Goal: Task Accomplishment & Management: Use online tool/utility

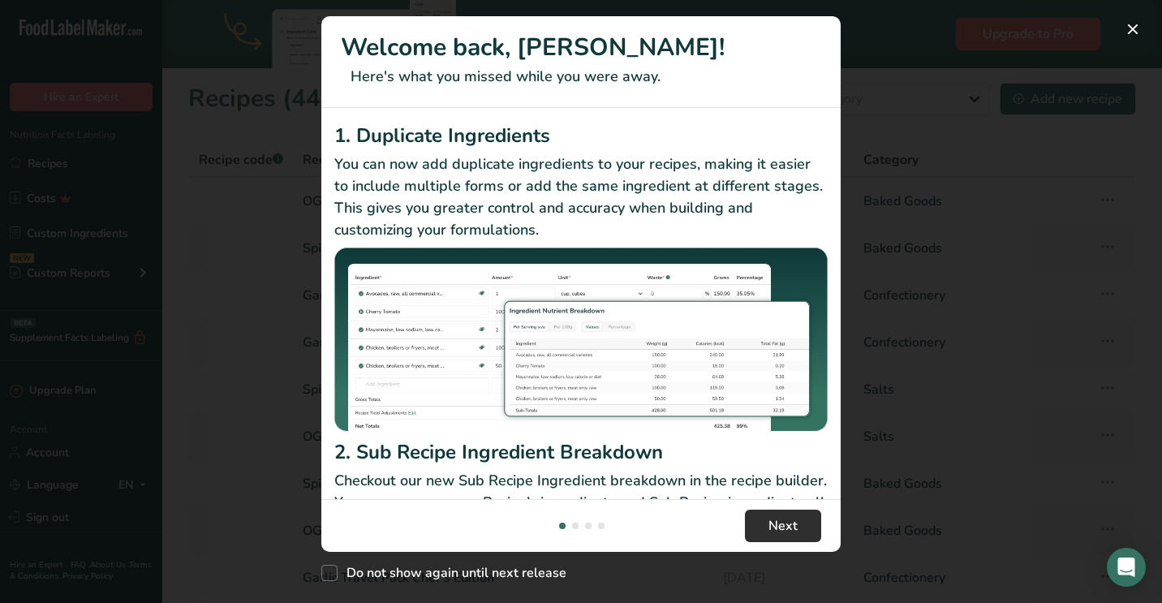
click at [771, 525] on span "Next" at bounding box center [782, 525] width 29 height 19
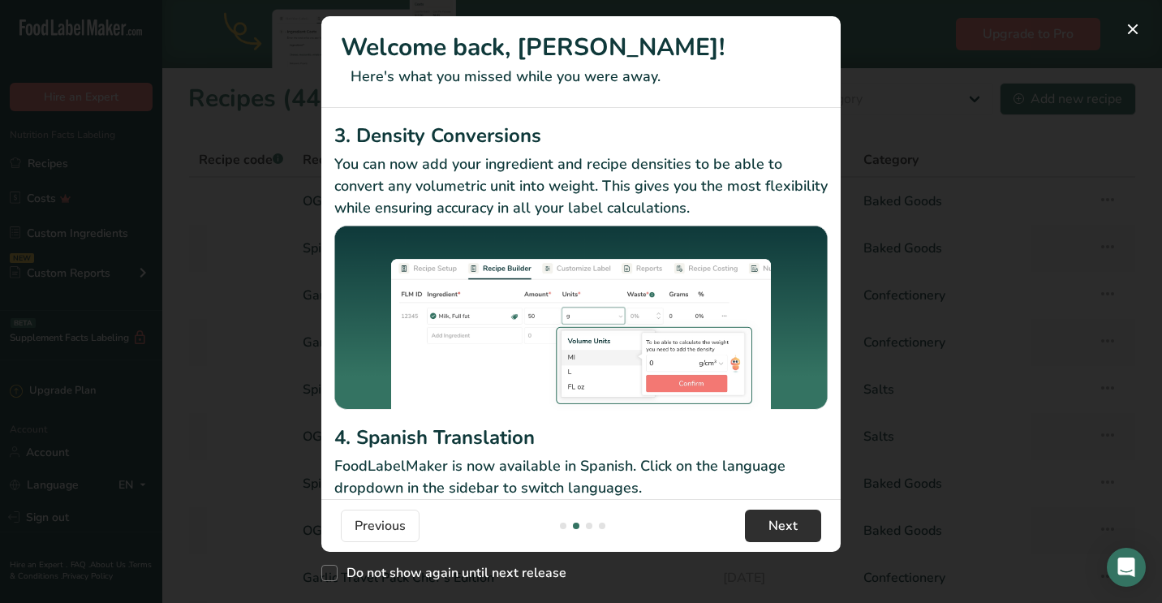
click at [771, 525] on span "Next" at bounding box center [782, 525] width 29 height 19
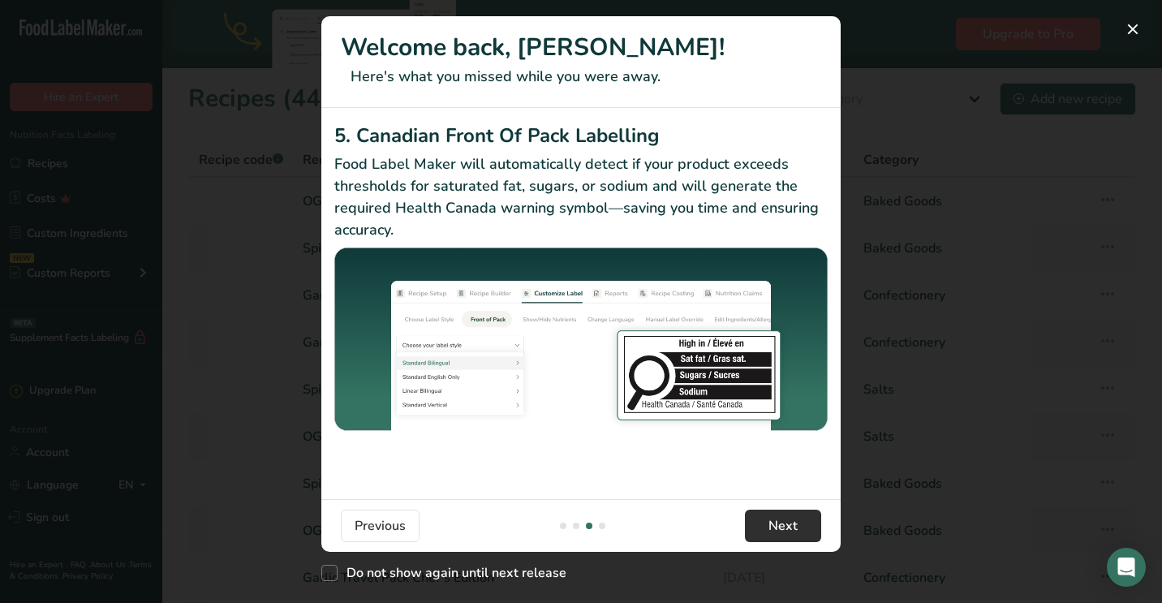
click at [771, 525] on span "Next" at bounding box center [782, 525] width 29 height 19
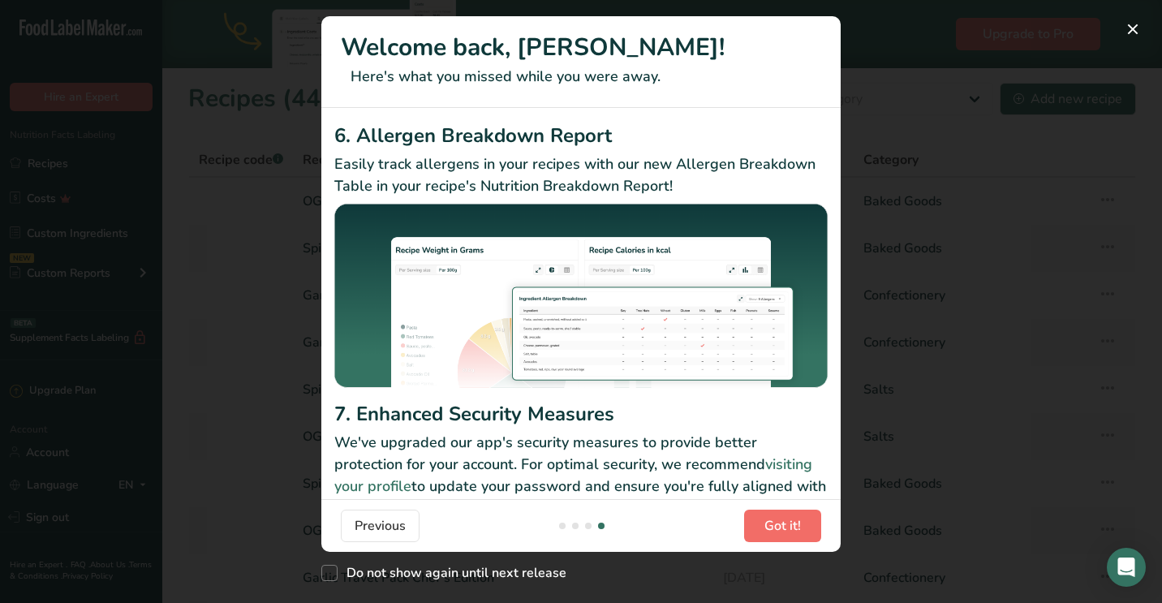
click at [771, 525] on span "Got it!" at bounding box center [782, 525] width 37 height 19
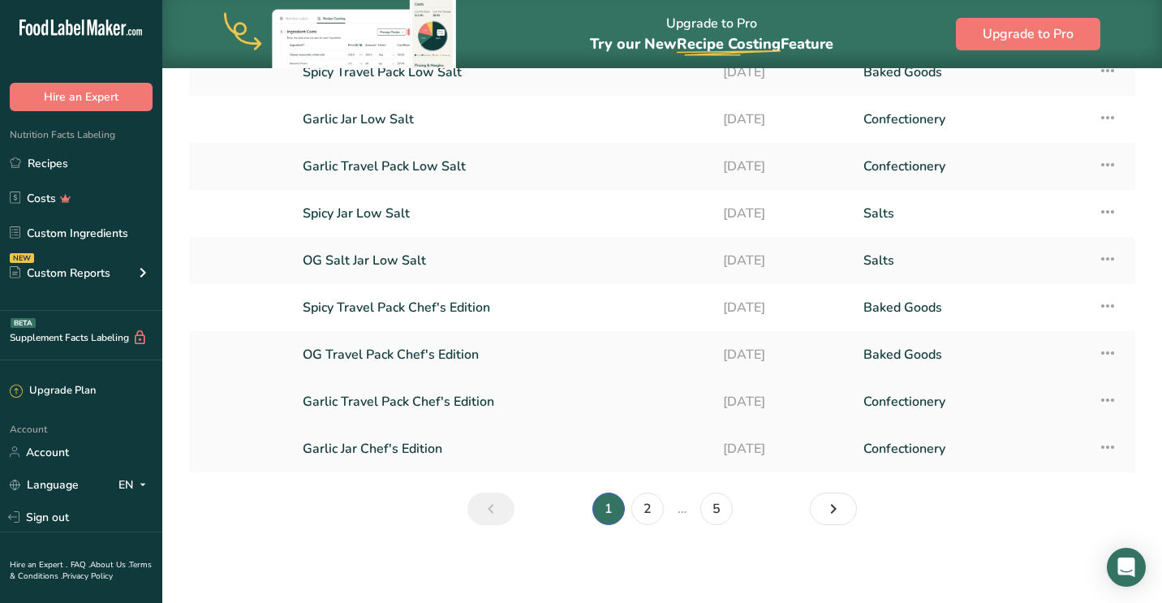
scroll to position [176, 0]
click at [652, 507] on link "2" at bounding box center [647, 509] width 32 height 32
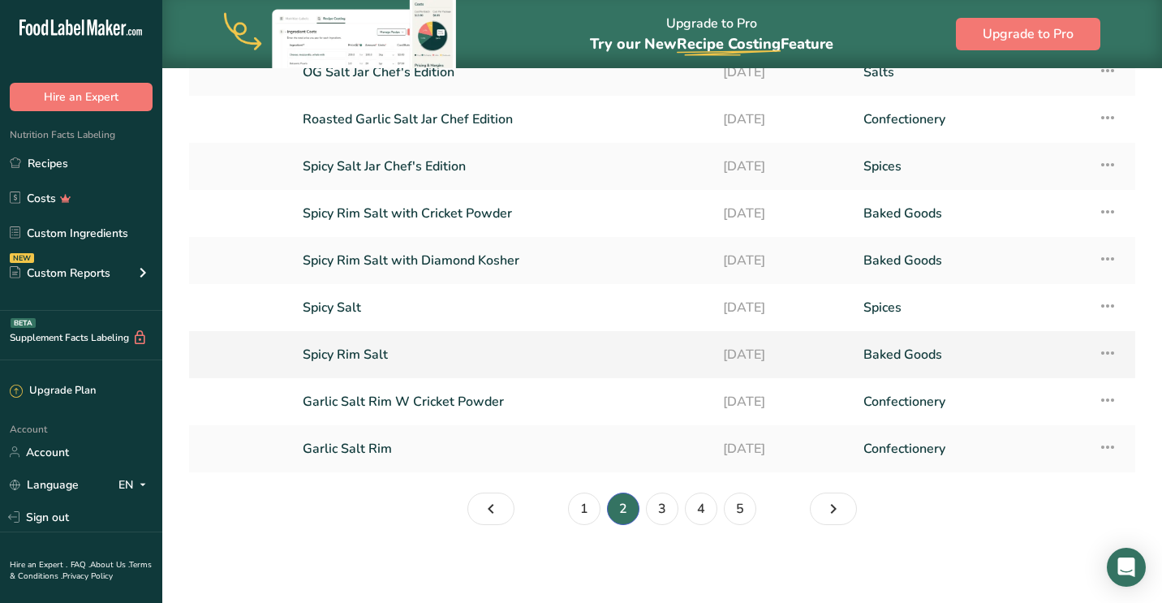
click at [356, 351] on link "Spicy Rim Salt" at bounding box center [503, 355] width 401 height 34
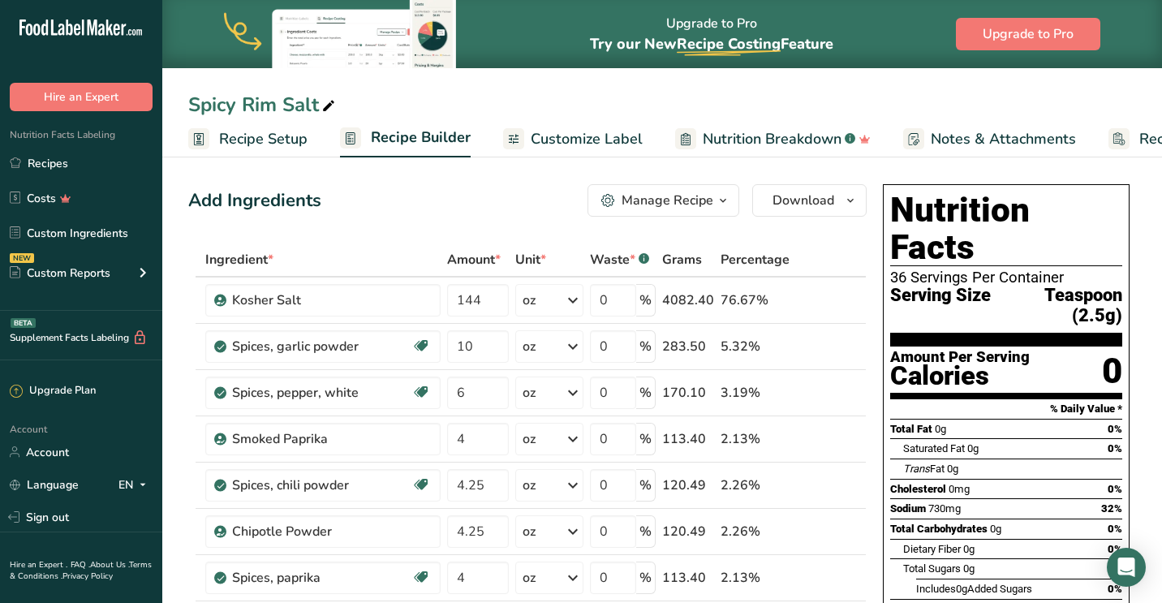
click at [265, 138] on span "Recipe Setup" at bounding box center [263, 139] width 88 height 22
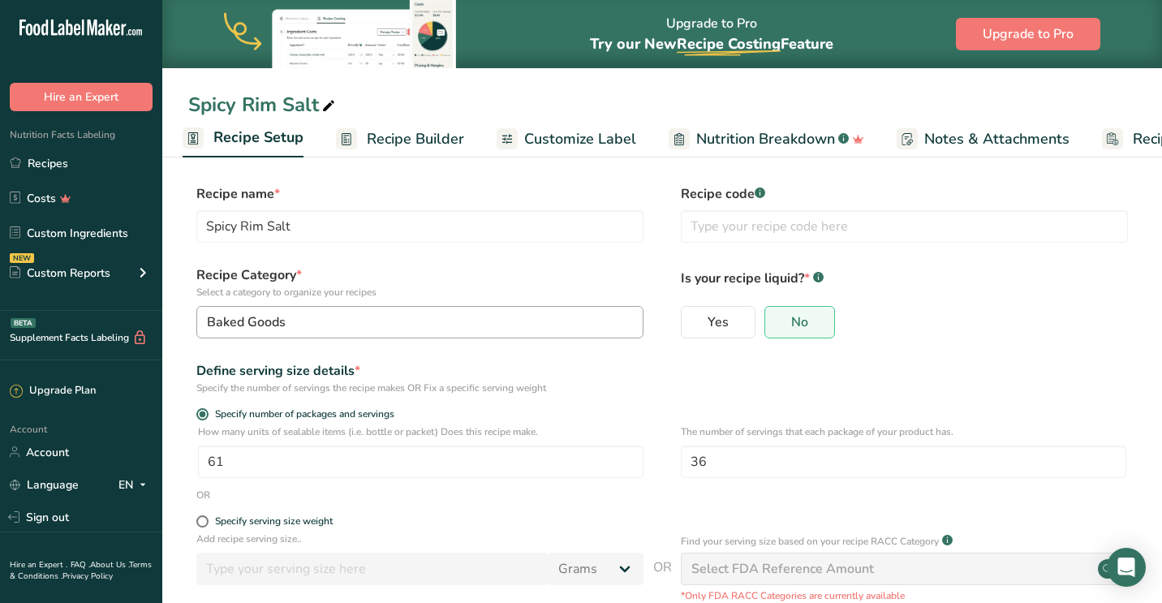
click at [438, 325] on div "Baked Goods" at bounding box center [415, 321] width 416 height 19
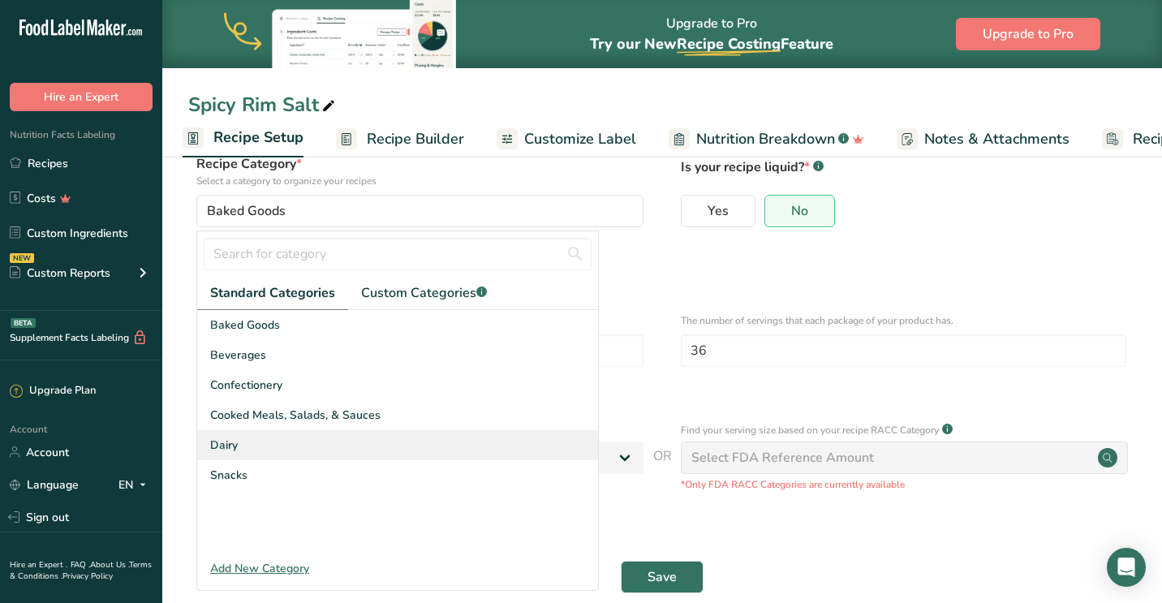
scroll to position [111, 0]
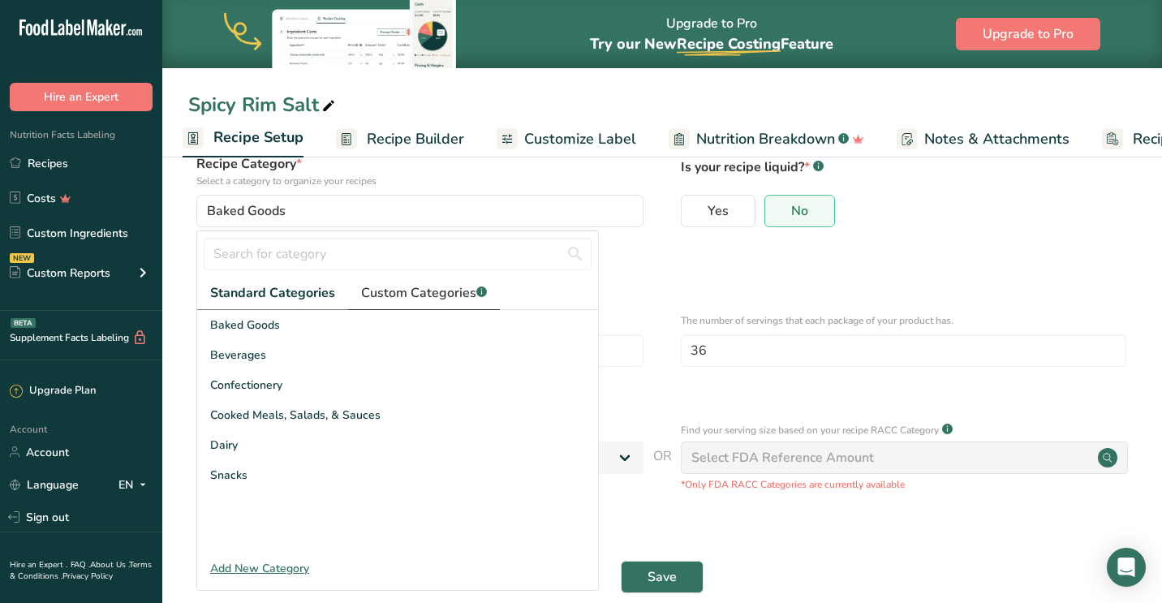
click at [401, 297] on span "Custom Categories .a-a{fill:#347362;}.b-a{fill:#fff;}" at bounding box center [424, 292] width 126 height 19
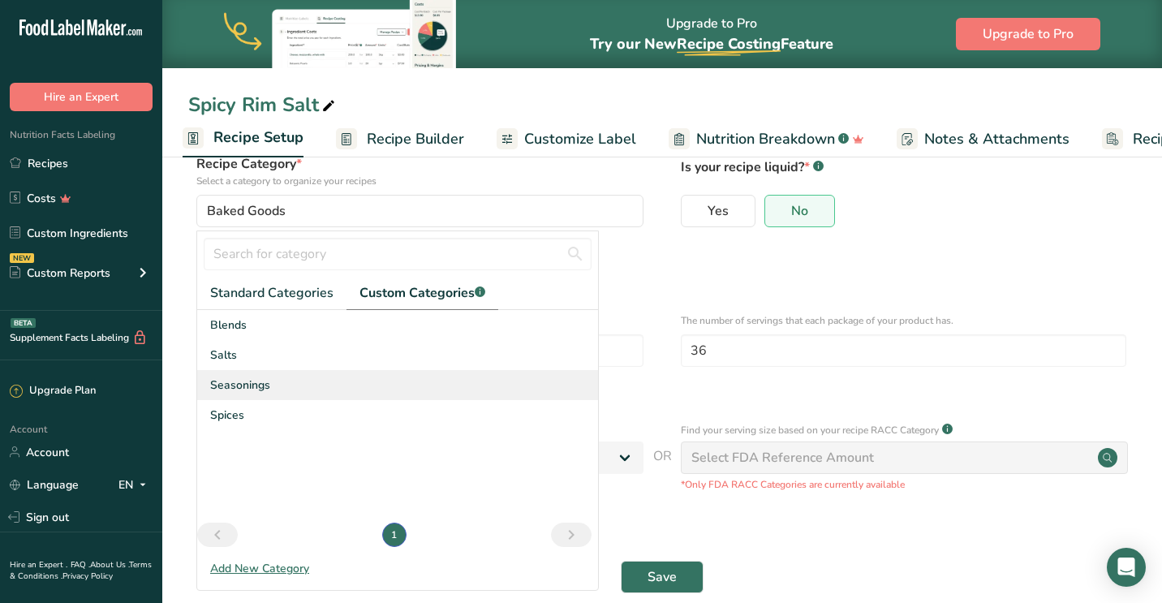
click at [273, 390] on div "Seasonings" at bounding box center [397, 385] width 401 height 30
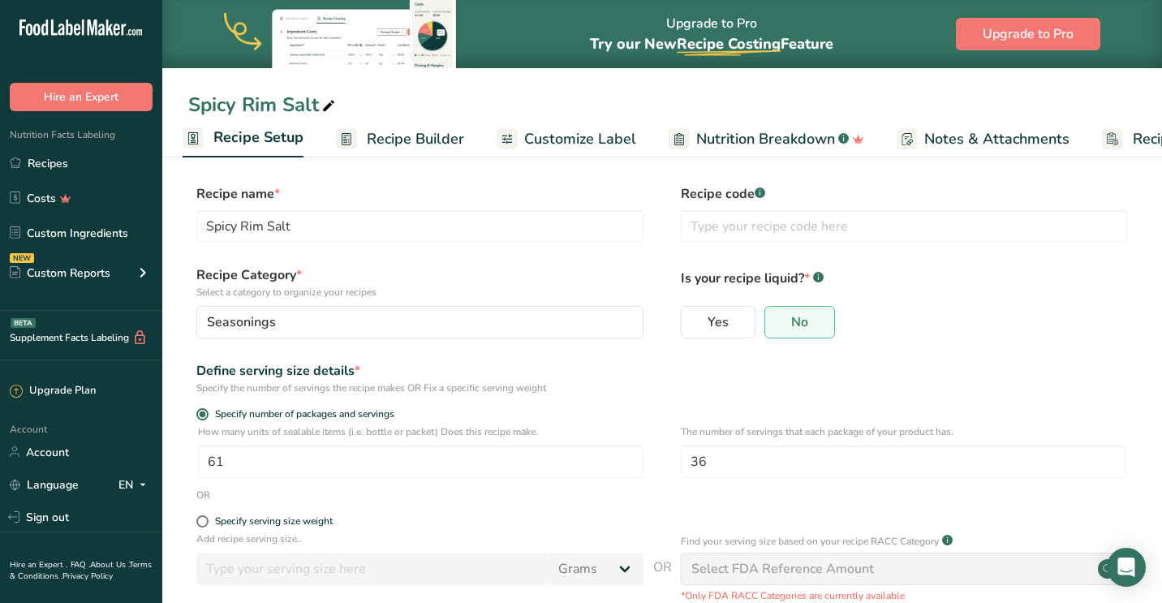
scroll to position [0, 0]
click at [777, 138] on span "Nutrition Breakdown" at bounding box center [765, 139] width 139 height 22
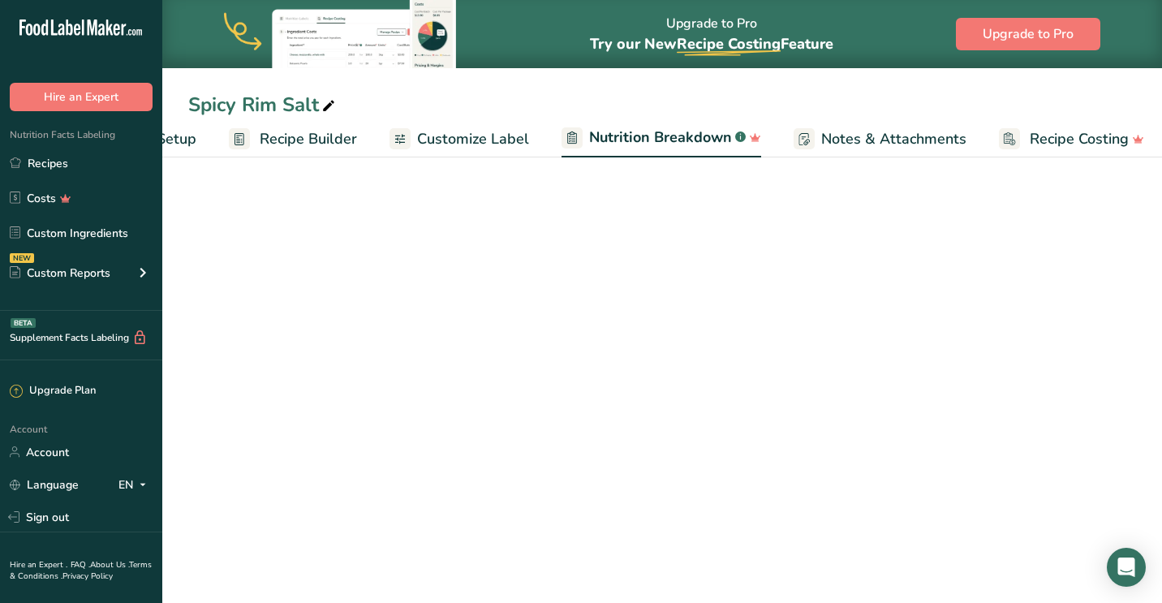
scroll to position [0, 118]
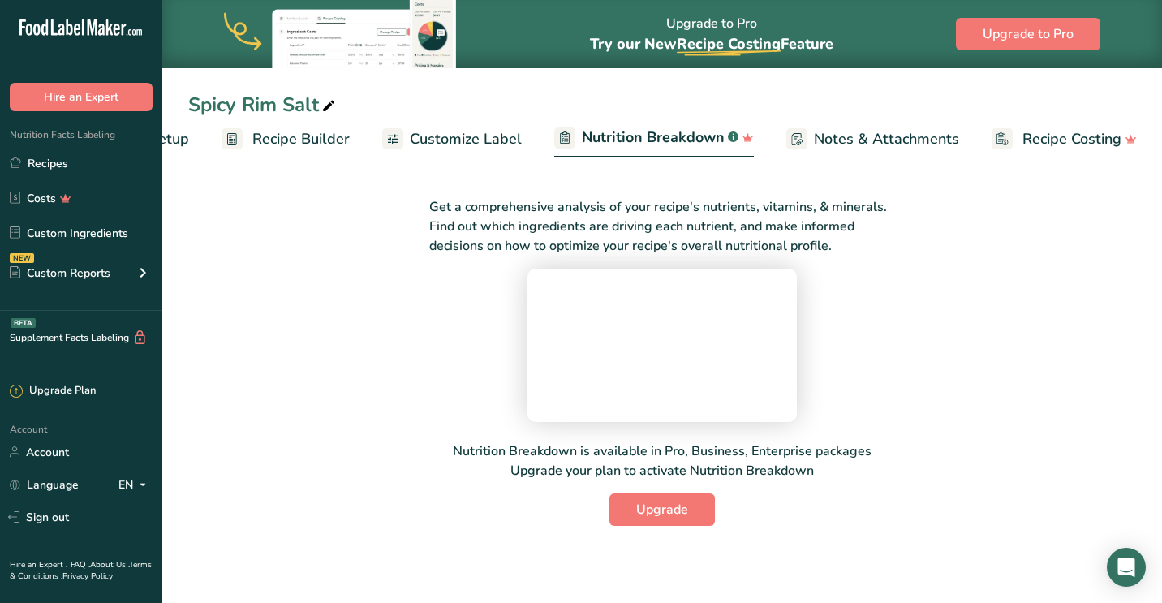
click at [462, 136] on span "Customize Label" at bounding box center [466, 139] width 112 height 22
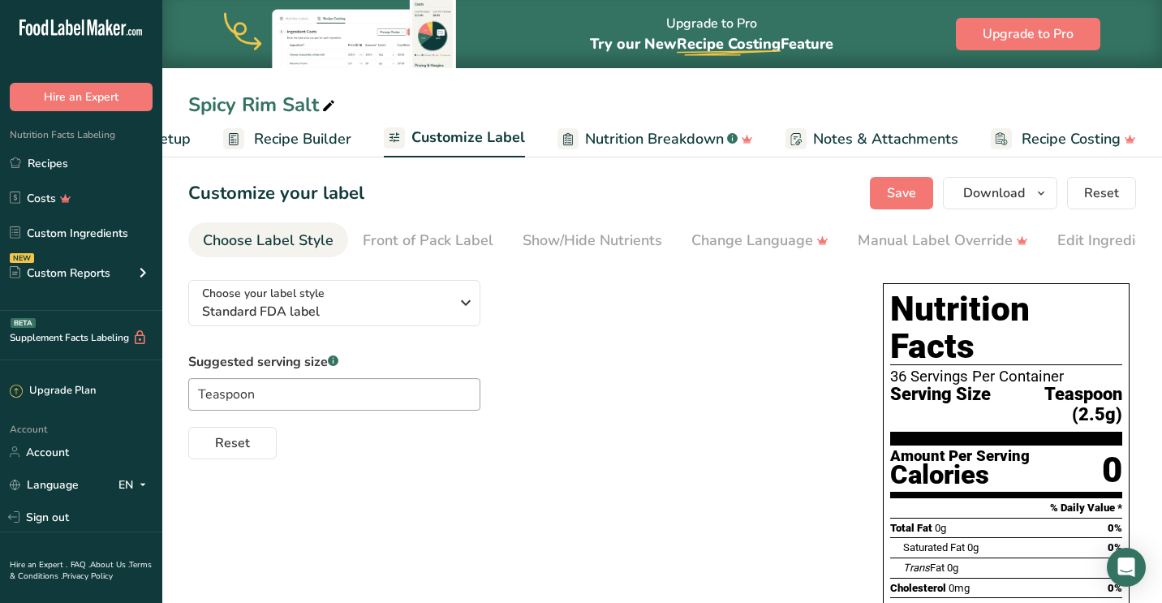
scroll to position [2, 0]
click at [312, 140] on span "Recipe Builder" at bounding box center [302, 139] width 97 height 22
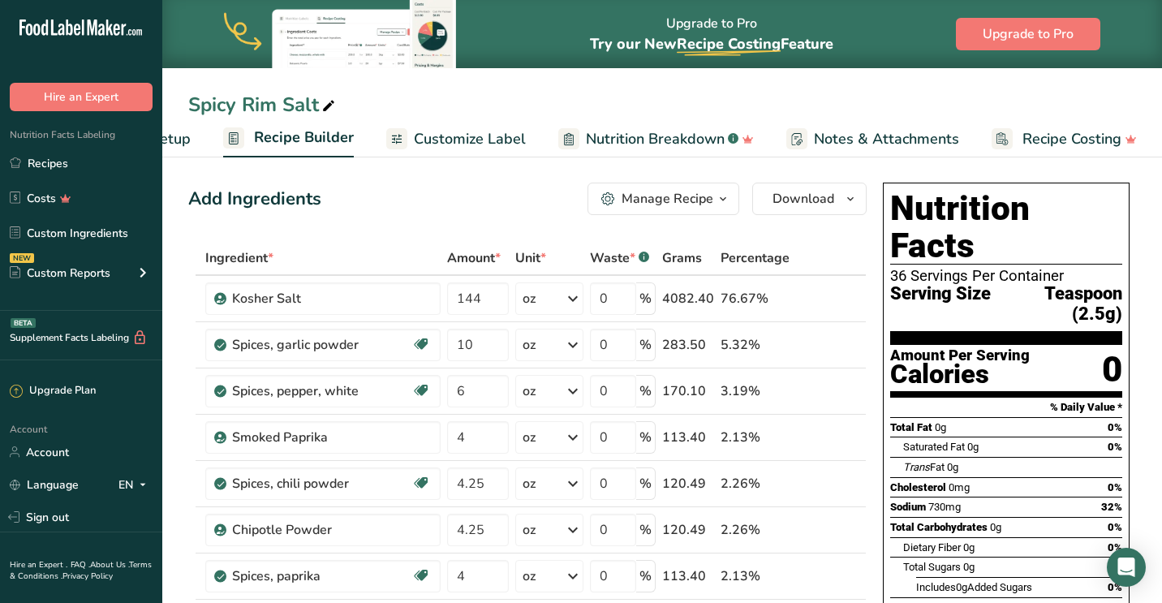
click at [723, 197] on icon "button" at bounding box center [722, 199] width 13 height 20
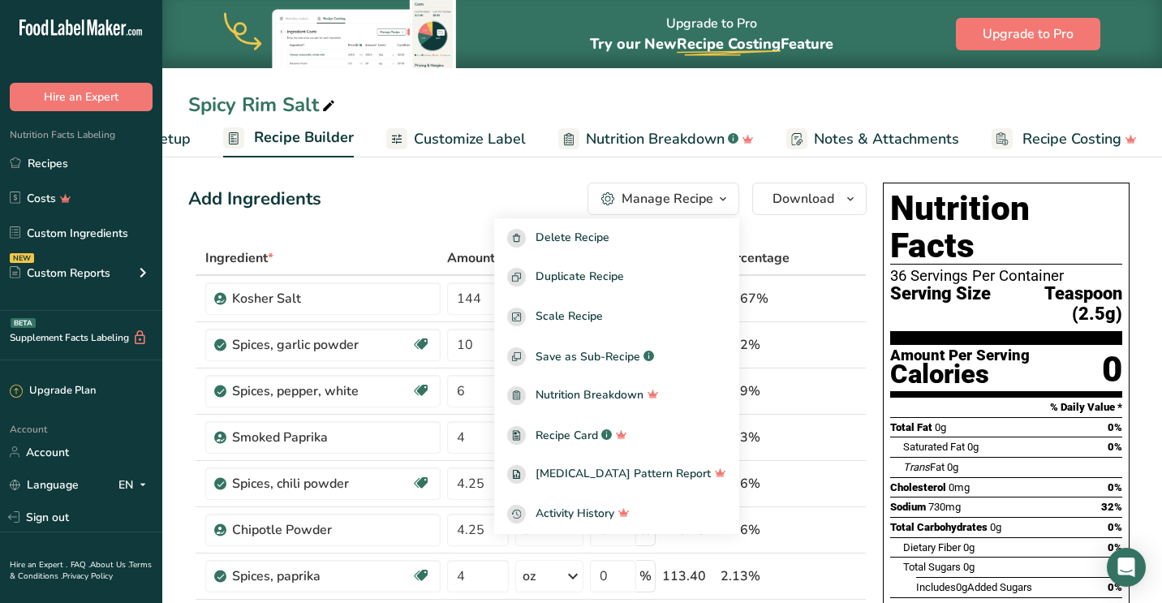
click at [454, 200] on div "Add Ingredients Manage Recipe Delete Recipe Duplicate Recipe Scale Recipe Save …" at bounding box center [527, 199] width 678 height 32
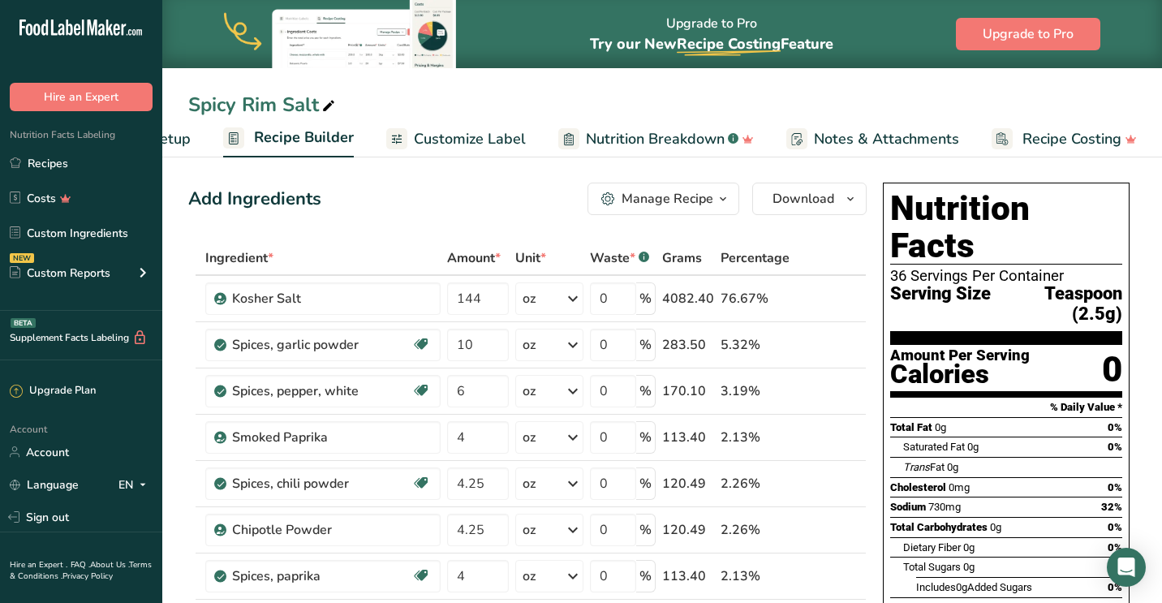
scroll to position [2, 0]
click at [178, 139] on span "Recipe Setup" at bounding box center [146, 139] width 88 height 22
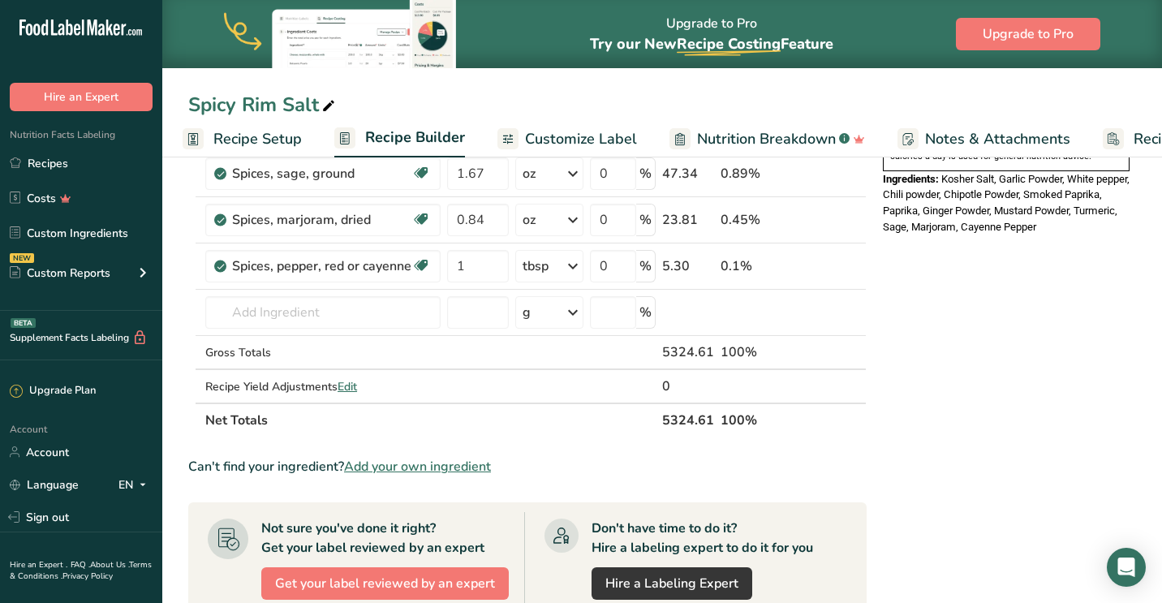
scroll to position [611, 0]
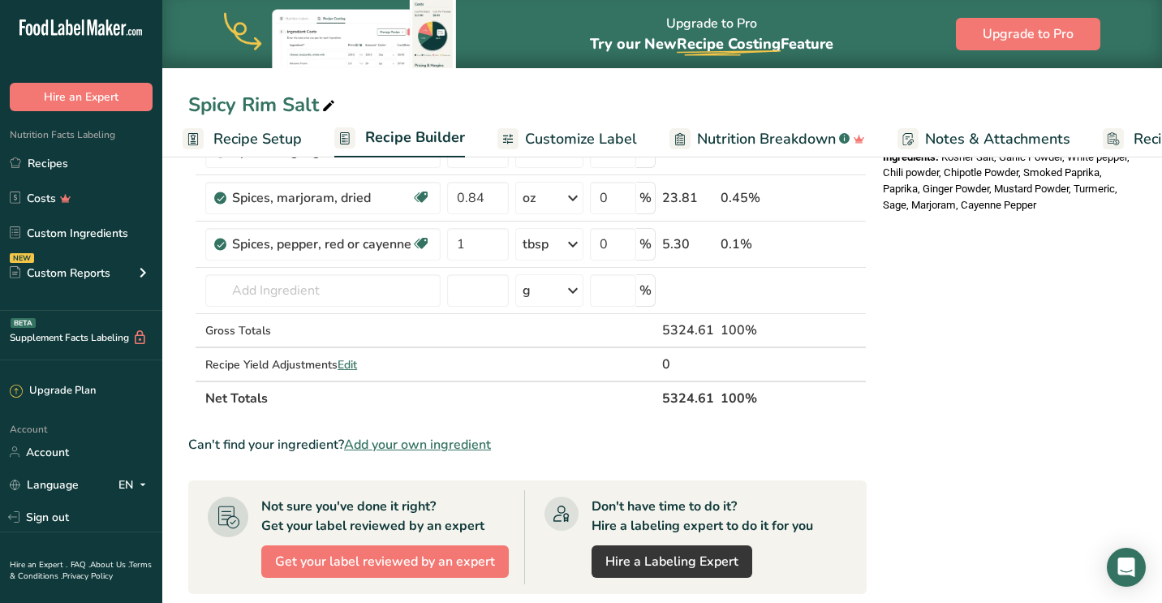
drag, startPoint x: 713, startPoint y: 394, endPoint x: 664, endPoint y: 398, distance: 49.7
click at [664, 398] on th "5324.61" at bounding box center [688, 398] width 58 height 34
copy th "5324.61"
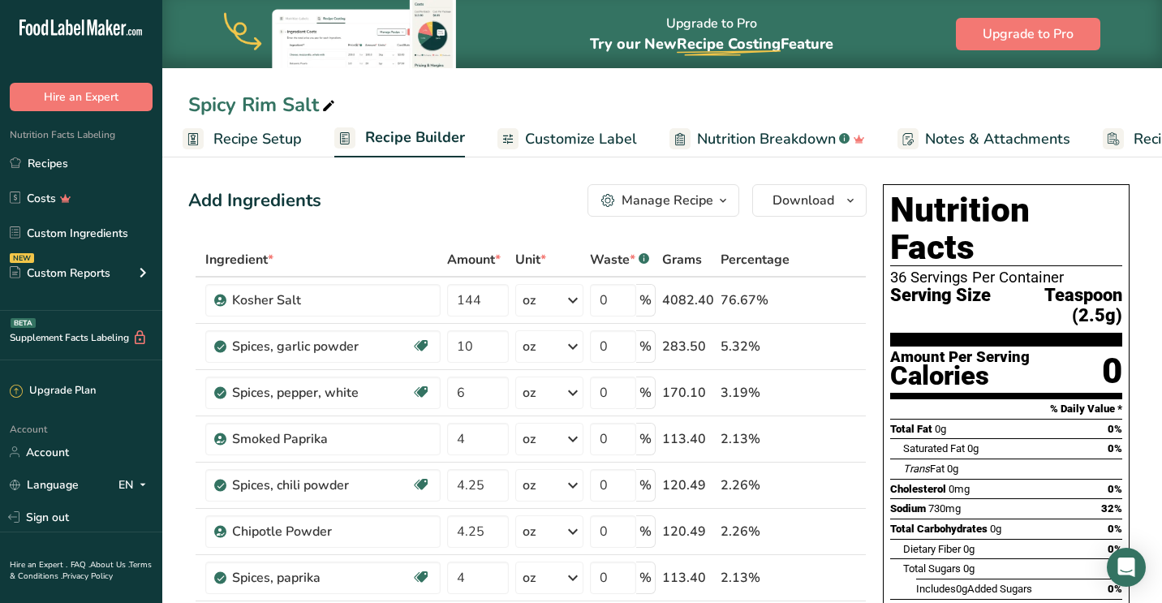
scroll to position [0, 0]
click at [281, 140] on span "Recipe Setup" at bounding box center [257, 139] width 88 height 22
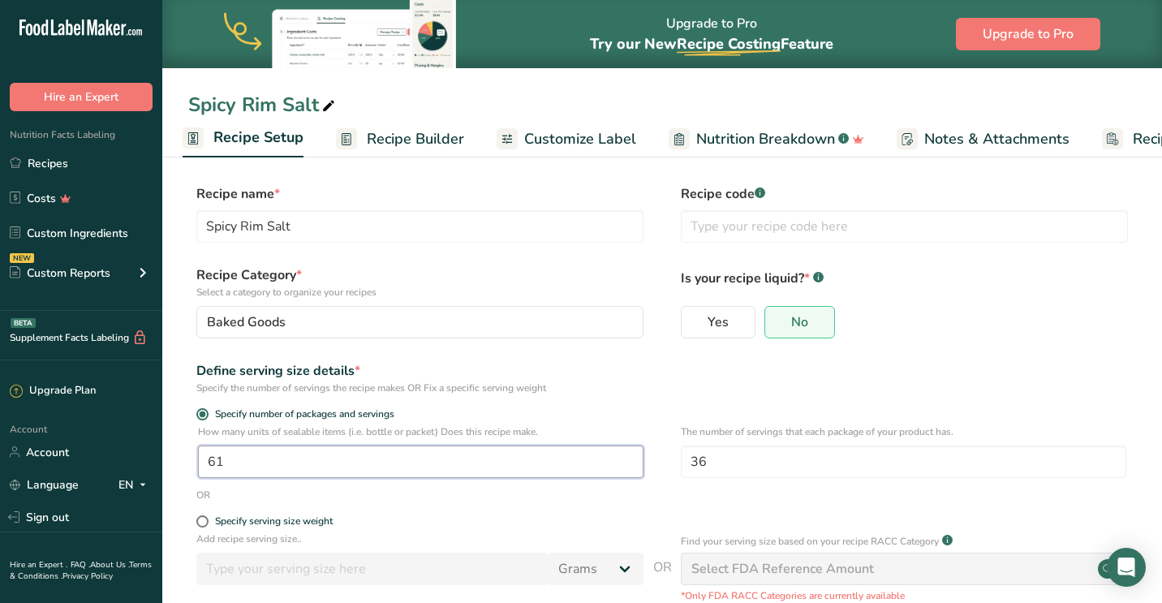
click at [243, 455] on input "61" at bounding box center [420, 461] width 445 height 32
type input "62"
drag, startPoint x: 717, startPoint y: 461, endPoint x: 692, endPoint y: 461, distance: 25.2
click at [692, 461] on input "36" at bounding box center [903, 461] width 445 height 32
type input "50"
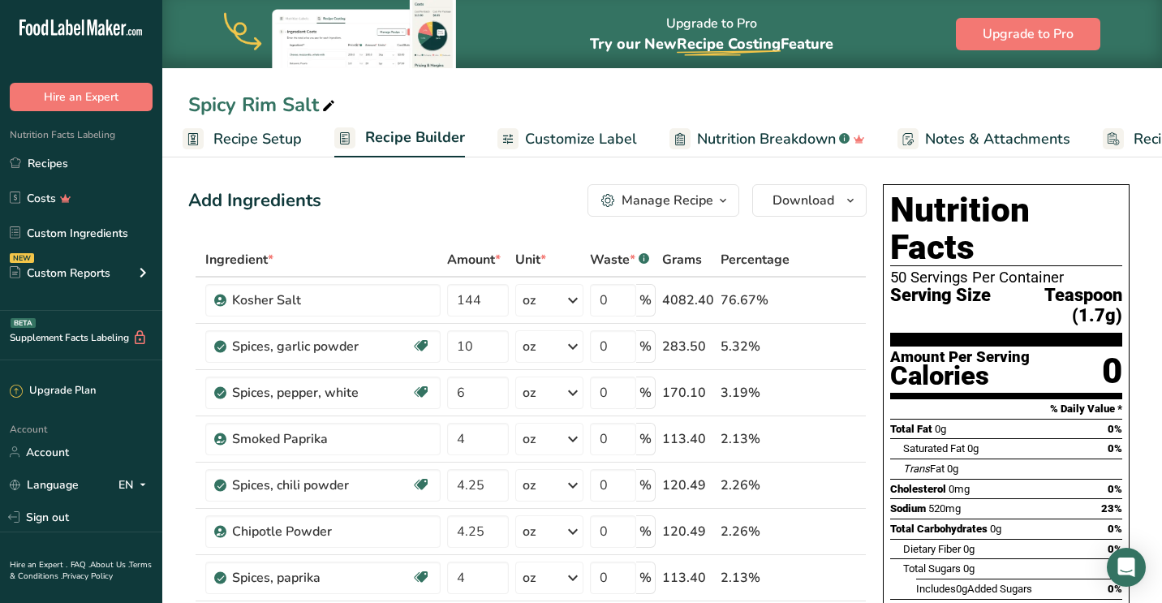
click at [649, 207] on div "Manage Recipe" at bounding box center [668, 200] width 92 height 19
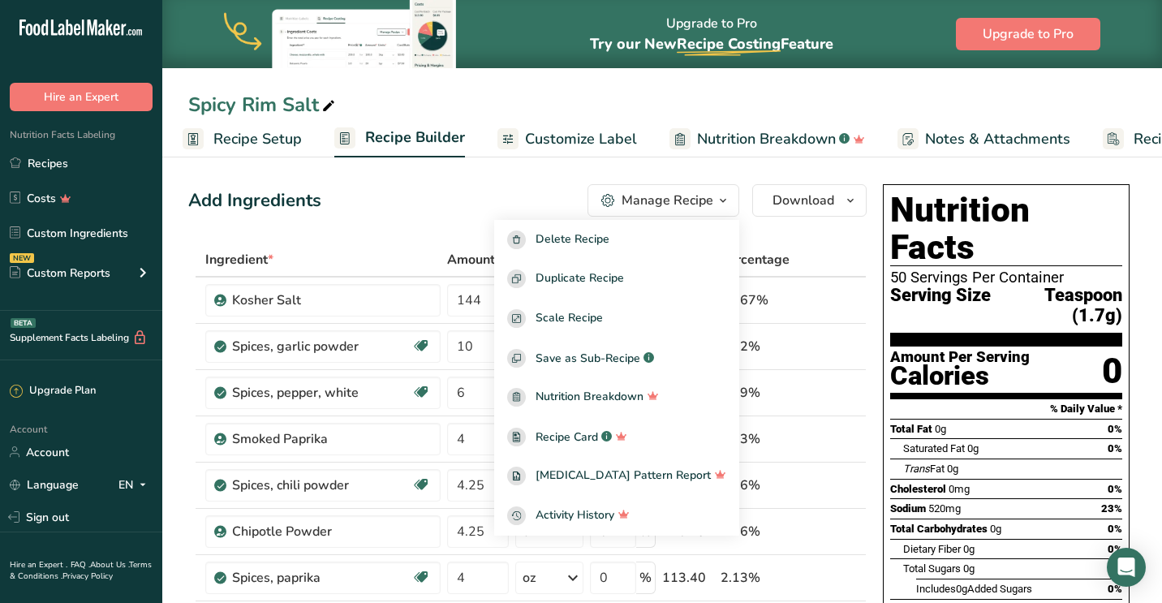
click at [260, 131] on span "Recipe Setup" at bounding box center [257, 139] width 88 height 22
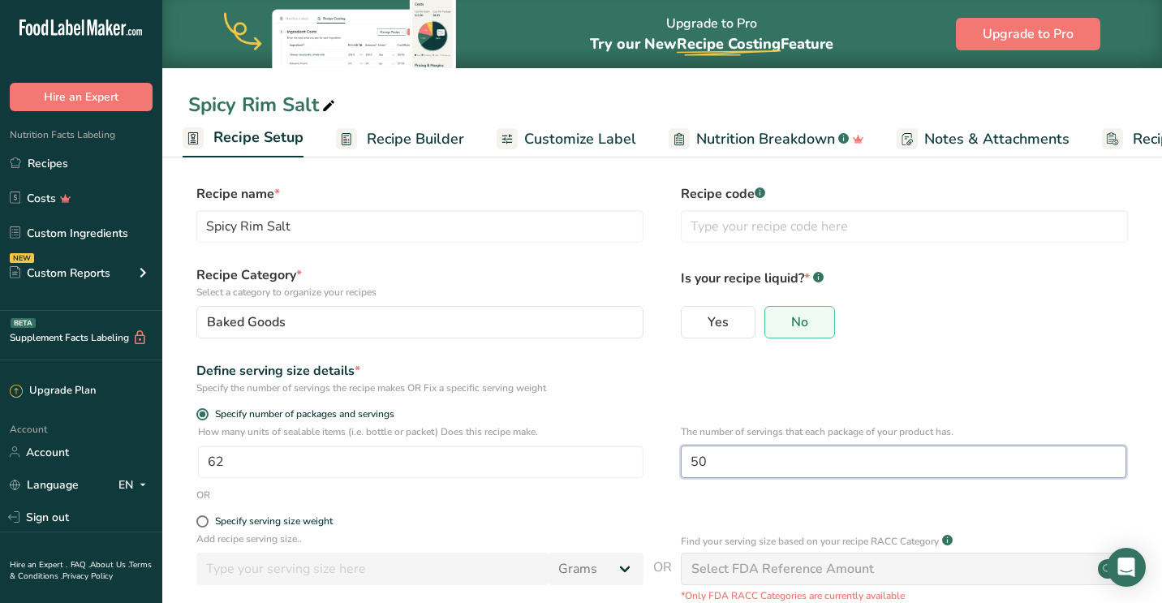
drag, startPoint x: 704, startPoint y: 458, endPoint x: 682, endPoint y: 458, distance: 21.9
click at [682, 458] on input "50" at bounding box center [903, 461] width 445 height 32
type input "60"
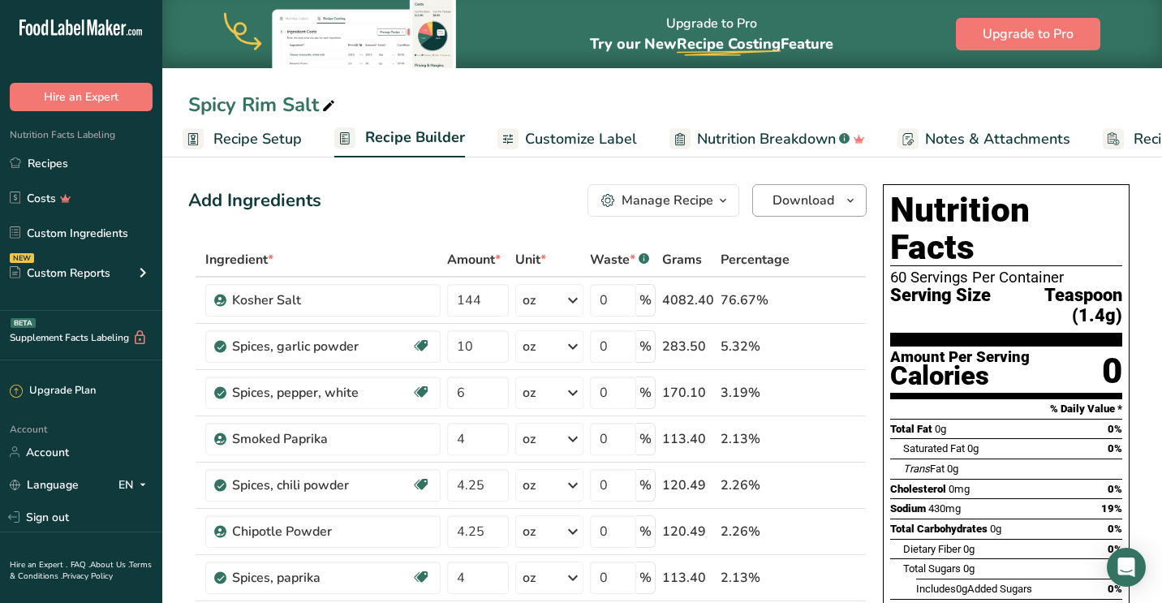
click at [821, 196] on span "Download" at bounding box center [803, 200] width 62 height 19
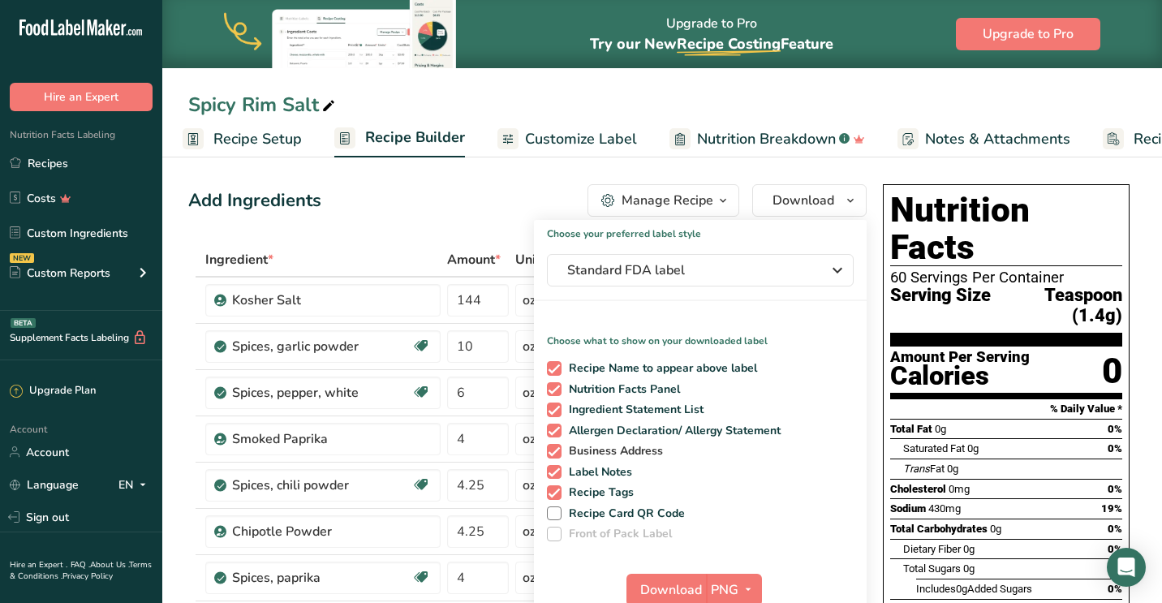
scroll to position [6, 0]
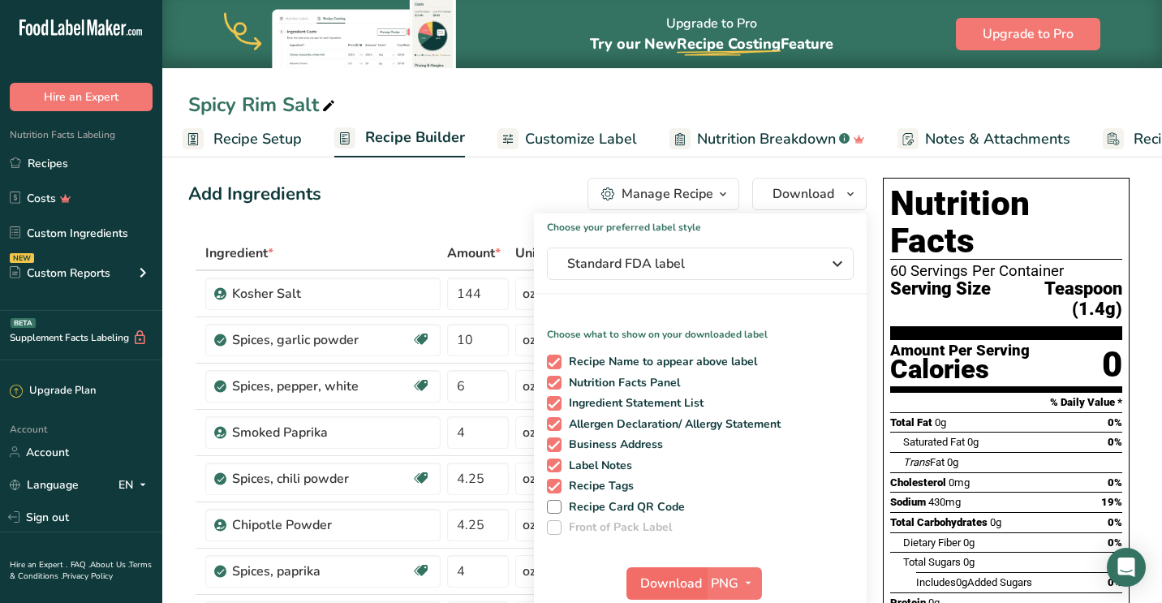
click at [680, 580] on span "Download" at bounding box center [671, 583] width 62 height 19
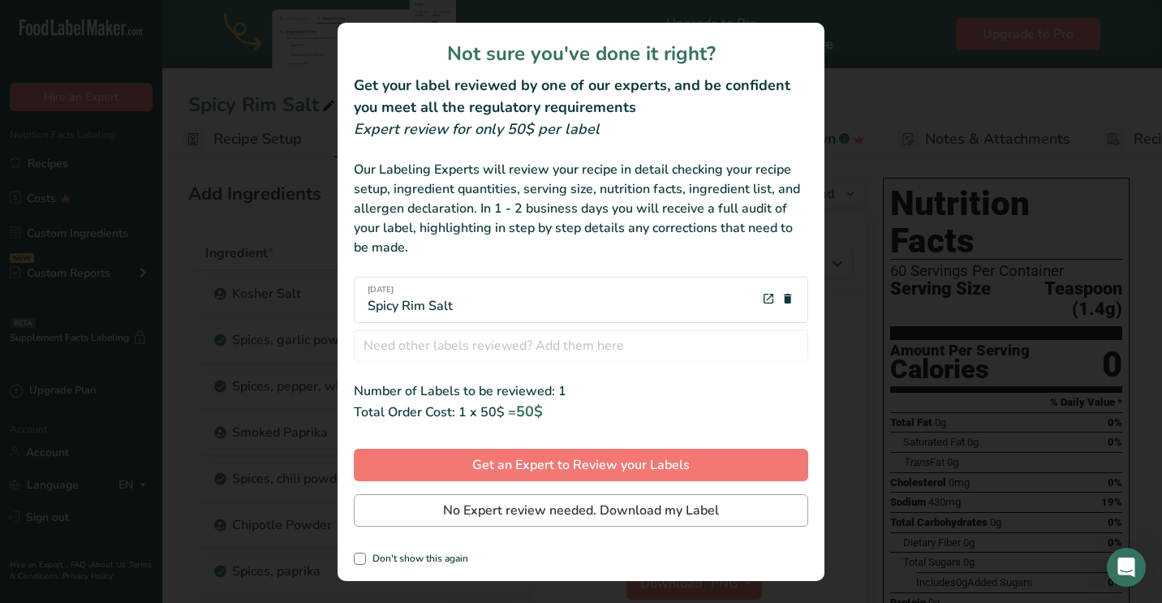
click at [566, 505] on span "No Expert review needed. Download my Label" at bounding box center [581, 510] width 276 height 19
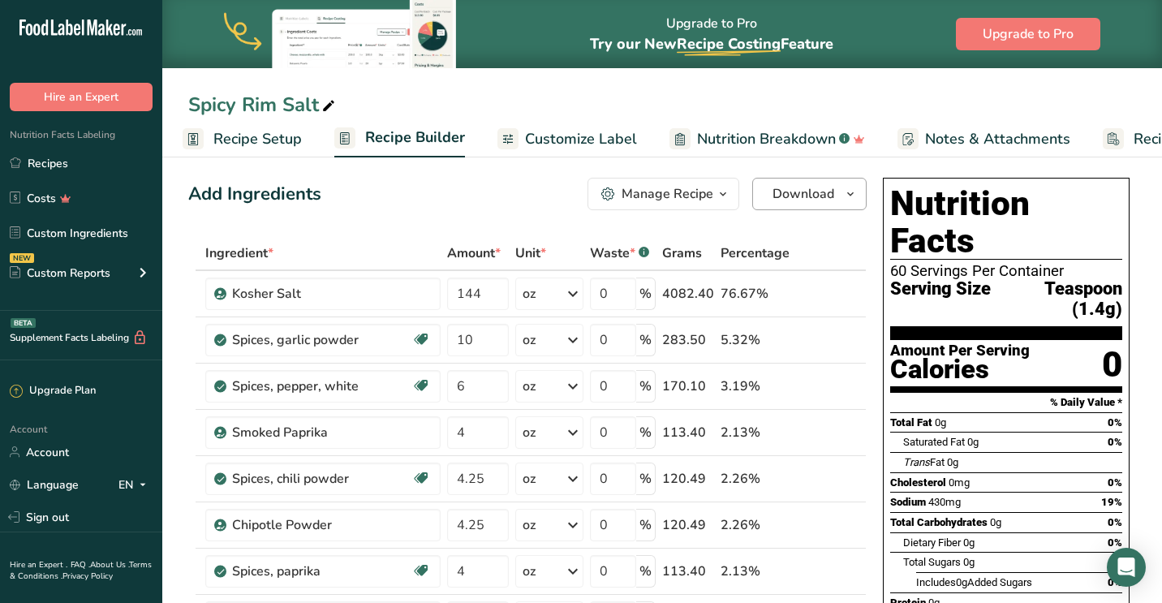
click at [821, 187] on span "Download" at bounding box center [803, 193] width 62 height 19
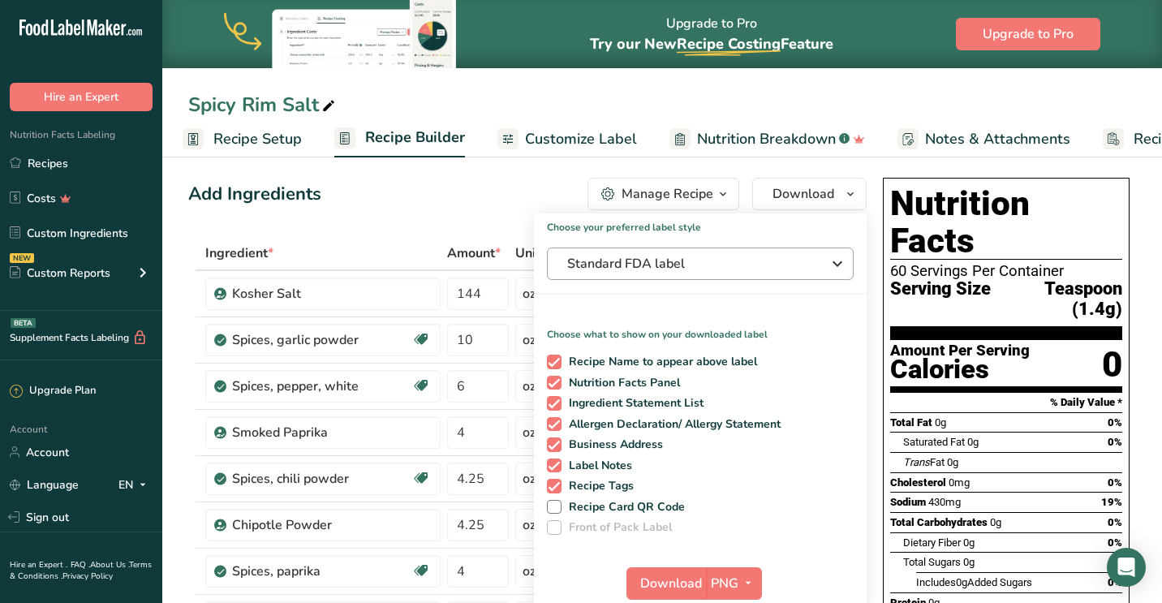
click at [737, 268] on span "Standard FDA label" at bounding box center [688, 263] width 243 height 19
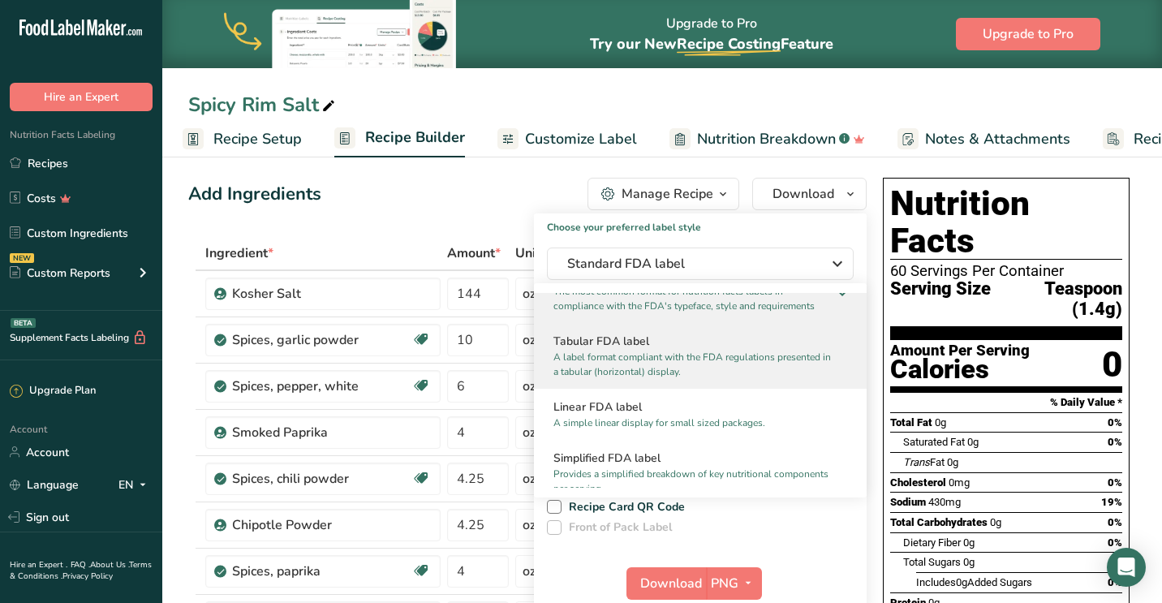
scroll to position [41, 0]
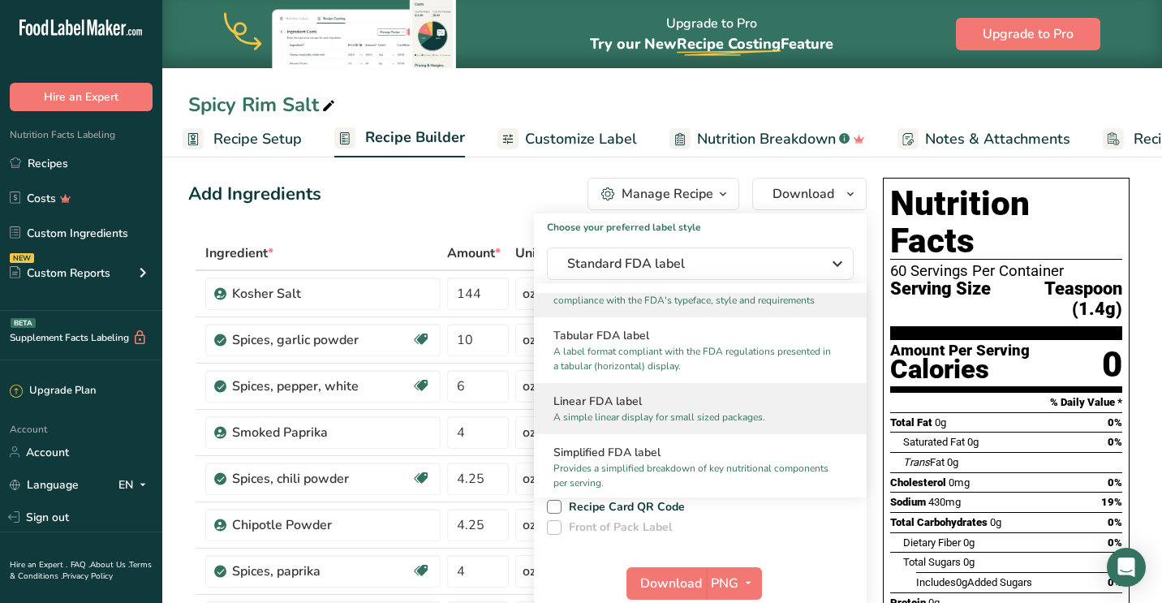
click at [753, 424] on p "A simple linear display for small sized packages." at bounding box center [692, 417] width 279 height 15
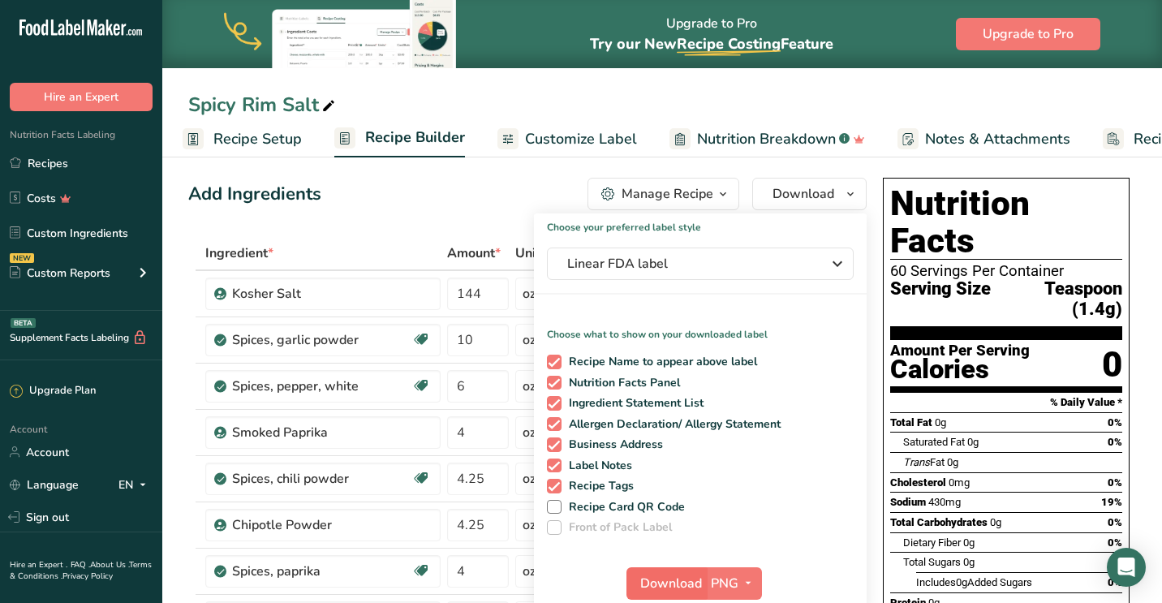
click at [669, 575] on span "Download" at bounding box center [671, 583] width 62 height 19
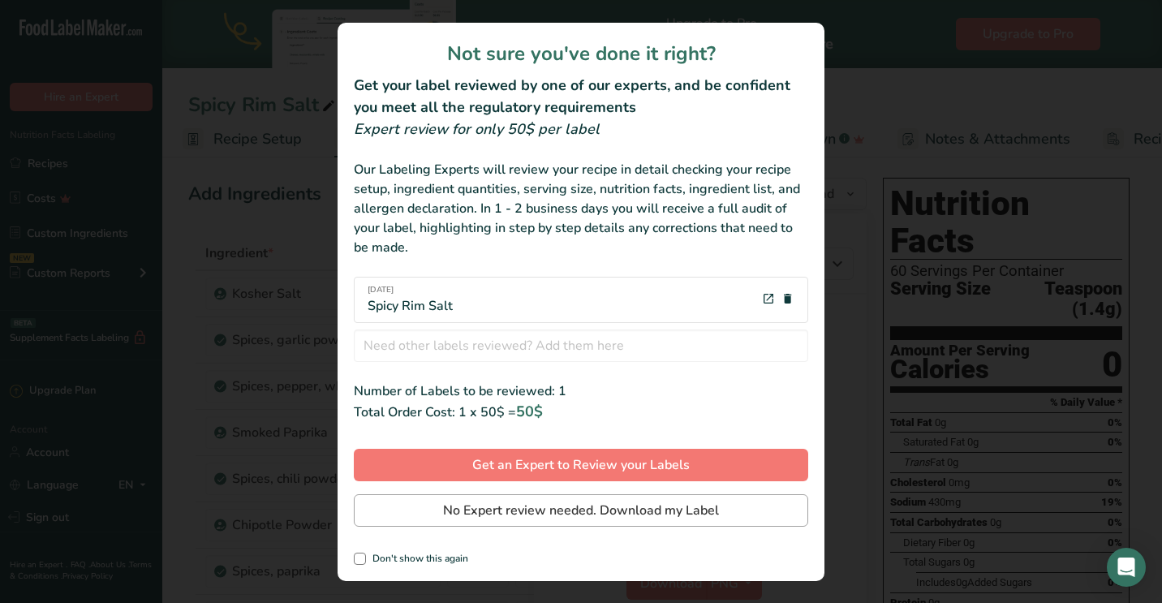
click at [665, 510] on span "No Expert review needed. Download my Label" at bounding box center [581, 510] width 276 height 19
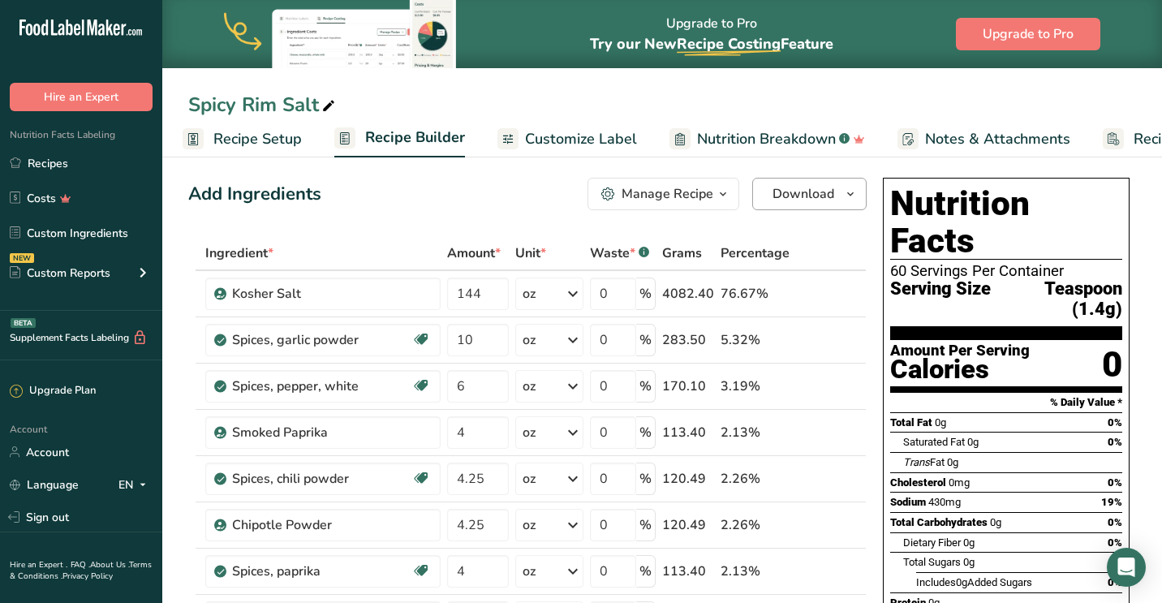
click at [780, 195] on span "Download" at bounding box center [803, 193] width 62 height 19
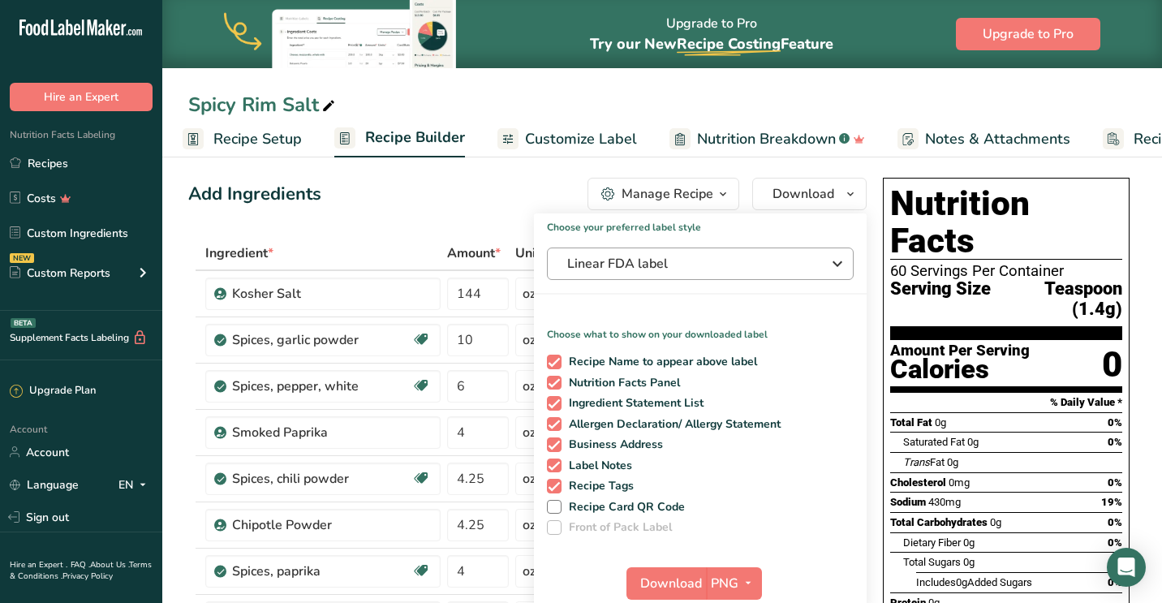
click at [702, 260] on span "Linear FDA label" at bounding box center [688, 263] width 243 height 19
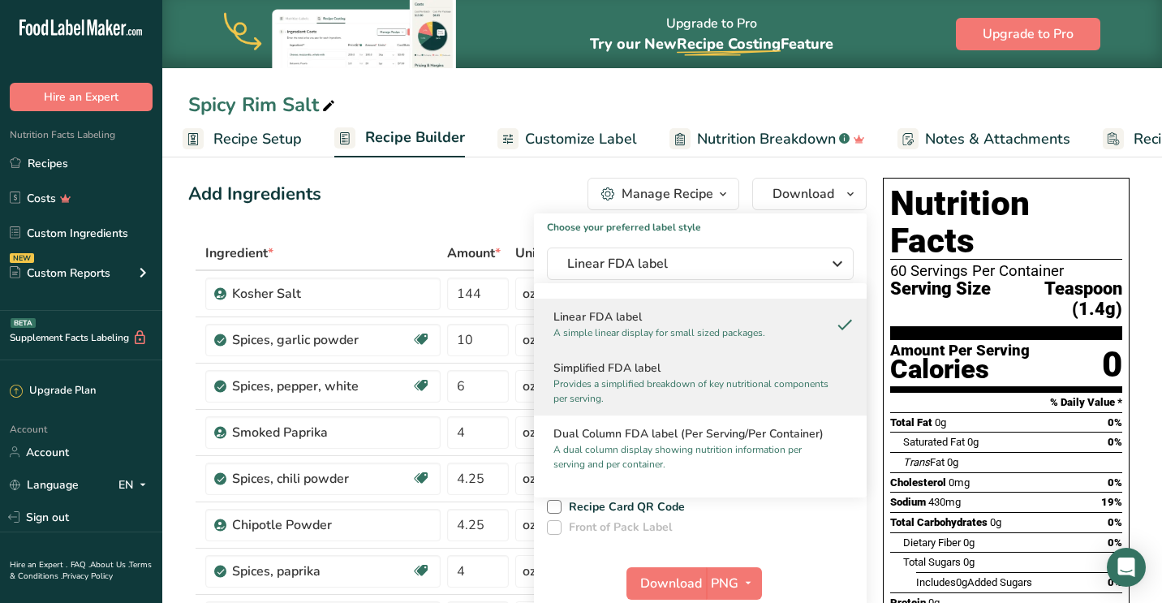
scroll to position [157, 0]
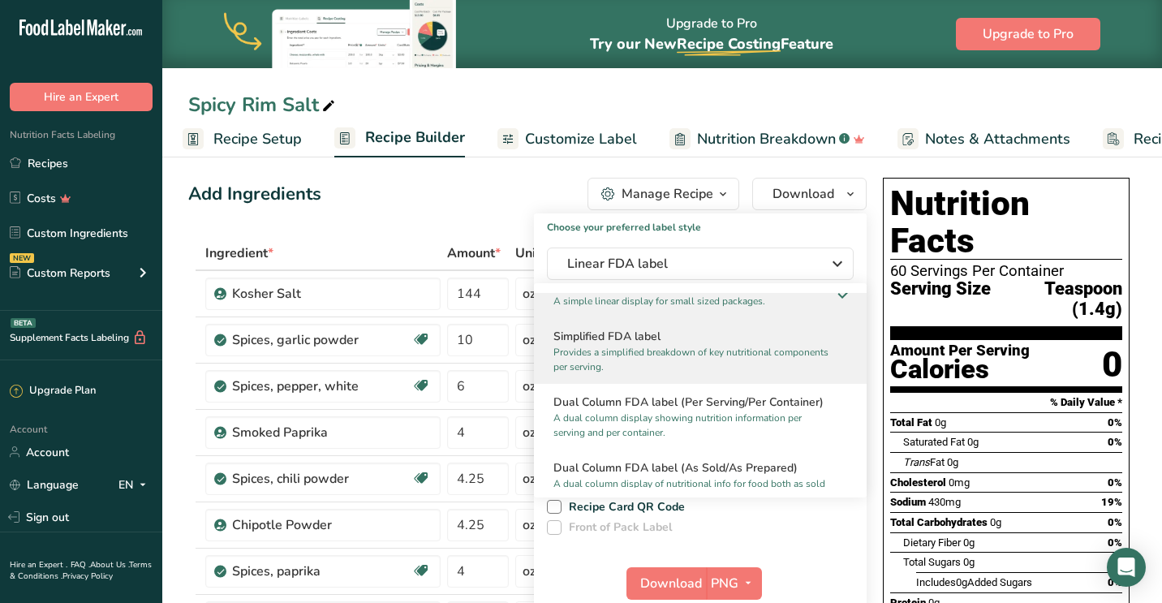
click at [676, 353] on p "Provides a simplified breakdown of key nutritional components per serving." at bounding box center [692, 359] width 279 height 29
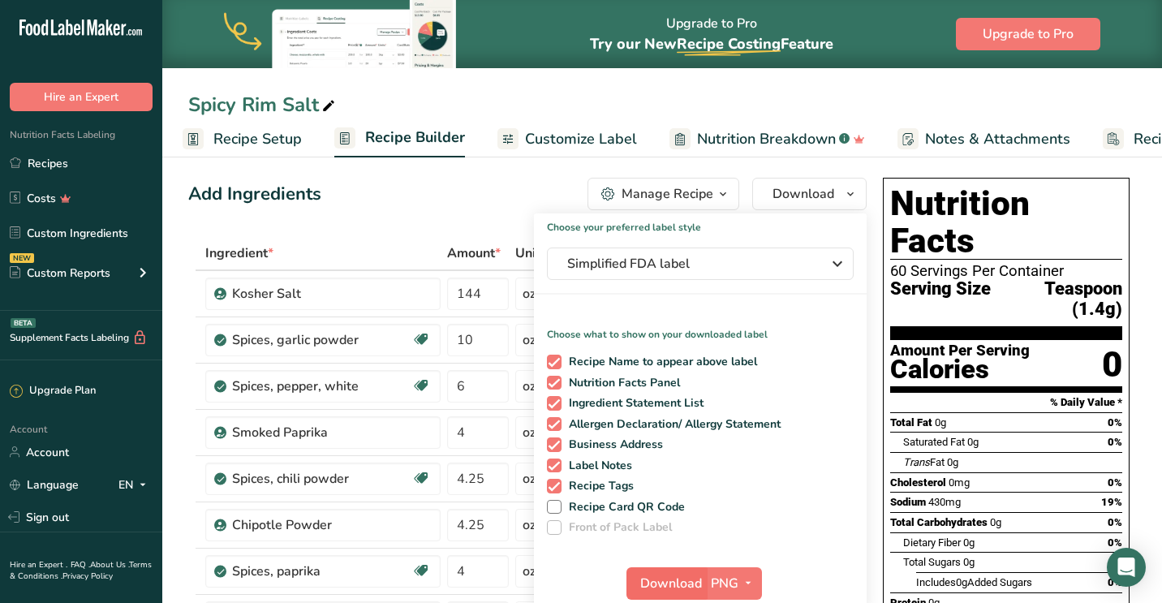
click at [685, 586] on span "Download" at bounding box center [671, 583] width 62 height 19
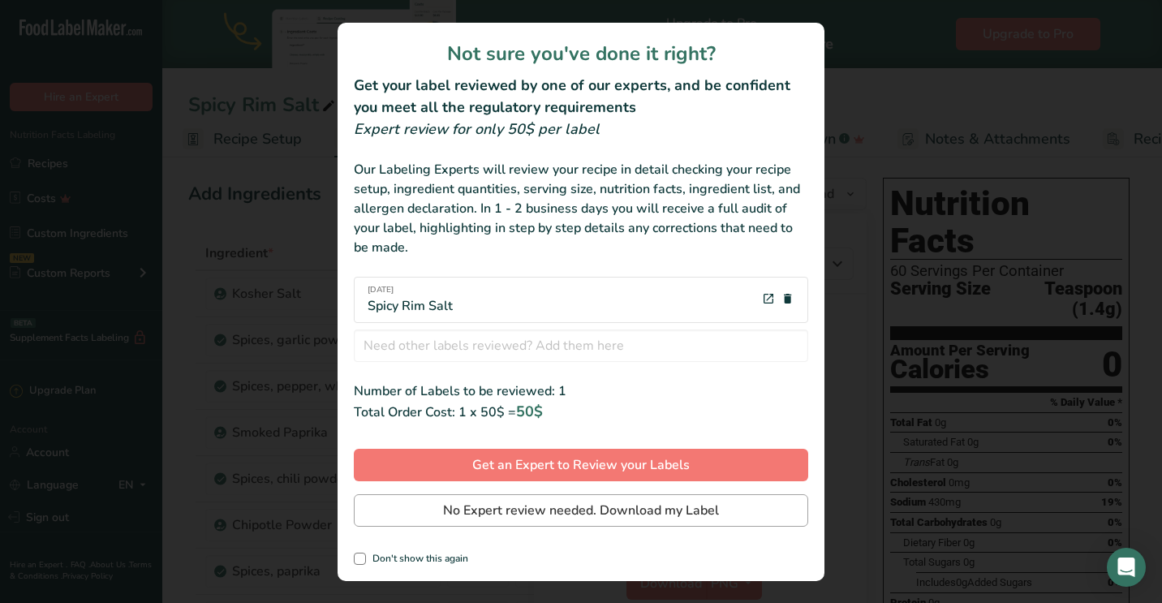
click at [635, 514] on span "No Expert review needed. Download my Label" at bounding box center [581, 510] width 276 height 19
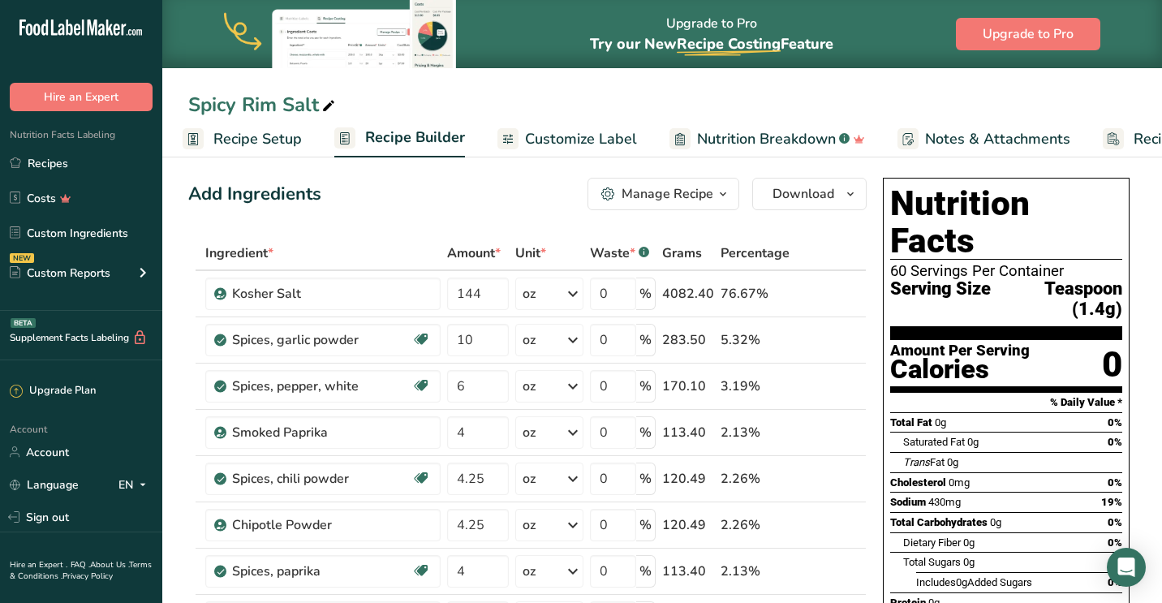
click at [273, 137] on span "Recipe Setup" at bounding box center [257, 139] width 88 height 22
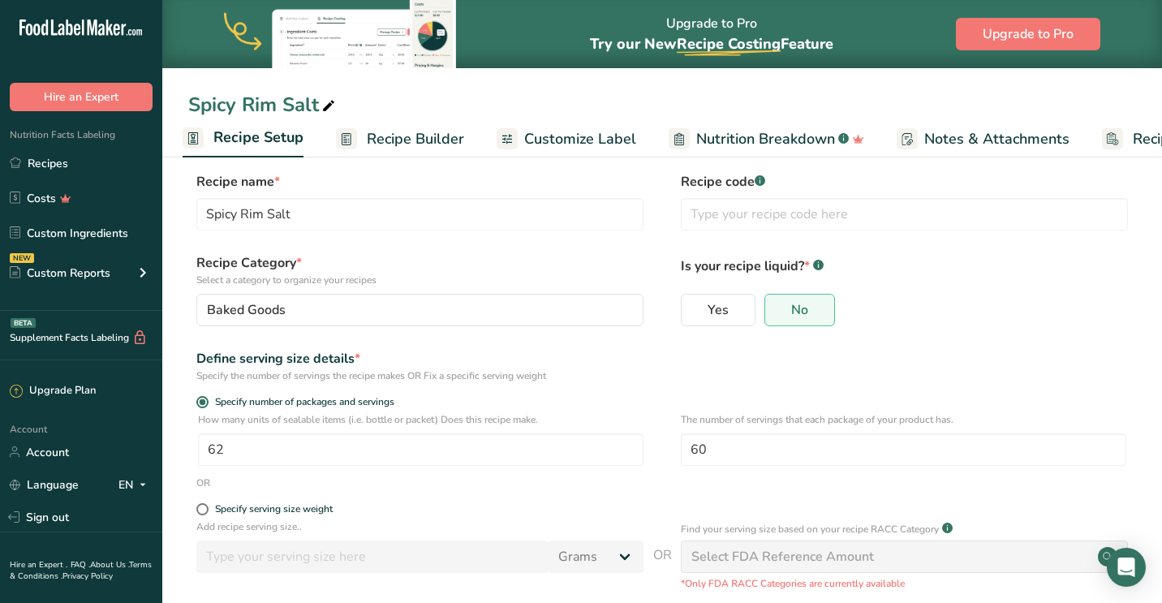
scroll to position [19, 0]
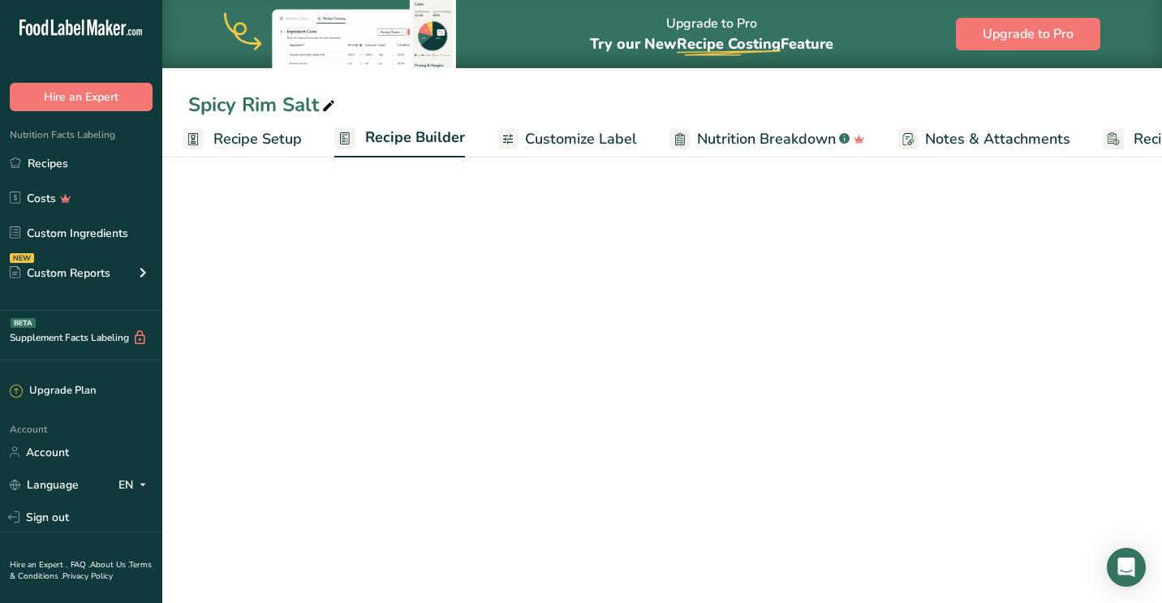
scroll to position [6, 0]
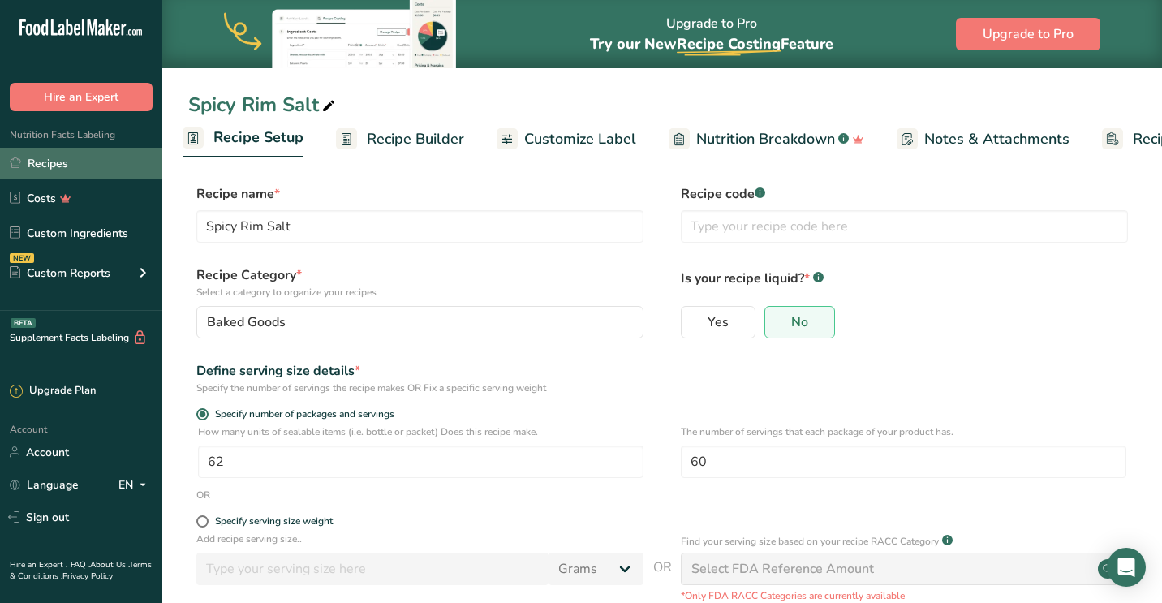
click at [85, 164] on link "Recipes" at bounding box center [81, 163] width 162 height 31
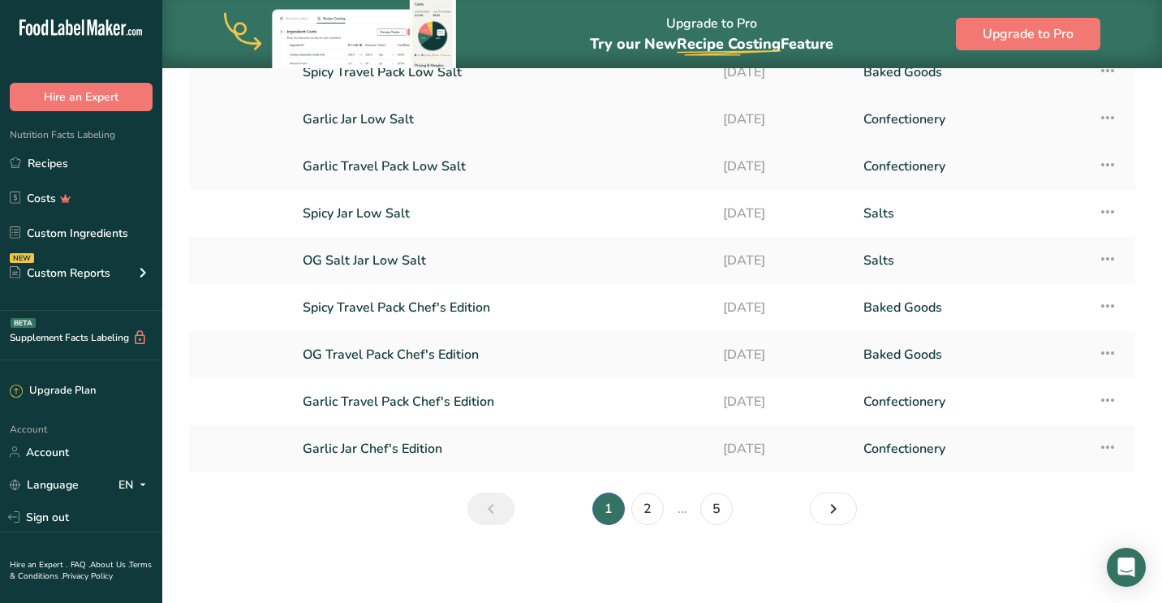
scroll to position [176, 0]
click at [647, 512] on link "2" at bounding box center [647, 509] width 32 height 32
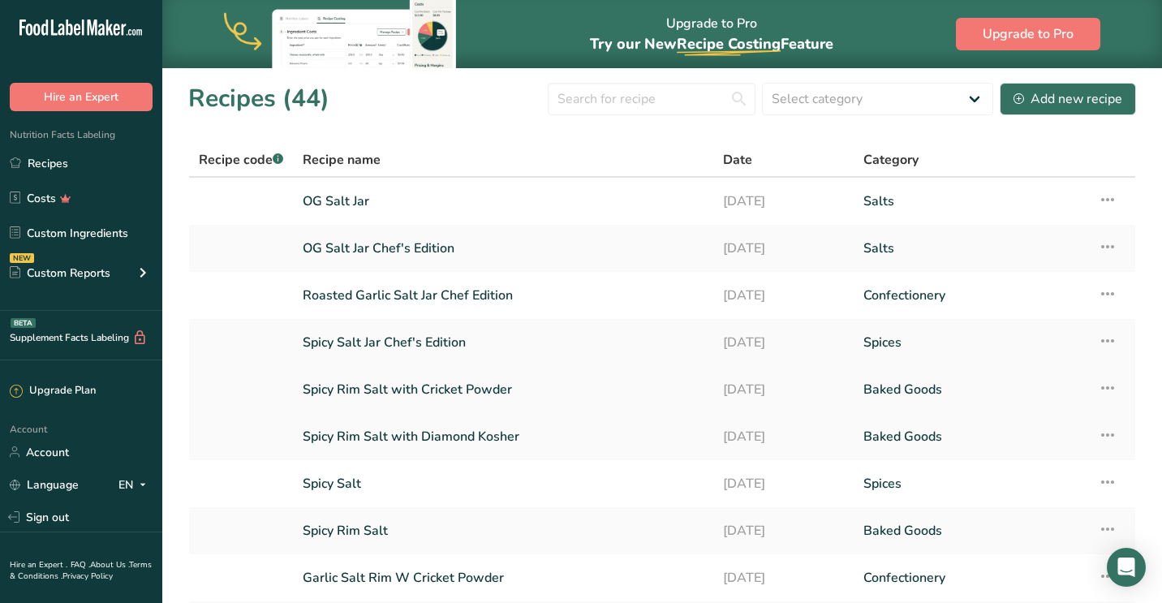
click at [508, 389] on link "Spicy Rim Salt with Cricket Powder" at bounding box center [503, 389] width 401 height 34
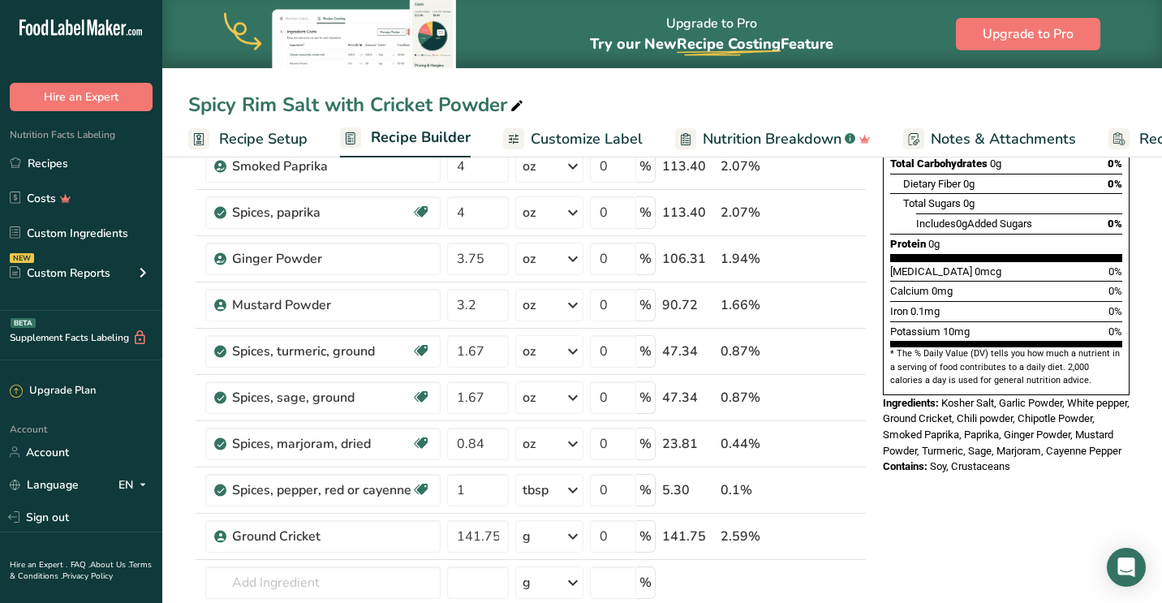
scroll to position [370, 0]
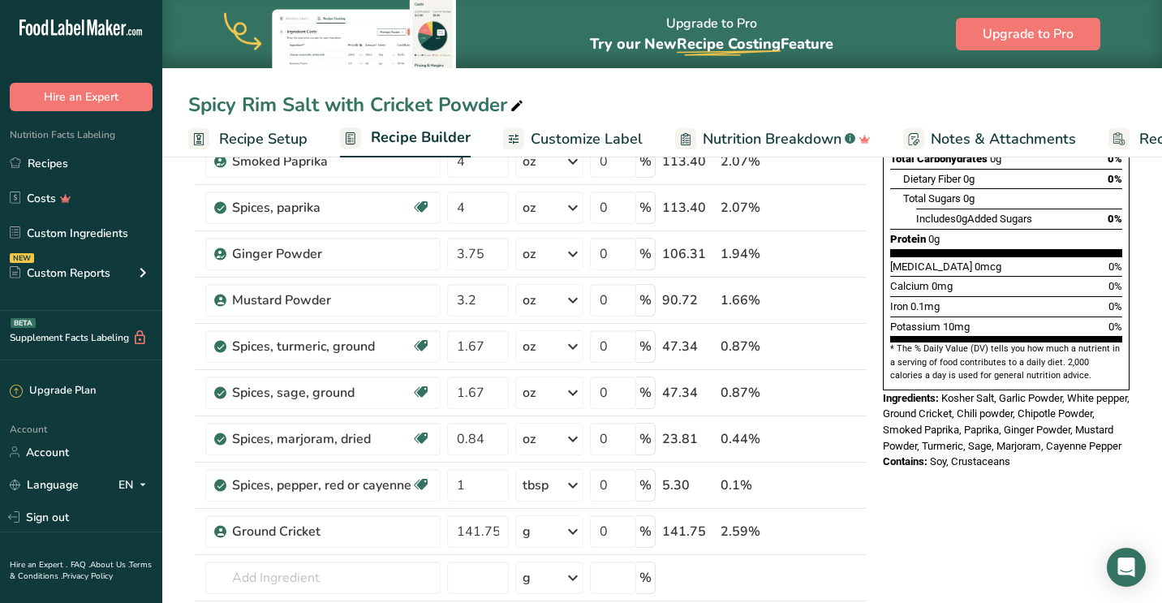
click at [290, 137] on span "Recipe Setup" at bounding box center [263, 139] width 88 height 22
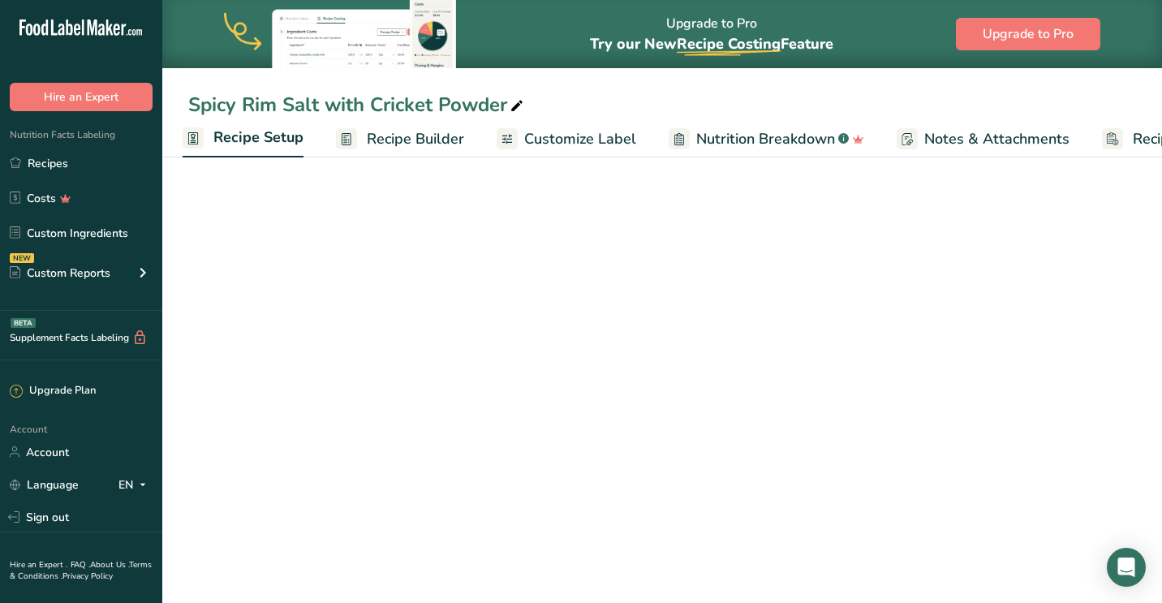
scroll to position [136, 0]
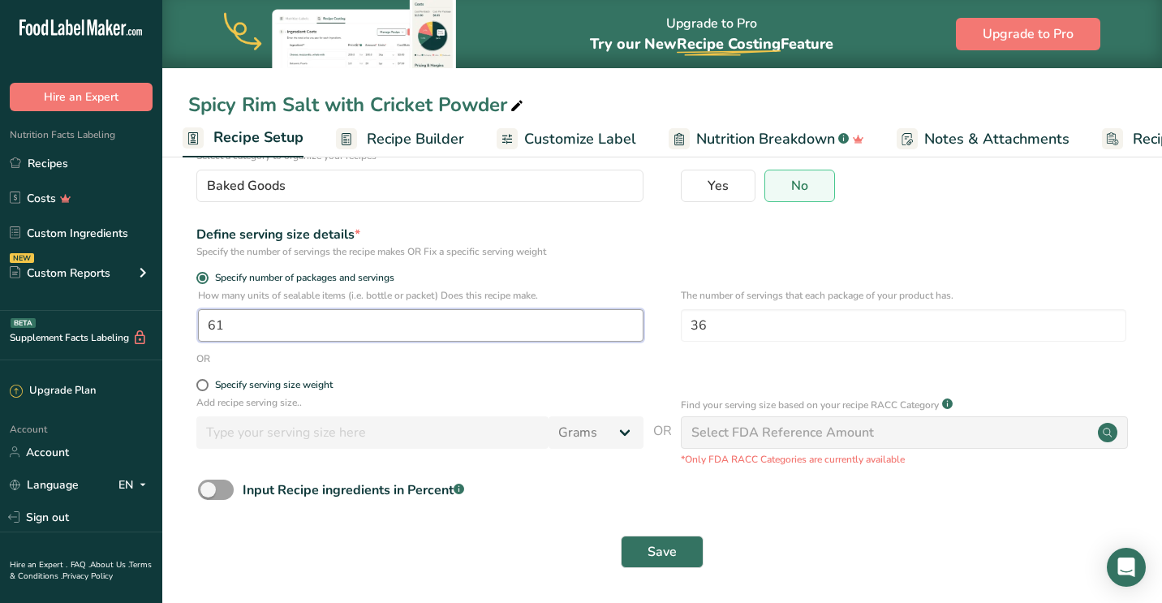
click at [230, 320] on input "61" at bounding box center [420, 325] width 445 height 32
type input "62"
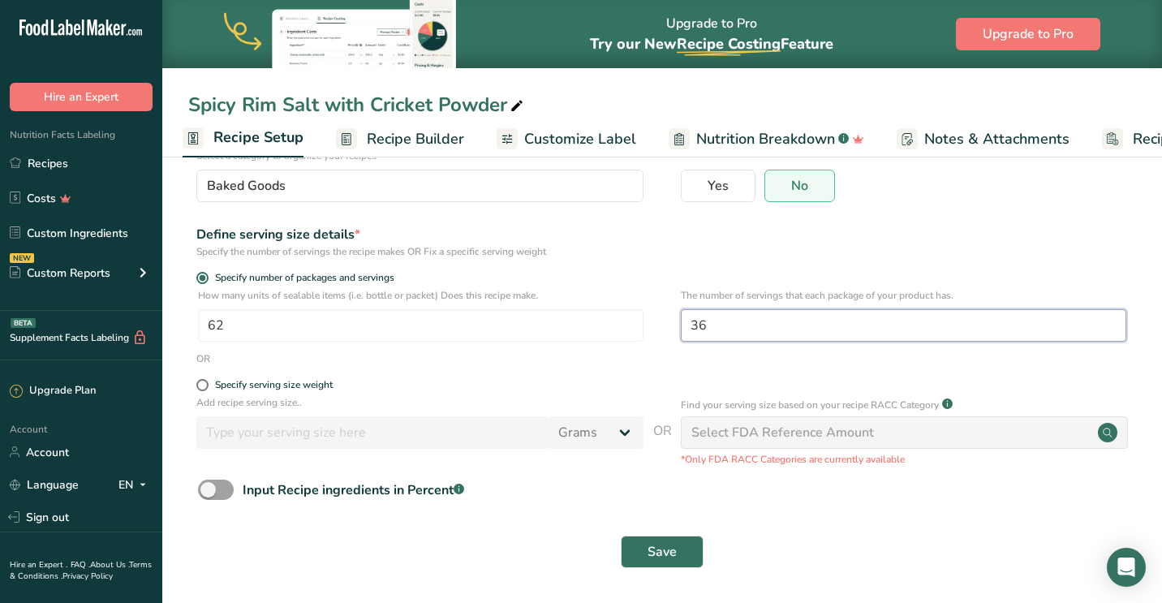
drag, startPoint x: 733, startPoint y: 329, endPoint x: 674, endPoint y: 325, distance: 59.4
click at [674, 325] on div "How many units of sealable items (i.e. bottle or packet) Does this recipe make.…" at bounding box center [662, 319] width 948 height 63
type input "60"
click at [662, 551] on button "Save" at bounding box center [662, 552] width 83 height 32
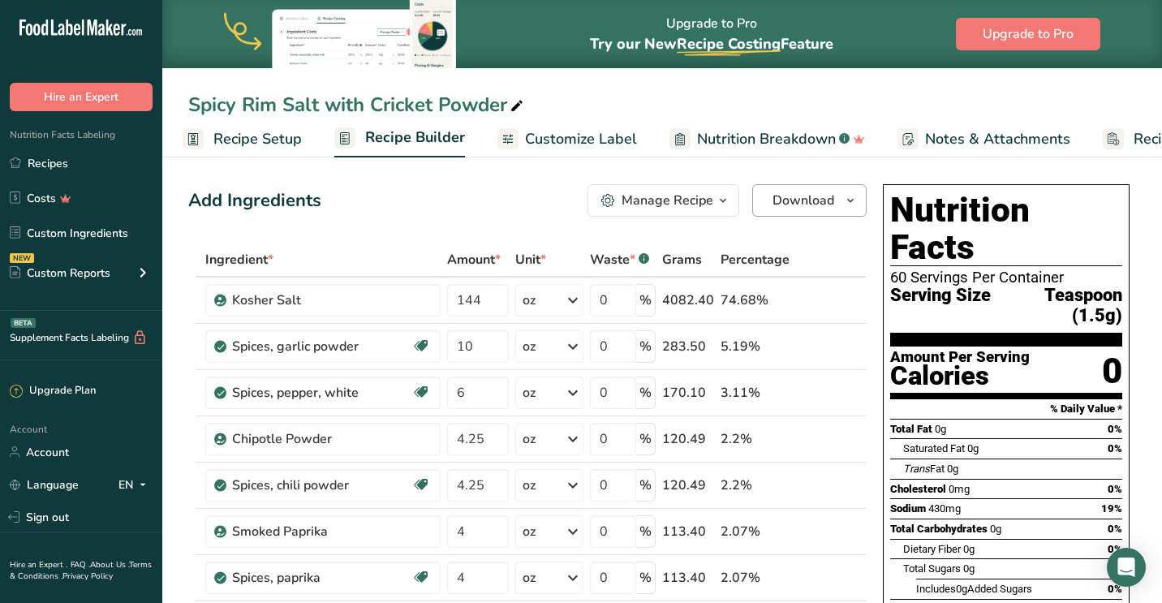
click at [819, 195] on span "Download" at bounding box center [803, 200] width 62 height 19
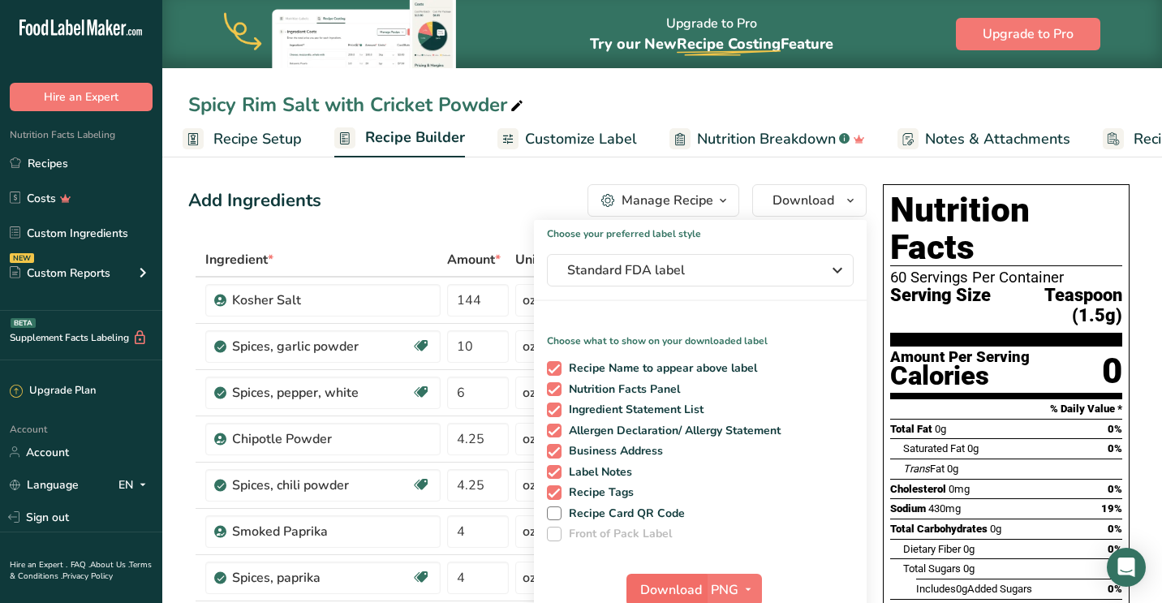
click at [659, 585] on span "Download" at bounding box center [671, 589] width 62 height 19
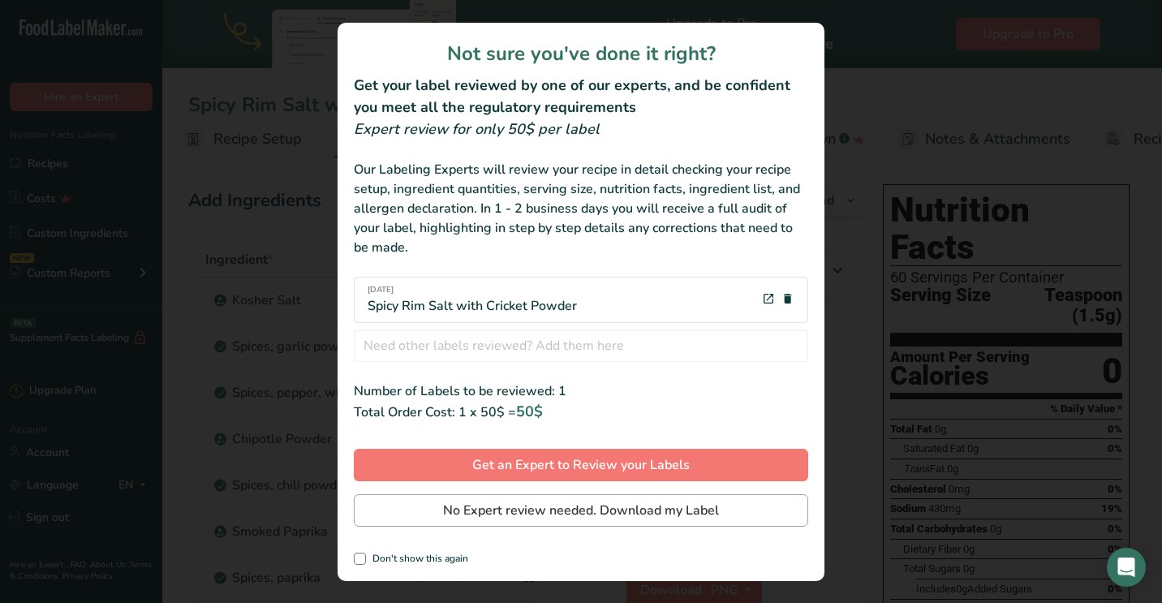
click at [621, 508] on span "No Expert review needed. Download my Label" at bounding box center [581, 510] width 276 height 19
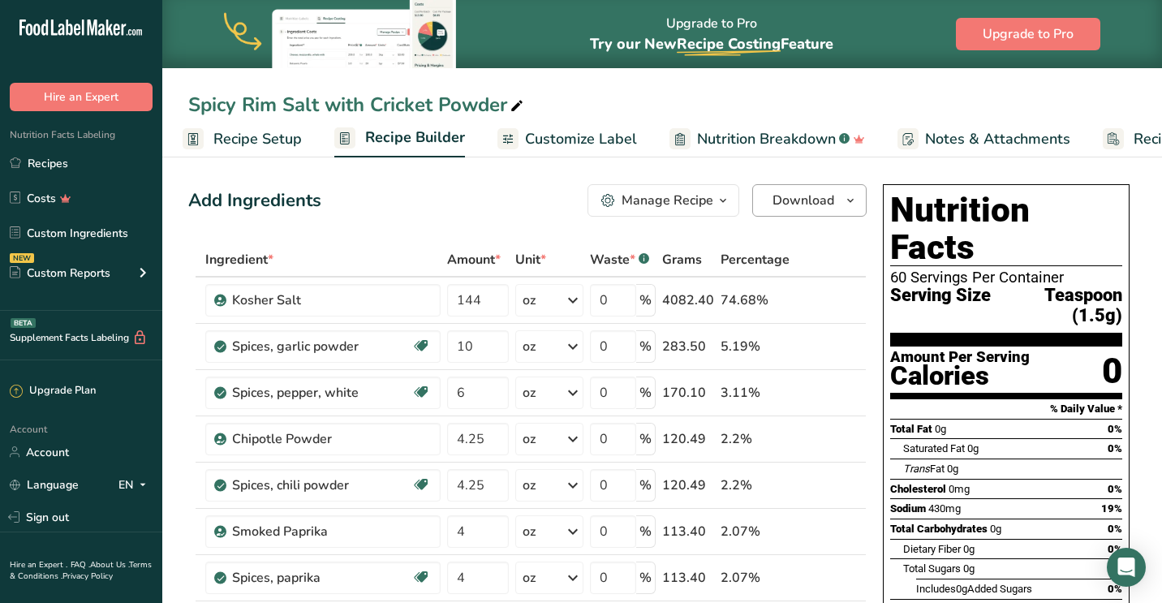
click at [832, 205] on span "Download" at bounding box center [803, 200] width 62 height 19
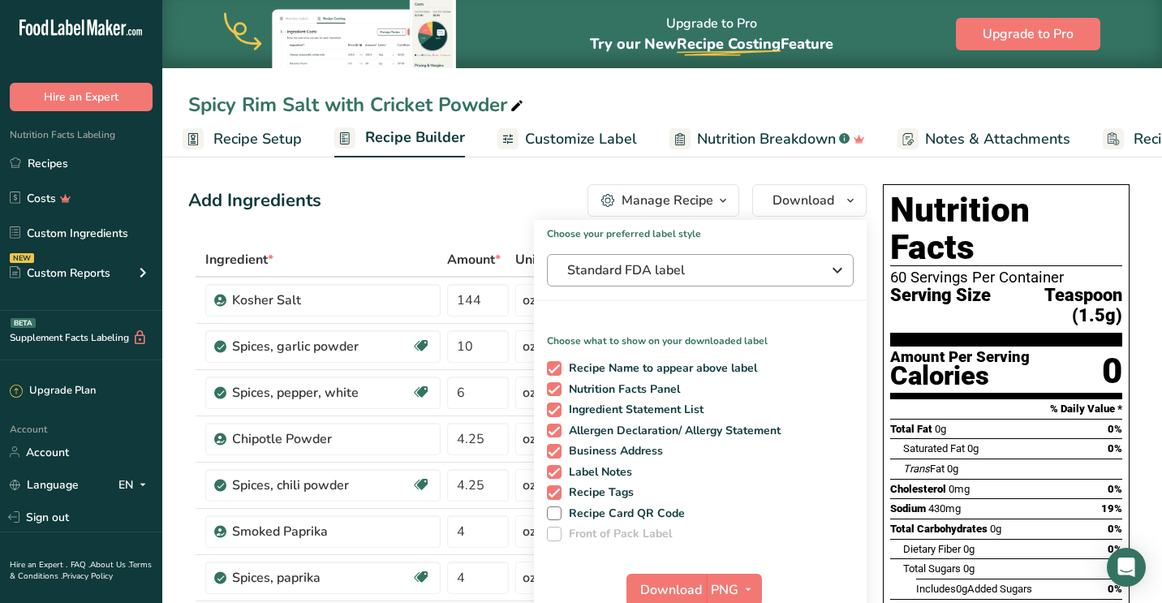
click at [656, 276] on span "Standard FDA label" at bounding box center [688, 269] width 243 height 19
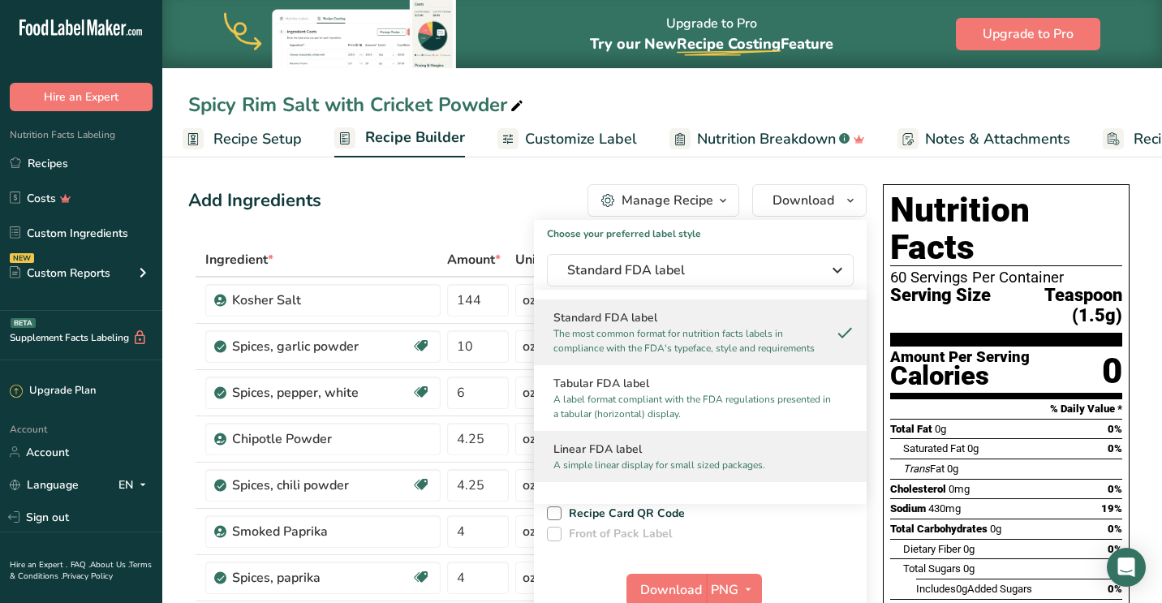
click at [627, 453] on h2 "Linear FDA label" at bounding box center [700, 449] width 294 height 17
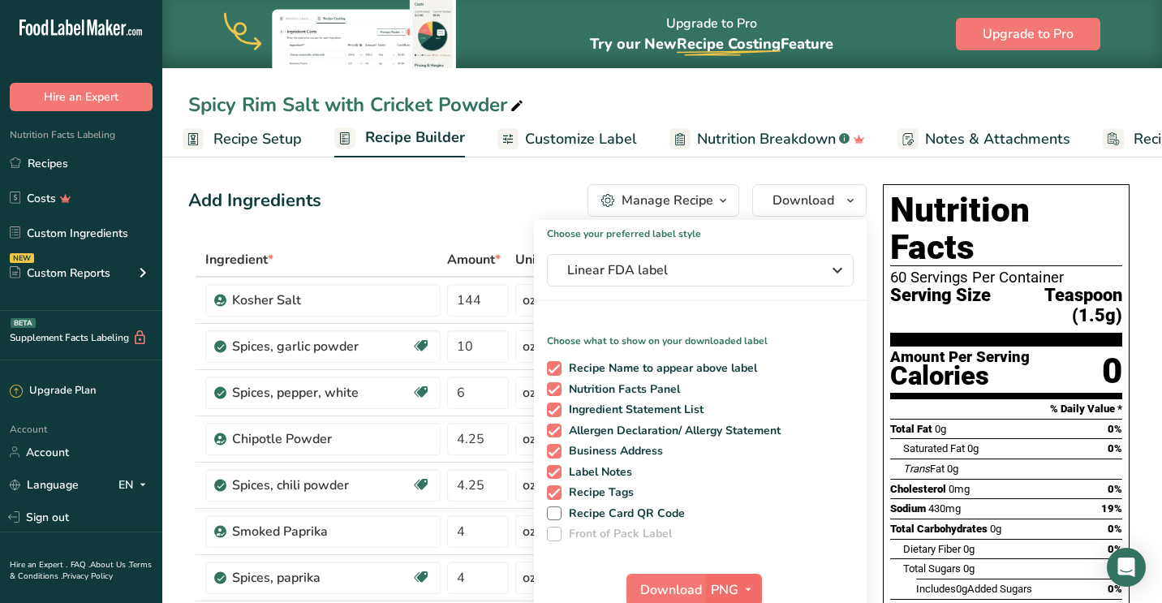
click at [755, 583] on span "button" at bounding box center [747, 589] width 19 height 19
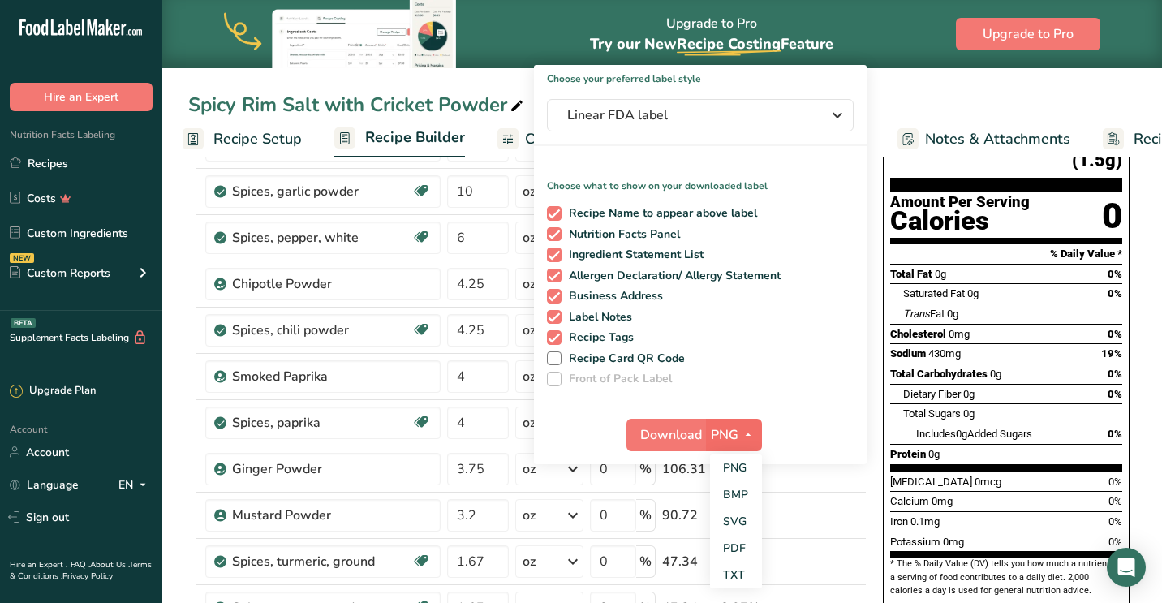
scroll to position [187, 0]
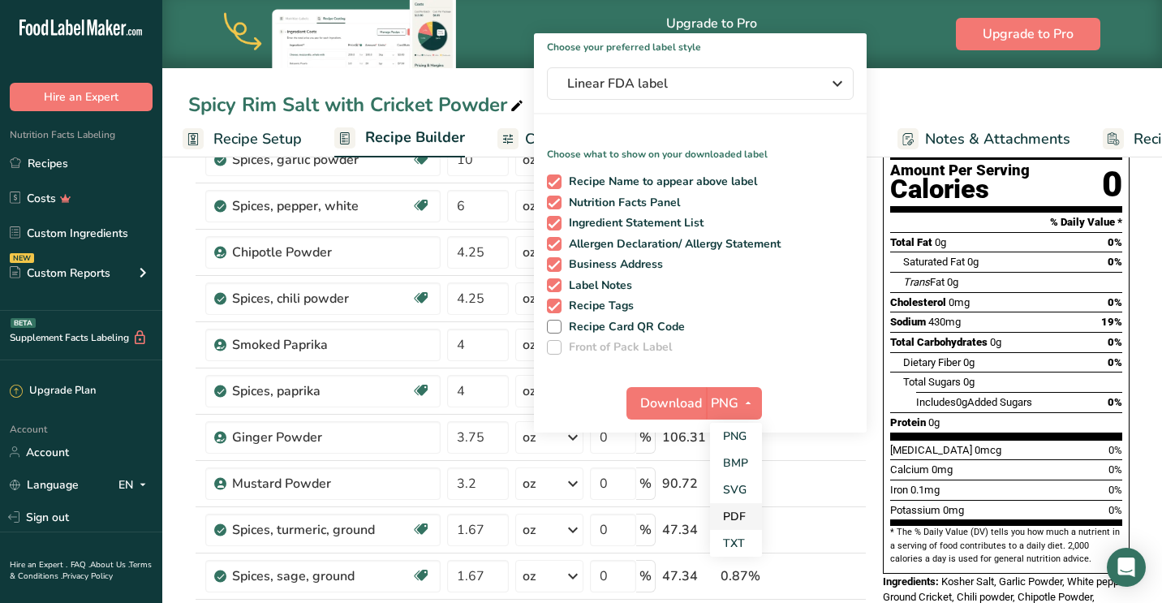
click at [738, 520] on link "PDF" at bounding box center [736, 516] width 52 height 27
click at [678, 411] on span "Download" at bounding box center [672, 403] width 62 height 19
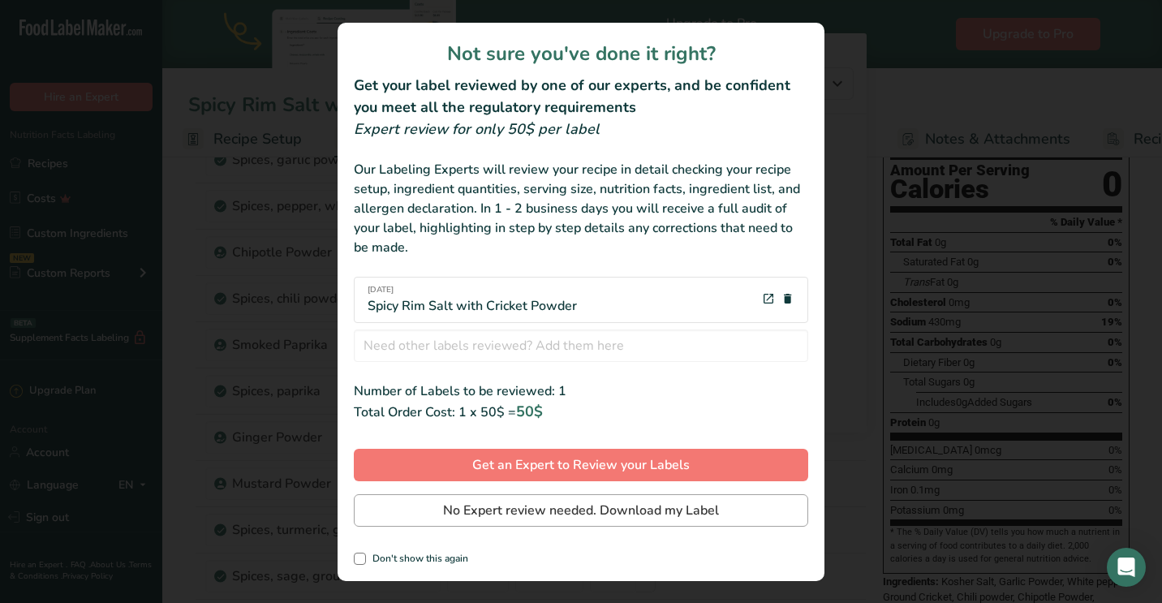
click at [651, 504] on span "No Expert review needed. Download my Label" at bounding box center [581, 510] width 276 height 19
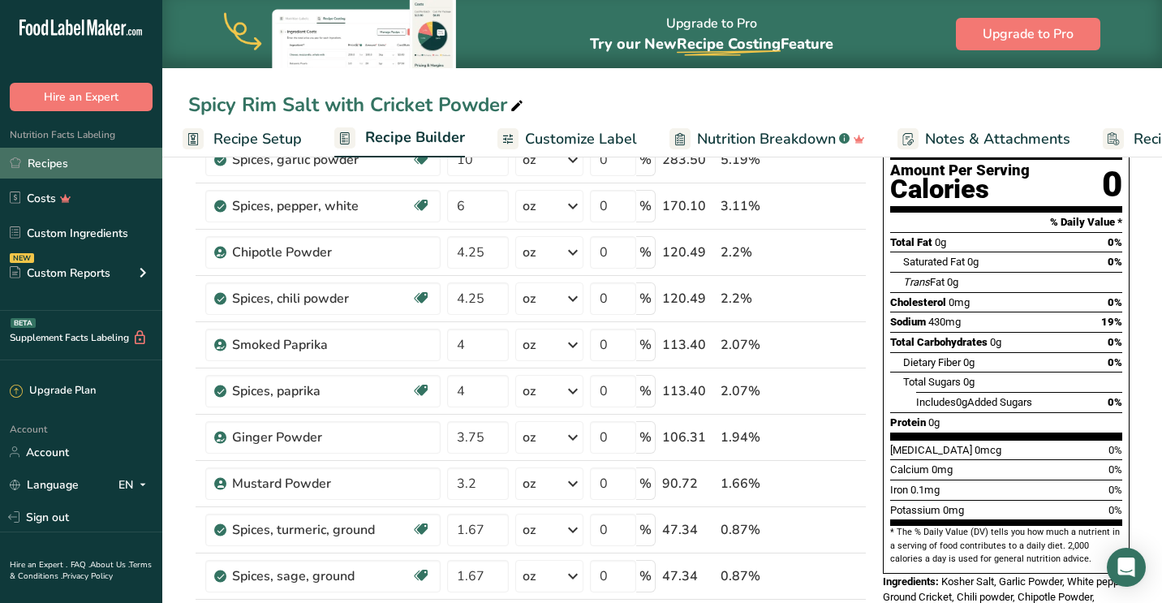
click at [76, 164] on link "Recipes" at bounding box center [81, 163] width 162 height 31
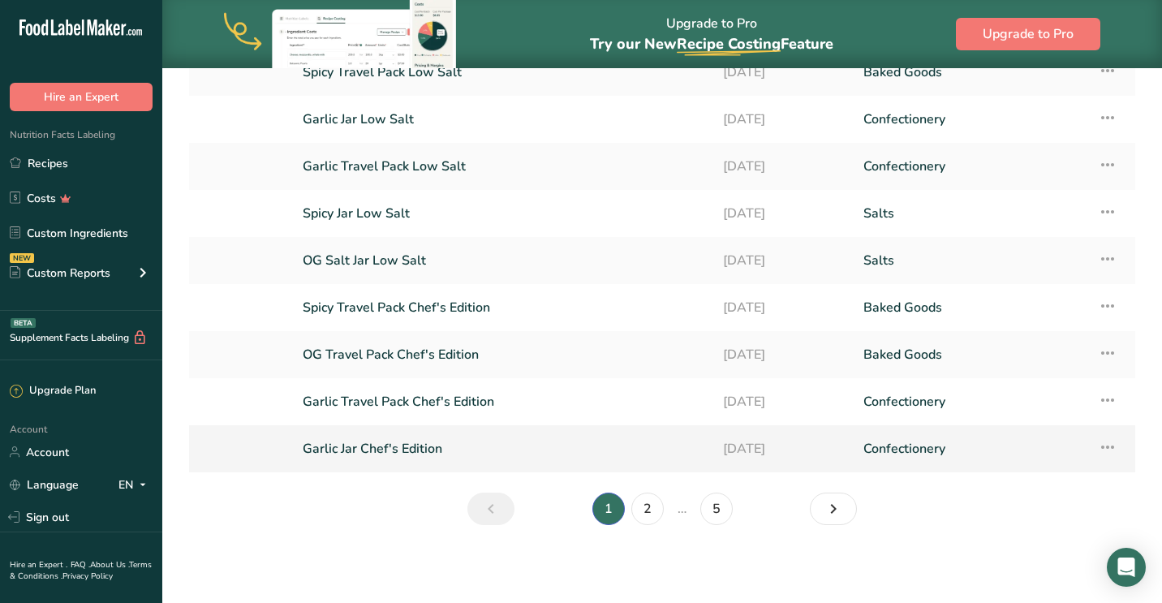
scroll to position [176, 0]
click at [647, 511] on link "2" at bounding box center [647, 509] width 32 height 32
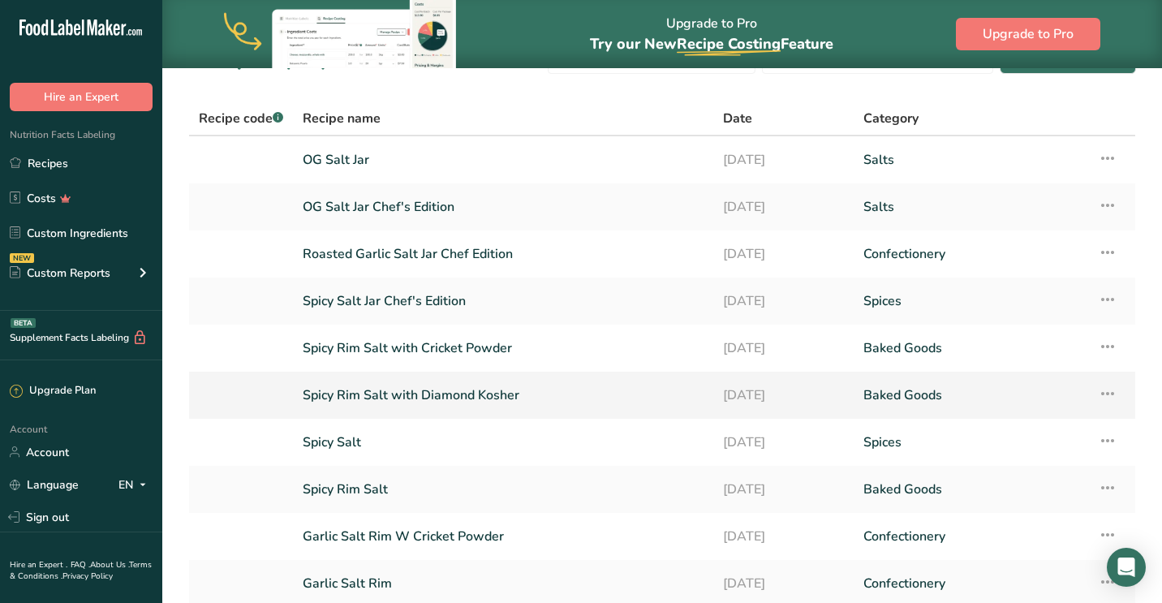
scroll to position [42, 0]
click at [372, 487] on link "Spicy Rim Salt" at bounding box center [503, 488] width 401 height 34
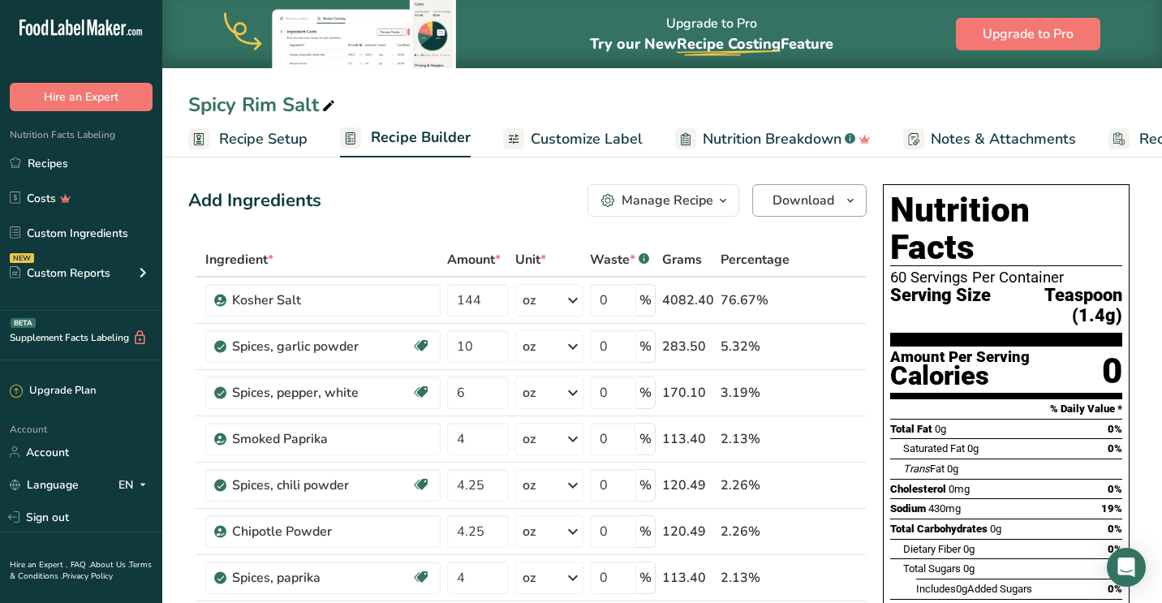
click at [853, 199] on icon "button" at bounding box center [850, 201] width 13 height 20
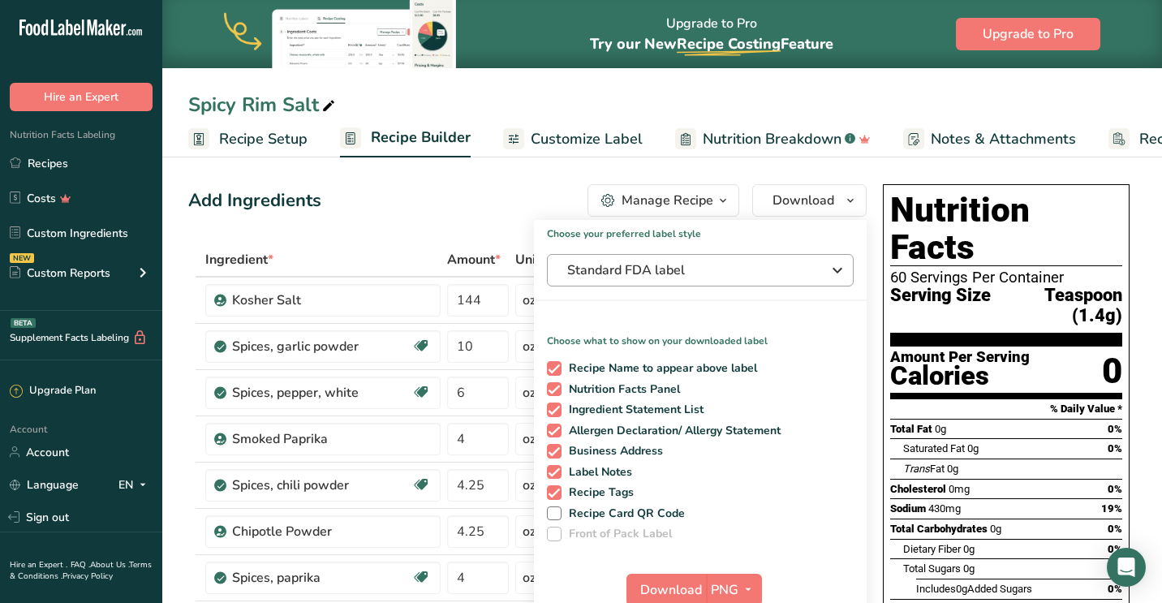
click at [732, 260] on span "Standard FDA label" at bounding box center [688, 269] width 243 height 19
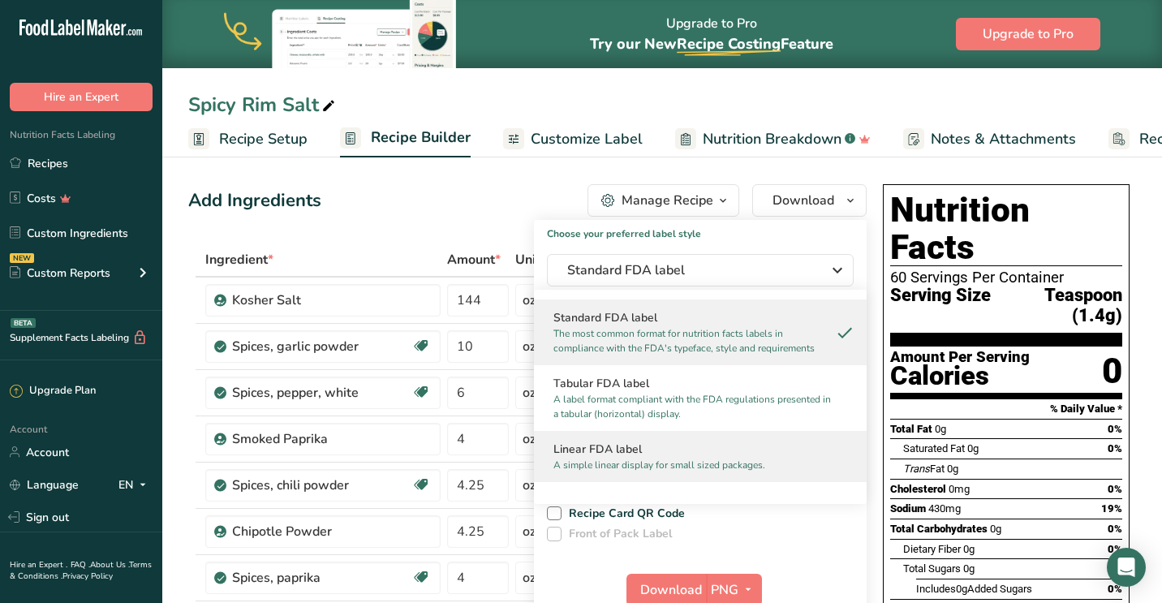
click at [652, 458] on p "A simple linear display for small sized packages." at bounding box center [692, 465] width 279 height 15
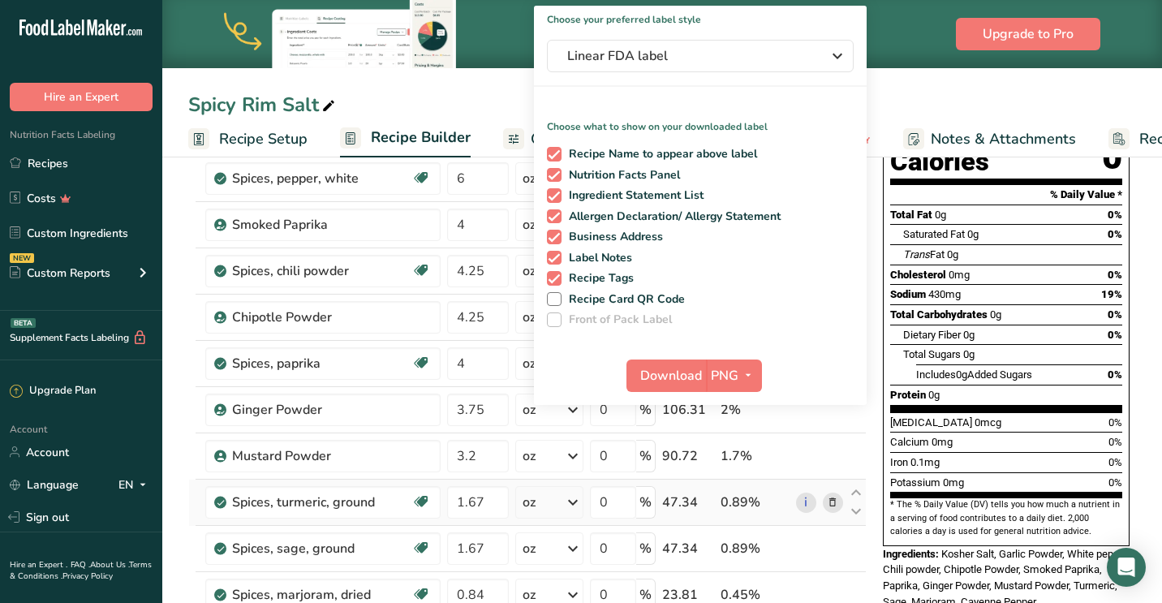
scroll to position [222, 0]
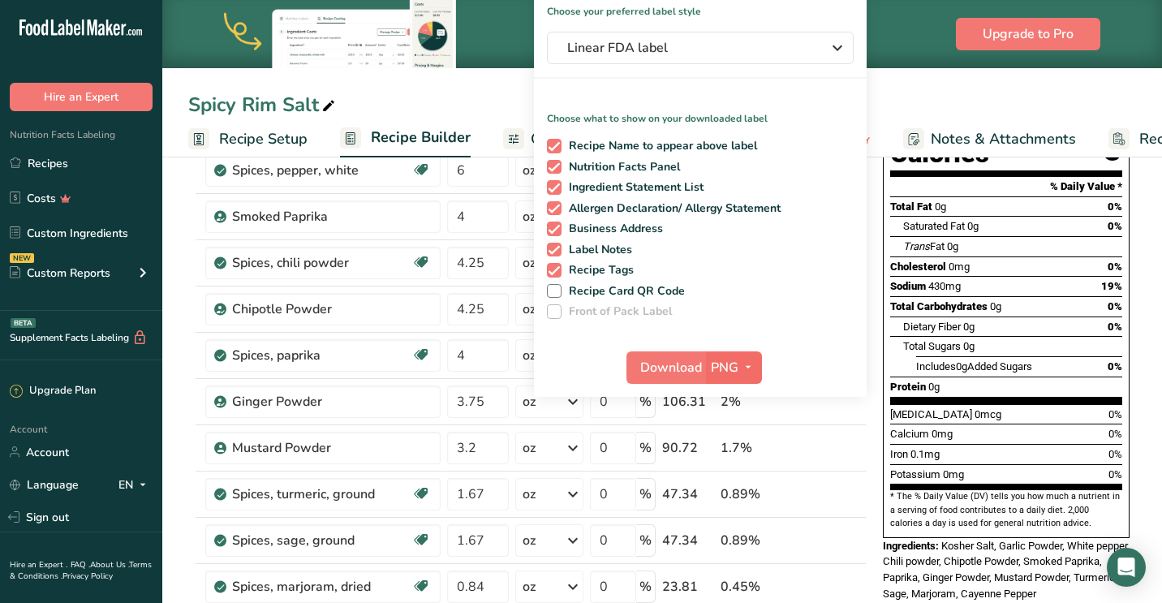
click at [751, 358] on icon "button" at bounding box center [748, 367] width 13 height 20
click at [739, 472] on link "PDF" at bounding box center [736, 480] width 52 height 27
click at [666, 372] on span "Download" at bounding box center [672, 367] width 62 height 19
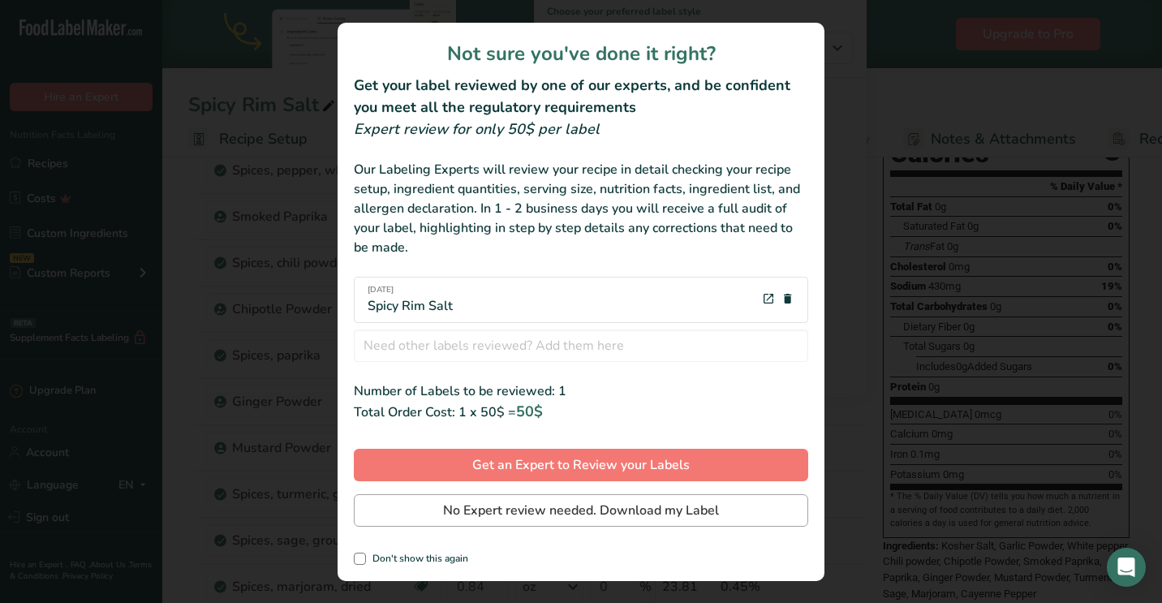
click at [564, 510] on span "No Expert review needed. Download my Label" at bounding box center [581, 510] width 276 height 19
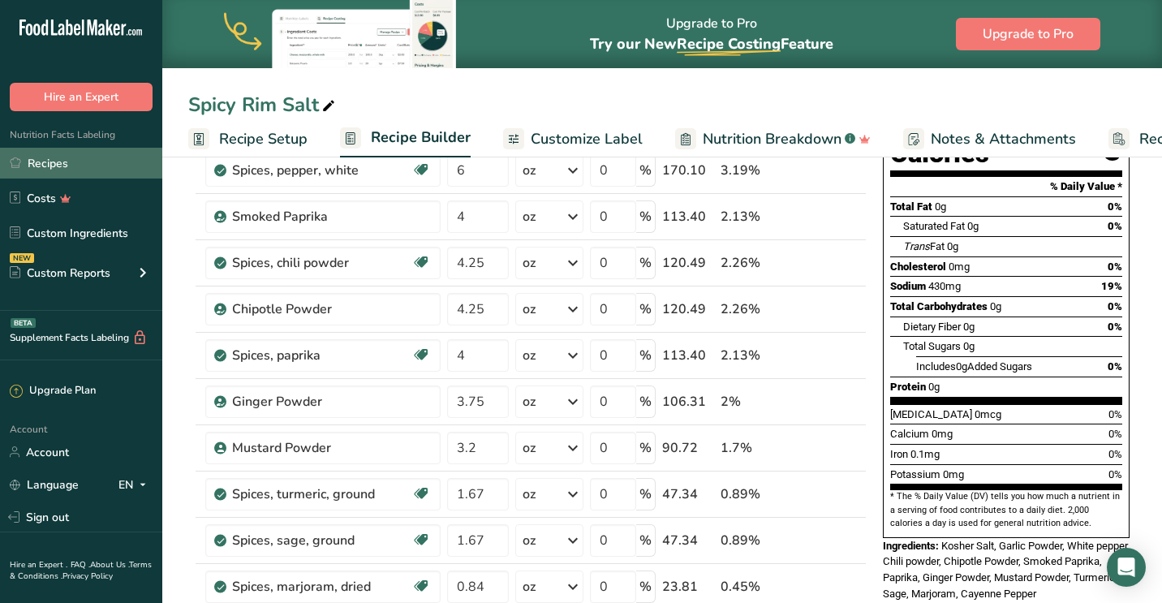
click at [57, 166] on link "Recipes" at bounding box center [81, 163] width 162 height 31
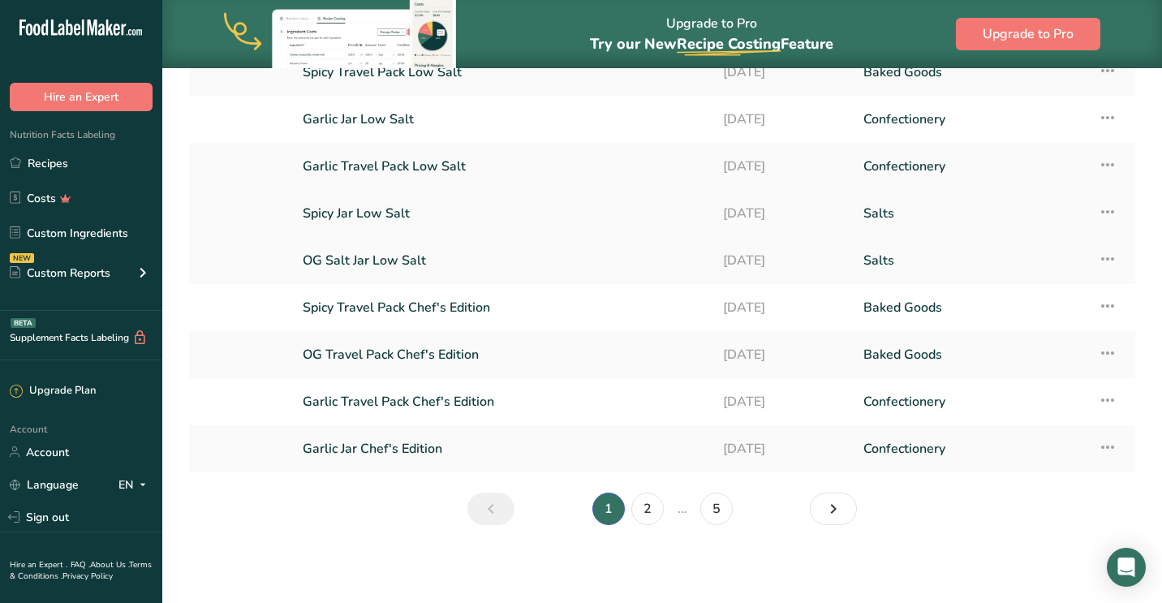
scroll to position [176, 0]
click at [651, 510] on link "2" at bounding box center [647, 509] width 32 height 32
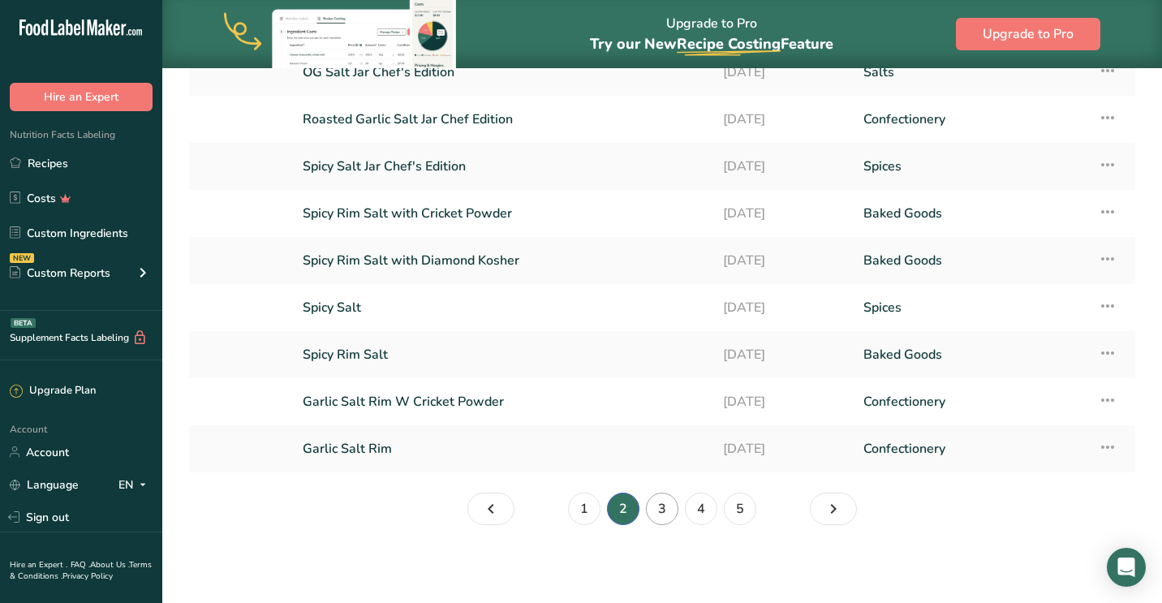
scroll to position [176, 0]
click at [668, 513] on link "3" at bounding box center [662, 509] width 32 height 32
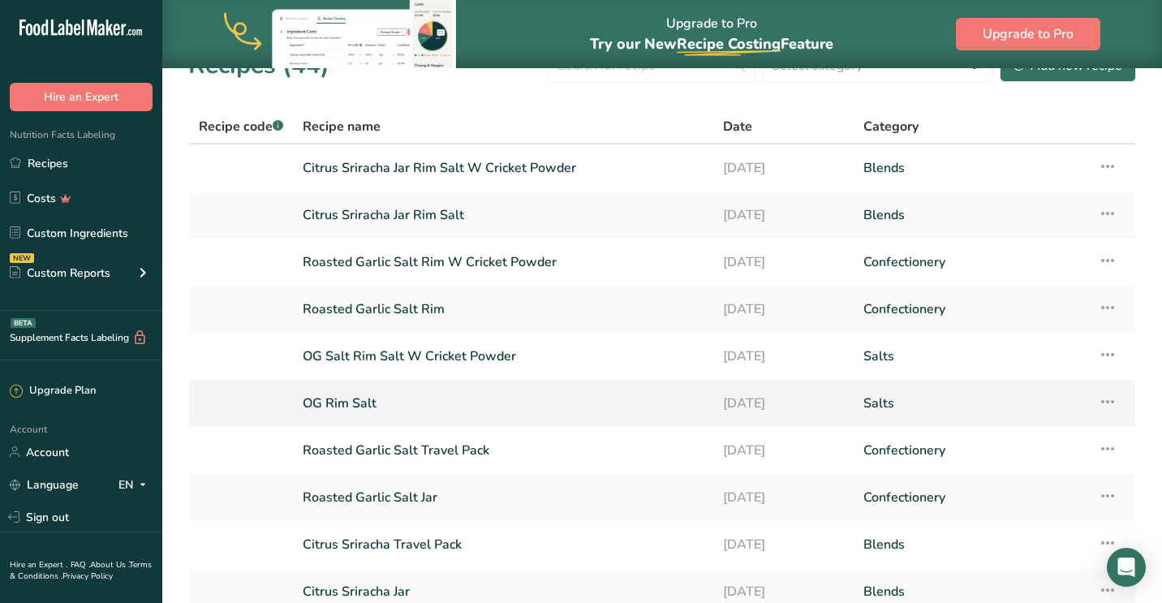
scroll to position [29, 0]
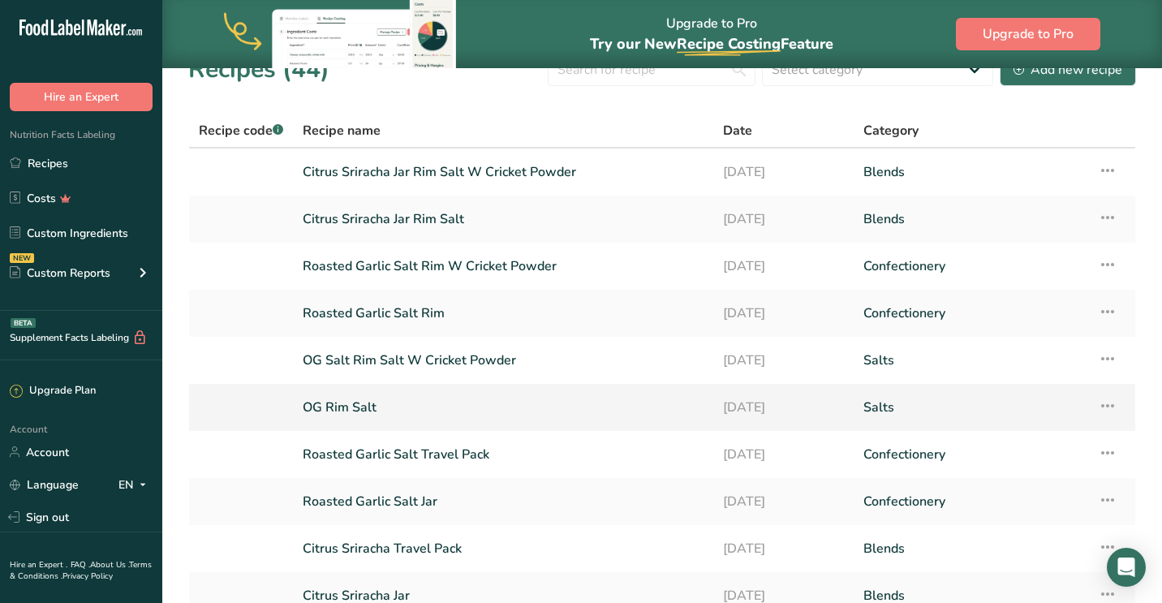
click at [371, 407] on link "OG Rim Salt" at bounding box center [503, 407] width 401 height 34
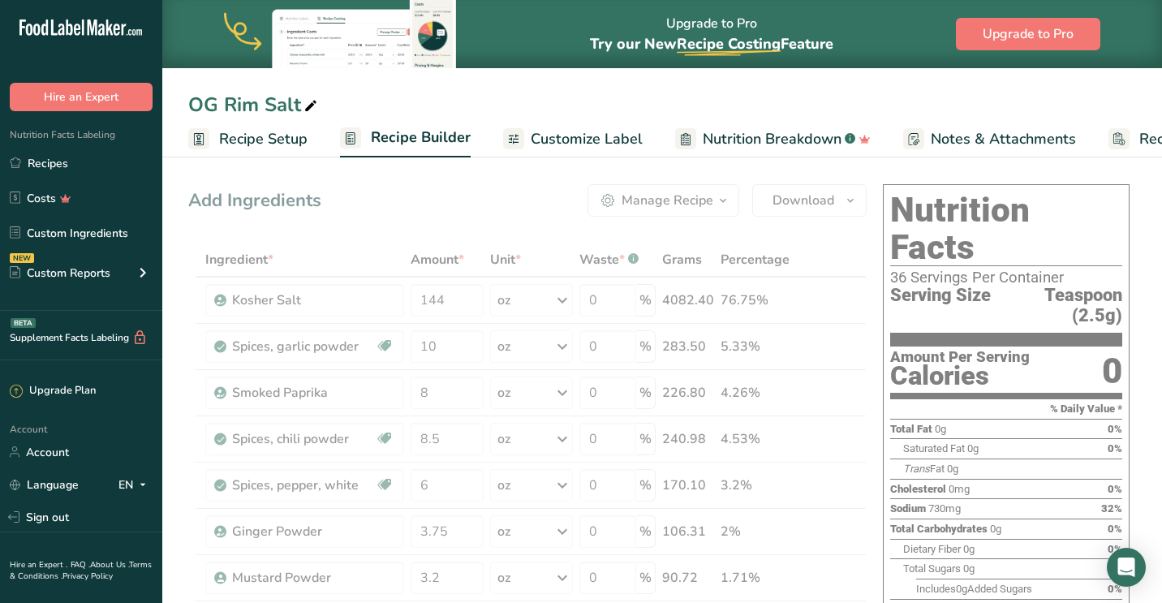
click at [259, 136] on span "Recipe Setup" at bounding box center [263, 139] width 88 height 22
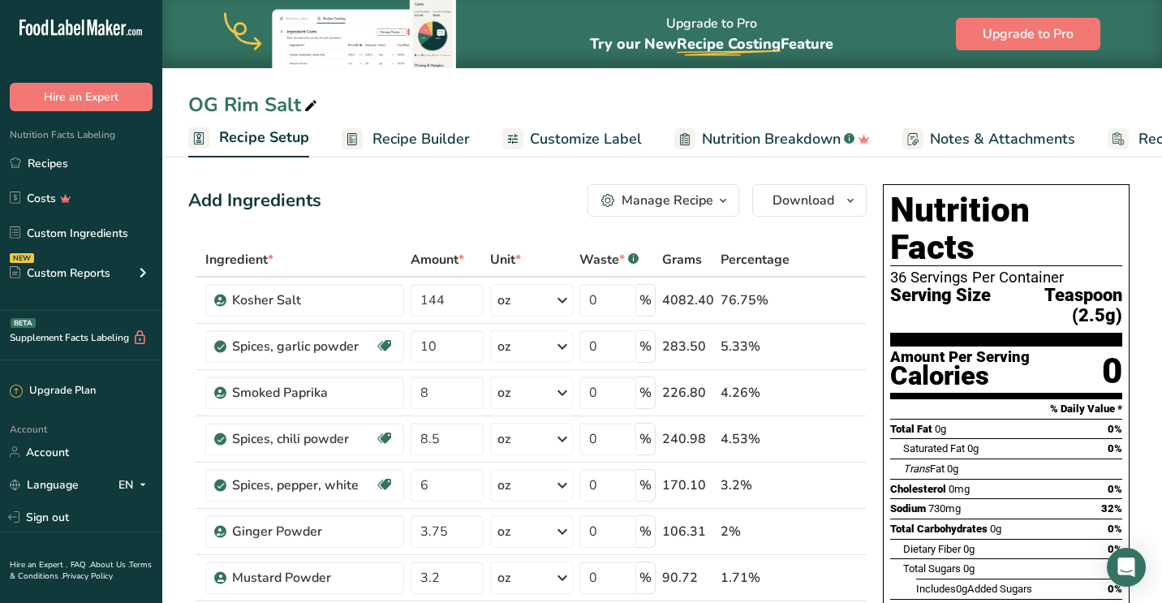
scroll to position [0, 6]
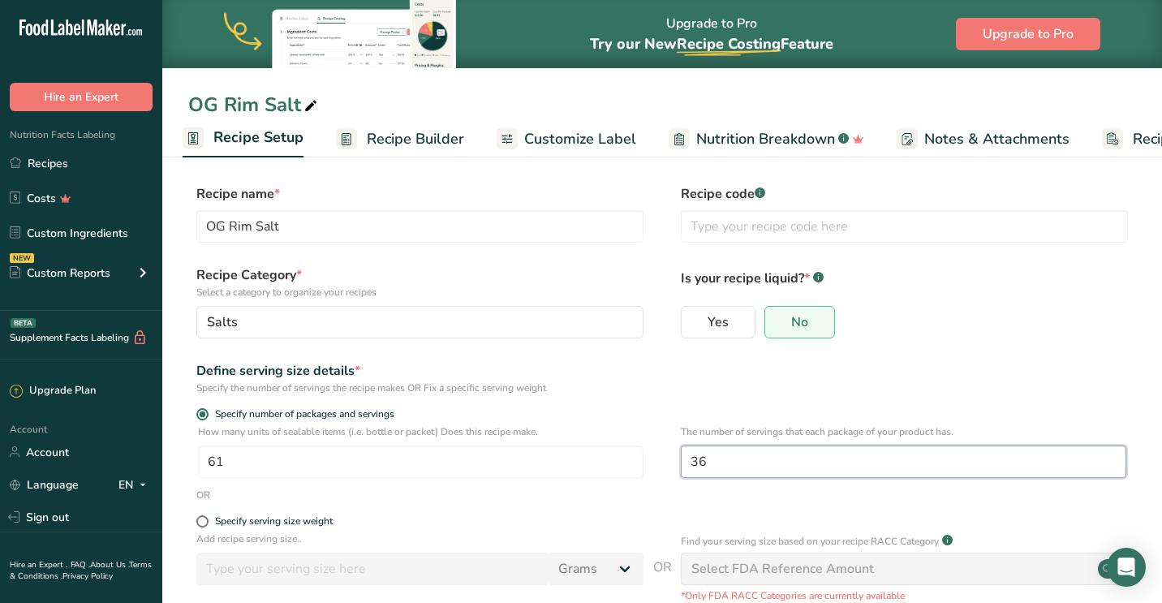
click at [727, 464] on input "36" at bounding box center [903, 461] width 445 height 32
type input "3"
type input "60"
click at [248, 464] on input "61" at bounding box center [420, 461] width 445 height 32
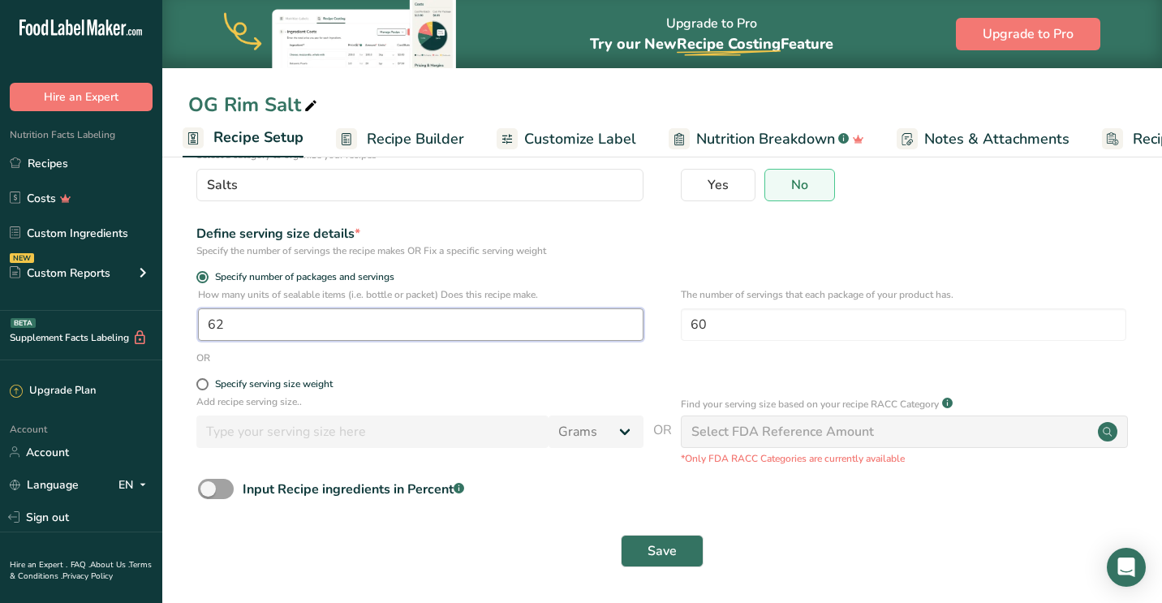
scroll to position [136, 0]
type input "62"
click at [684, 550] on button "Save" at bounding box center [662, 552] width 83 height 32
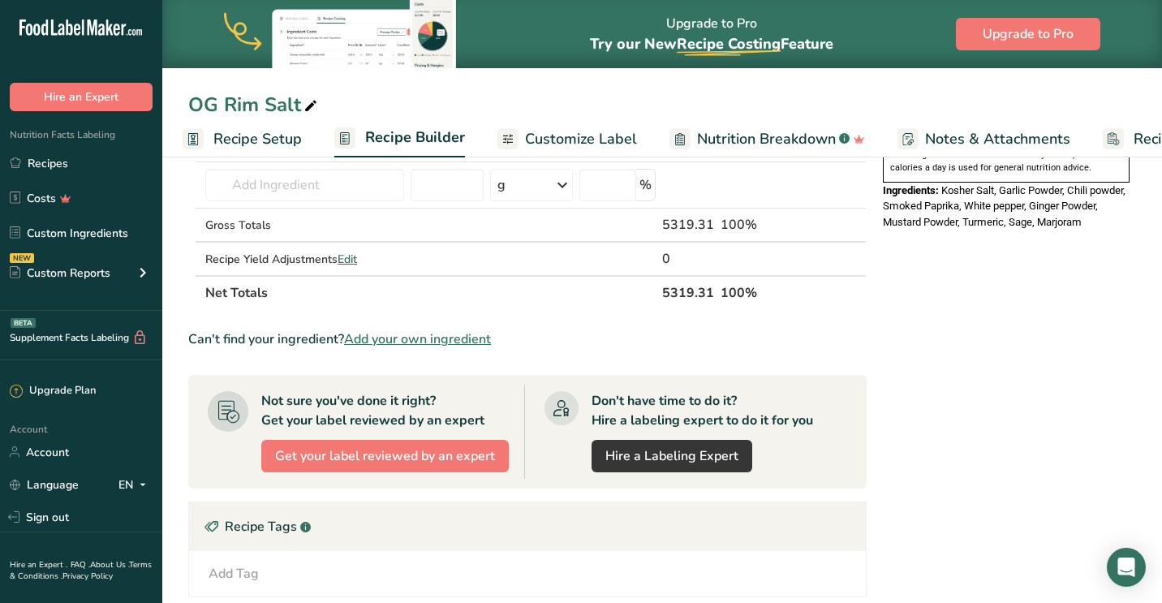
scroll to position [579, 0]
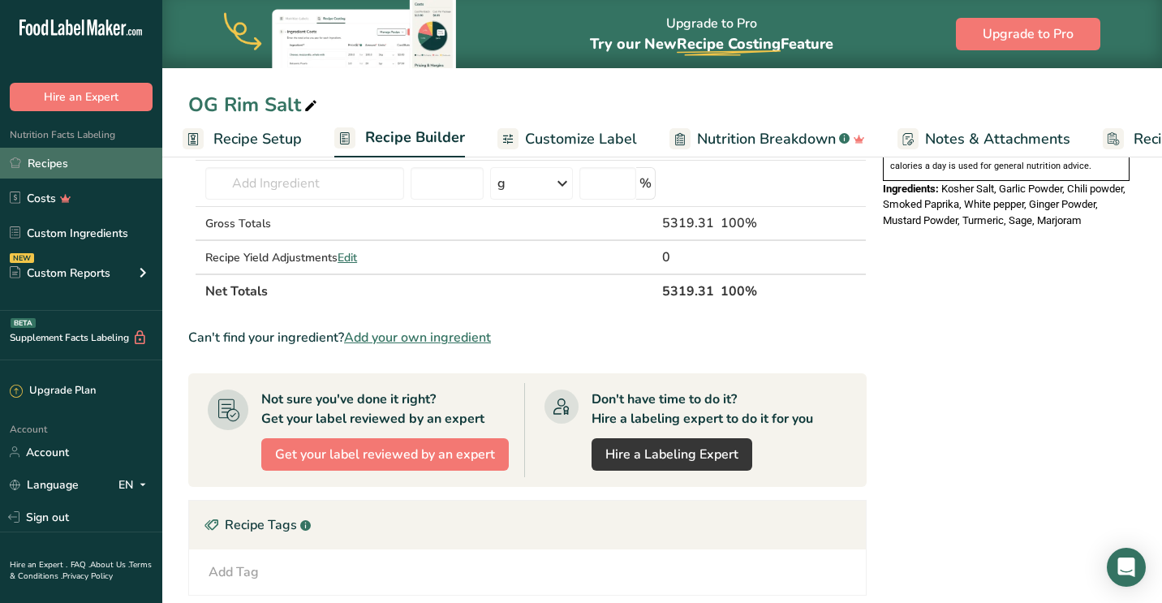
click at [54, 164] on link "Recipes" at bounding box center [81, 163] width 162 height 31
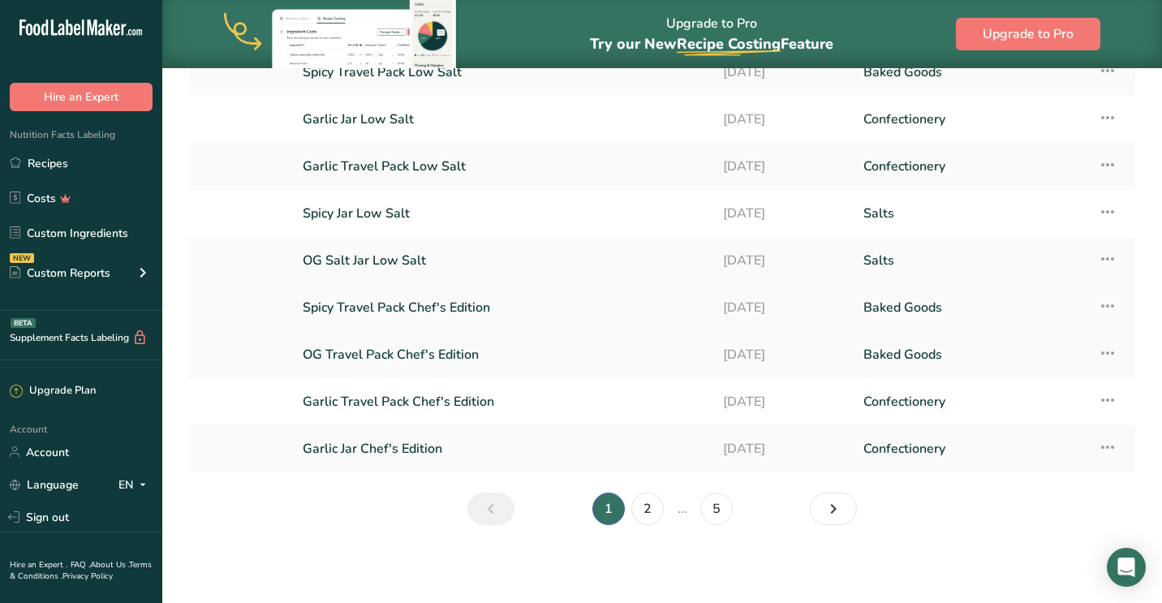
scroll to position [176, 0]
click at [642, 510] on link "2" at bounding box center [647, 509] width 32 height 32
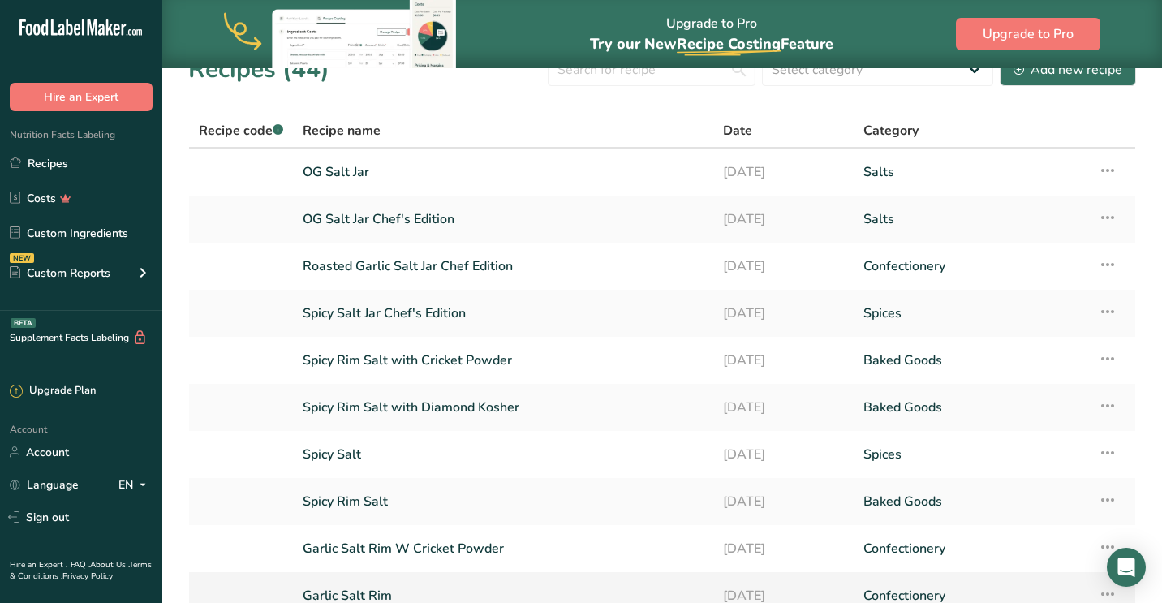
scroll to position [89, 0]
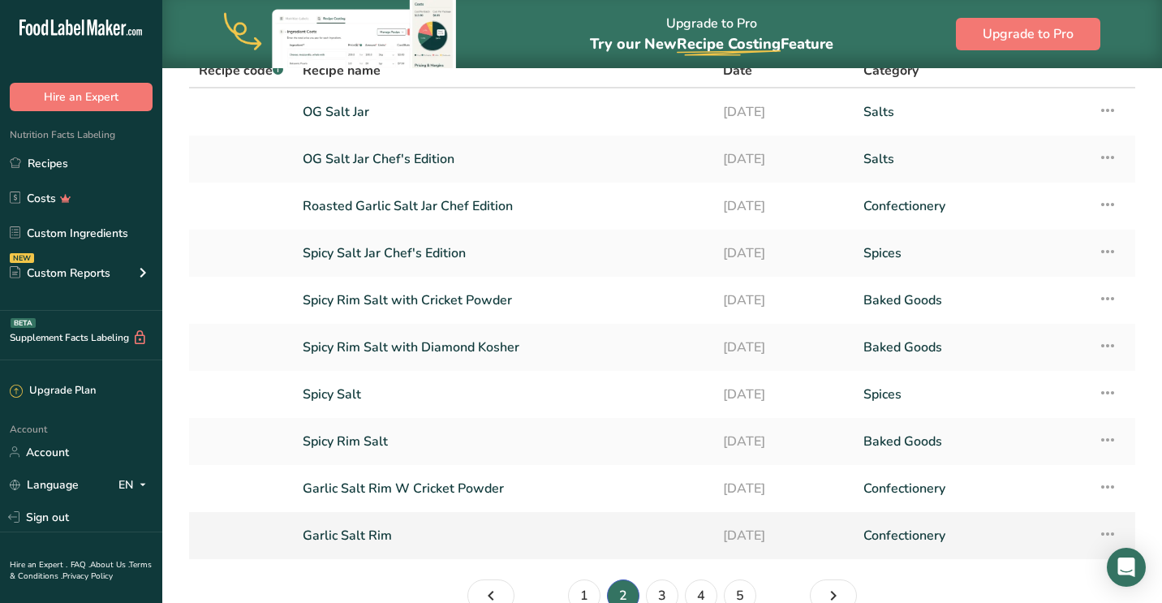
click at [367, 536] on link "Garlic Salt Rim" at bounding box center [503, 535] width 401 height 34
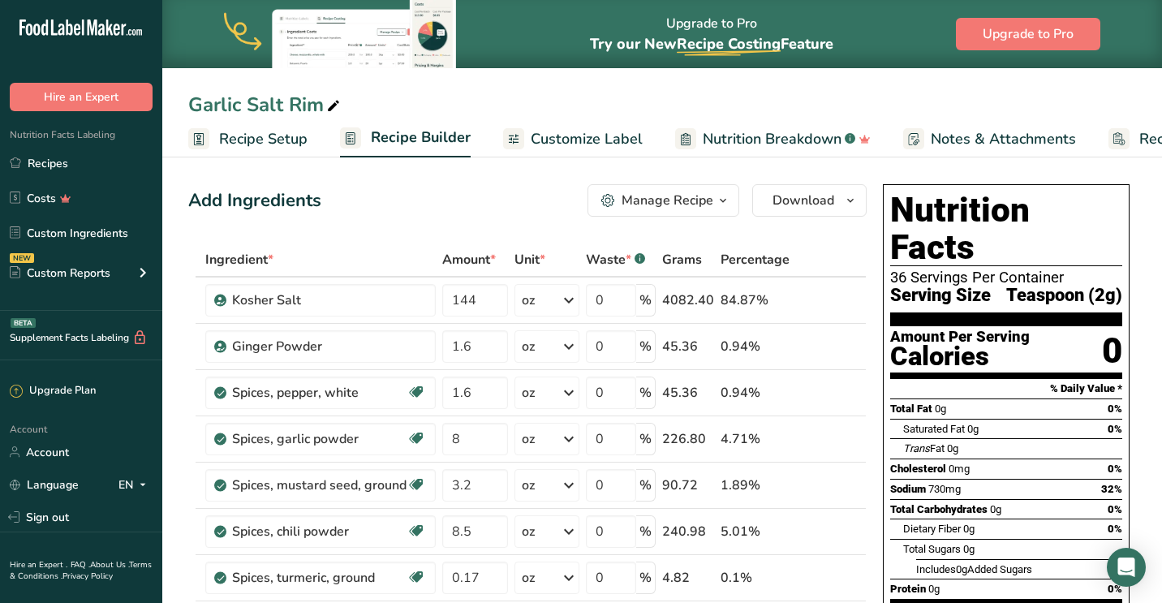
click at [269, 128] on span "Recipe Setup" at bounding box center [263, 139] width 88 height 22
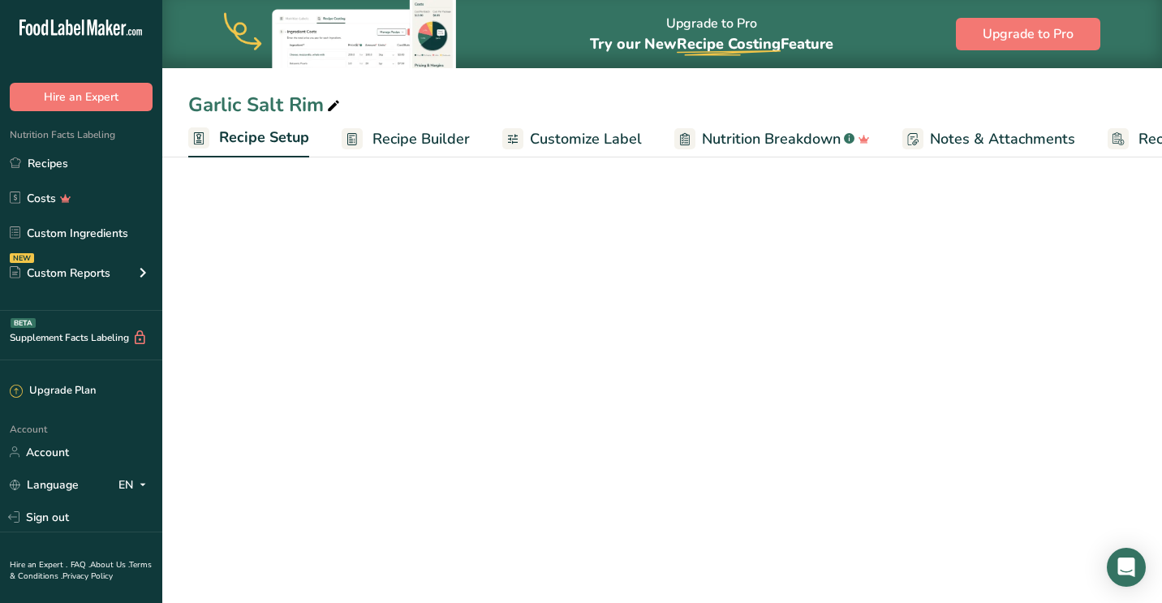
scroll to position [0, 6]
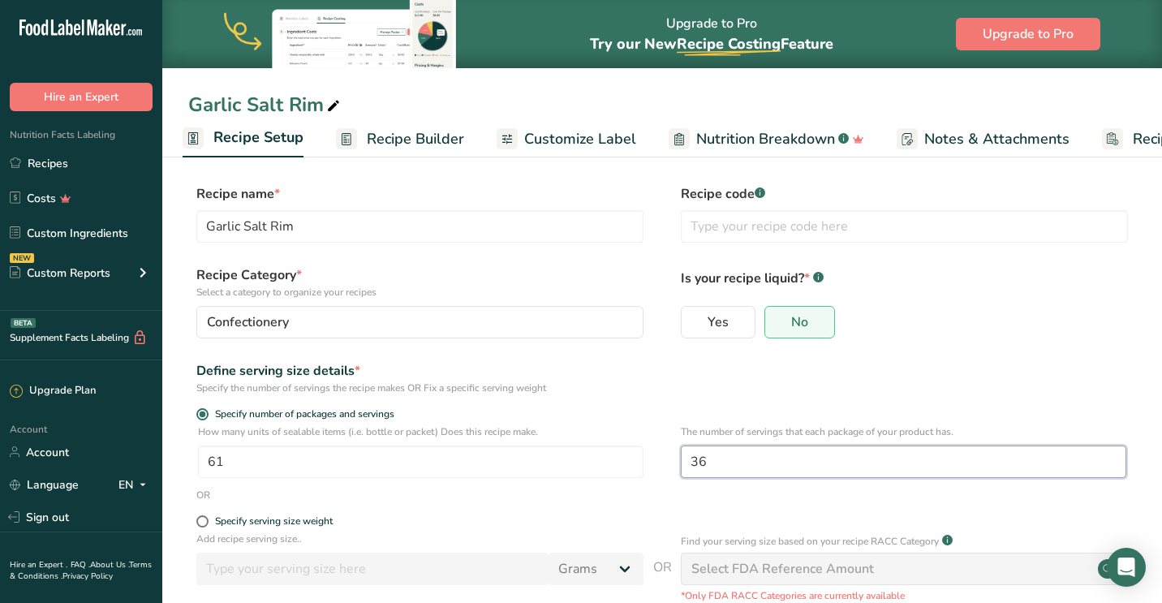
click at [729, 461] on input "36" at bounding box center [903, 461] width 445 height 32
type input "3"
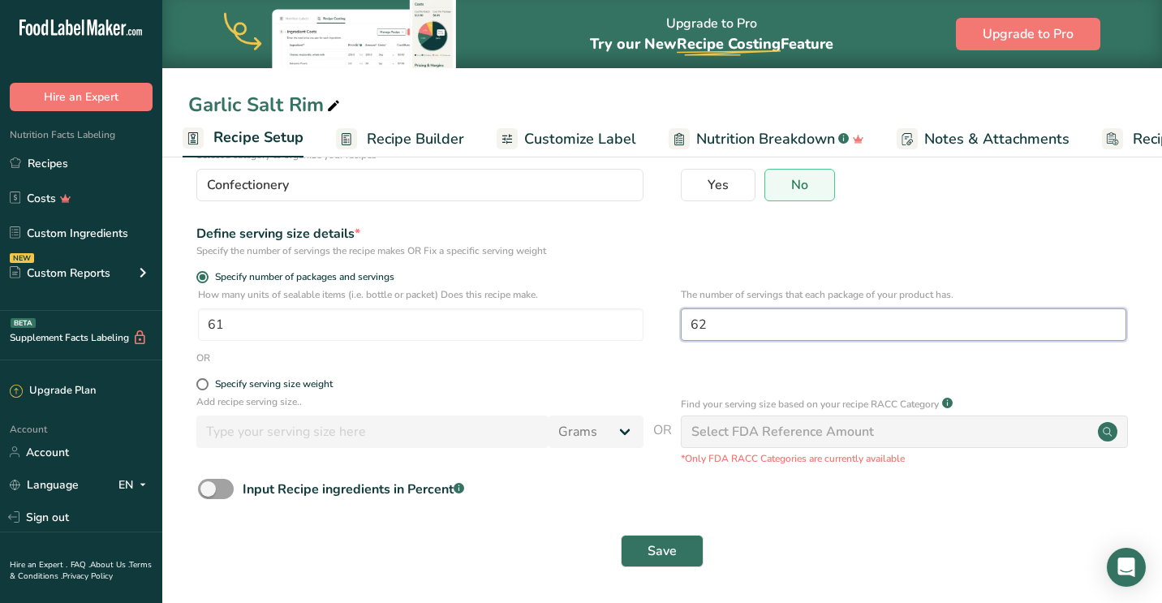
scroll to position [136, 0]
type input "62"
click at [672, 550] on span "Save" at bounding box center [661, 551] width 29 height 19
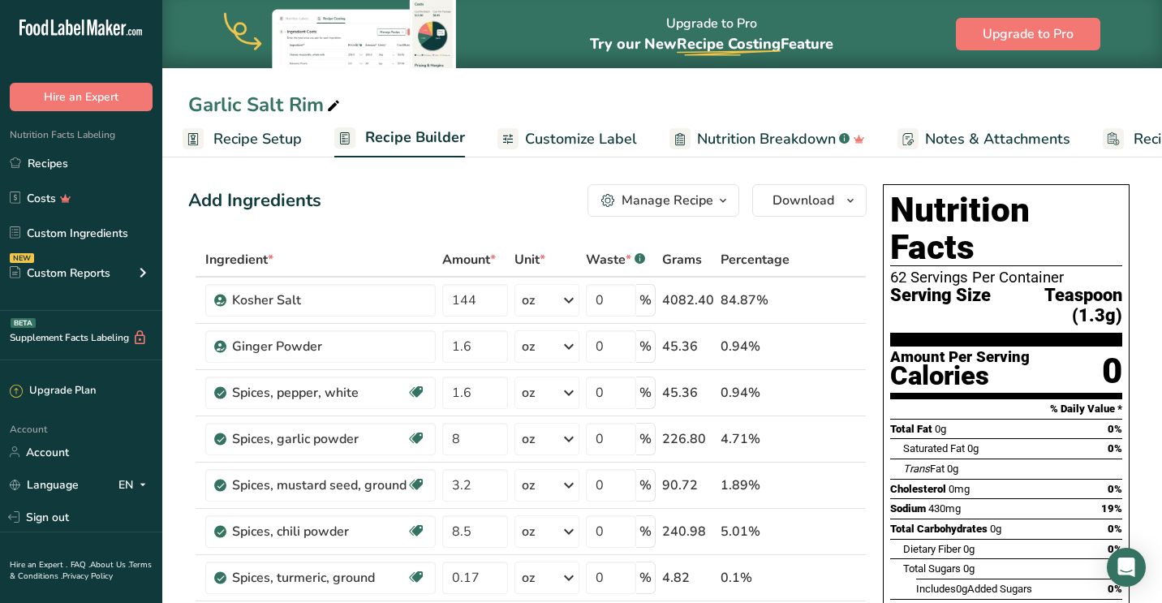
click at [290, 139] on span "Recipe Setup" at bounding box center [257, 139] width 88 height 22
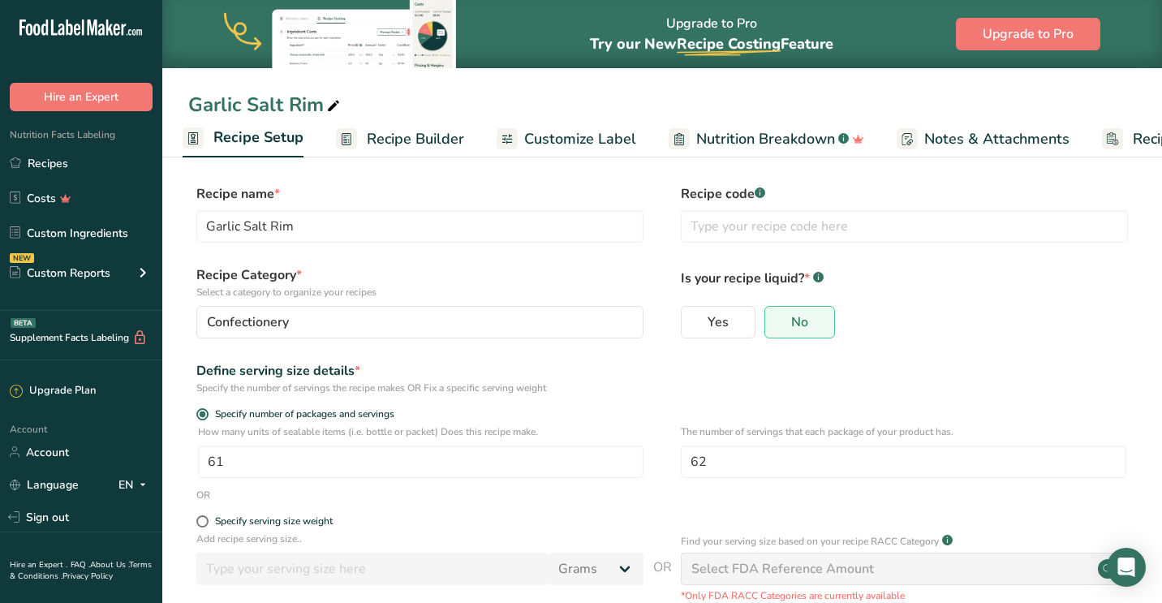
click at [609, 137] on span "Customize Label" at bounding box center [580, 139] width 112 height 22
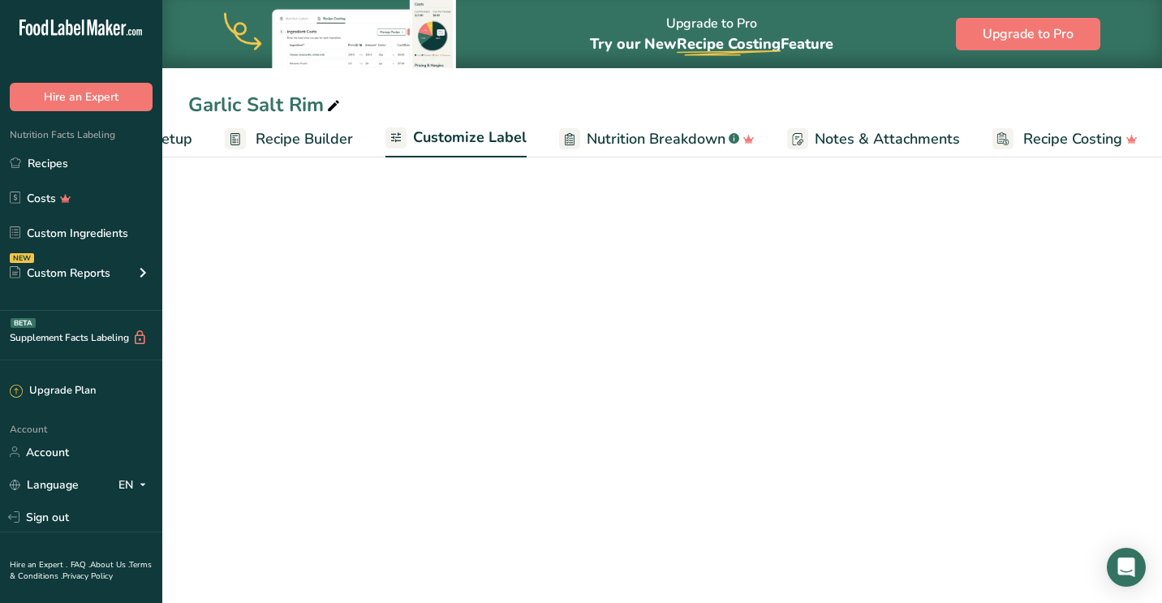
scroll to position [0, 117]
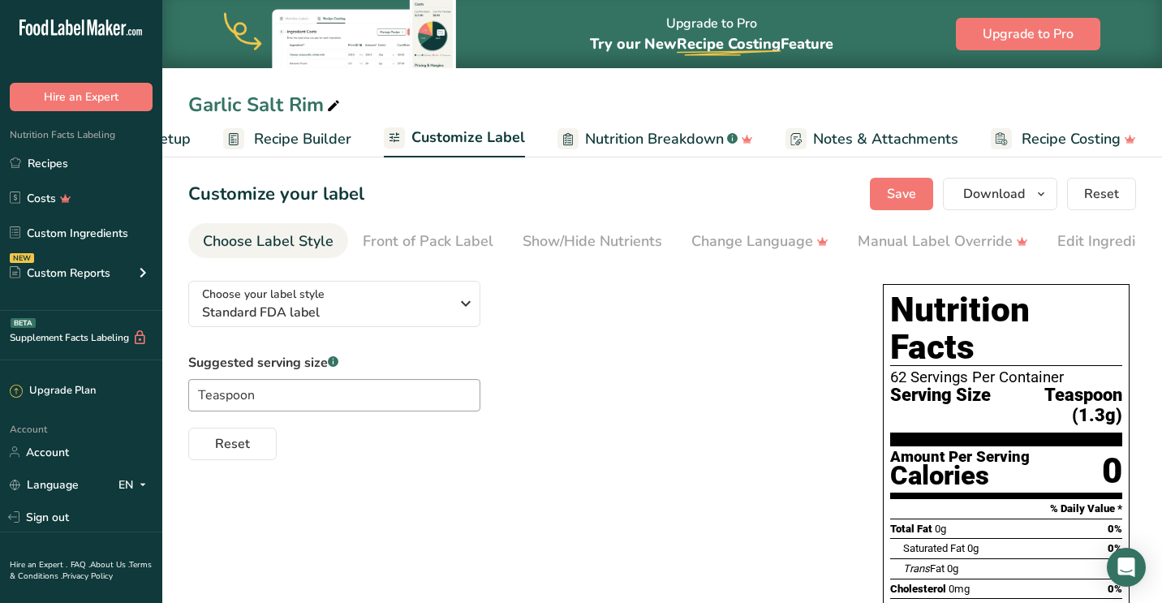
click at [273, 131] on span "Recipe Builder" at bounding box center [302, 139] width 97 height 22
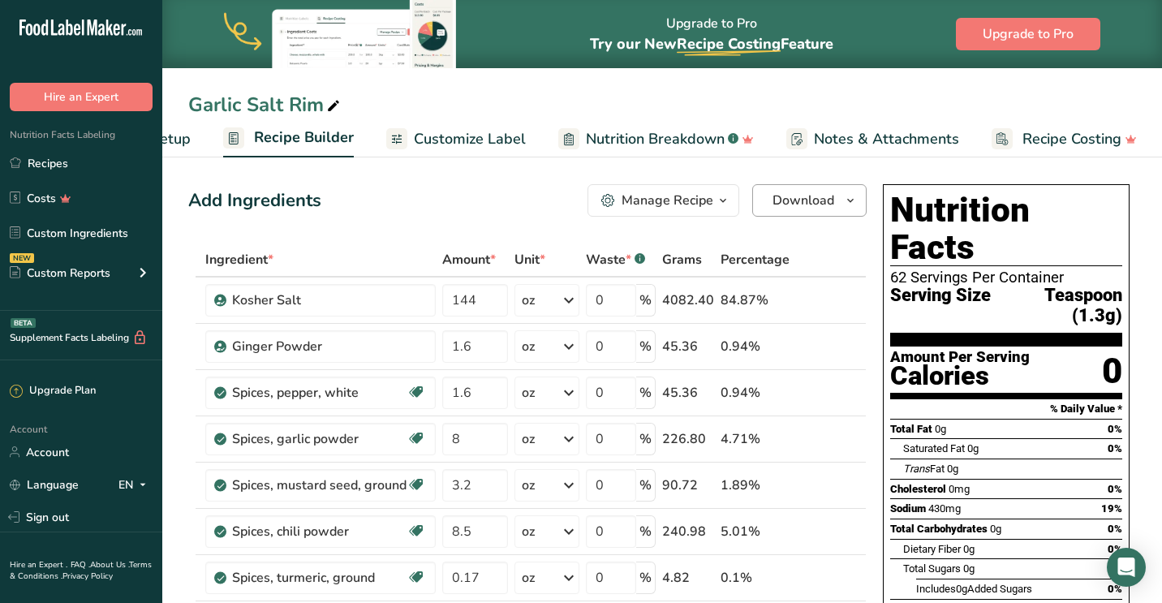
click at [804, 204] on span "Download" at bounding box center [803, 200] width 62 height 19
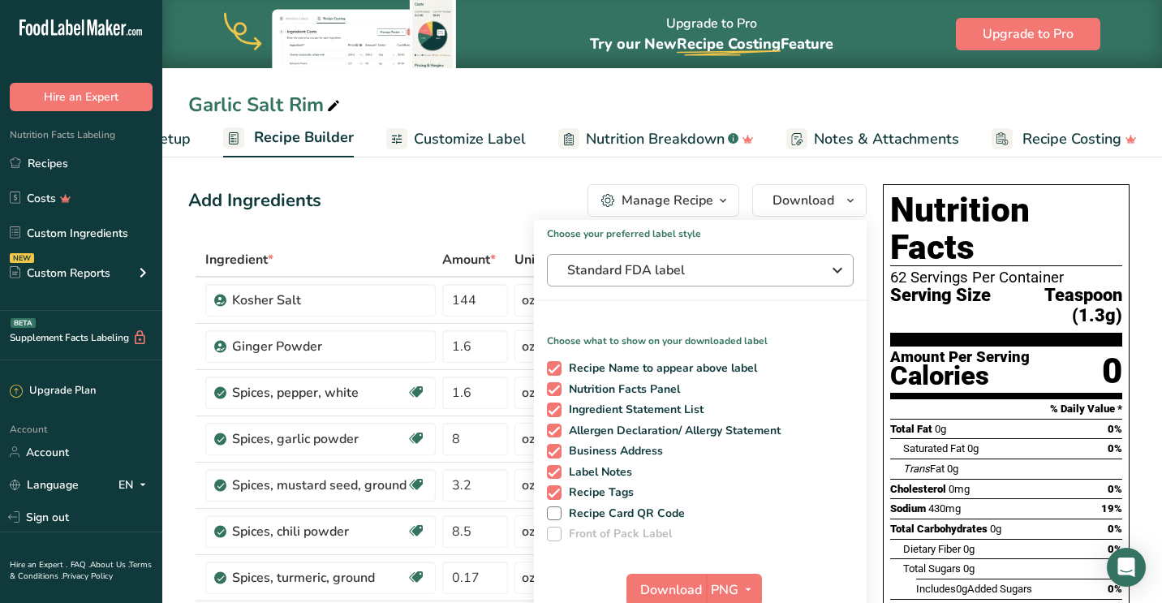
click at [684, 271] on span "Standard FDA label" at bounding box center [688, 269] width 243 height 19
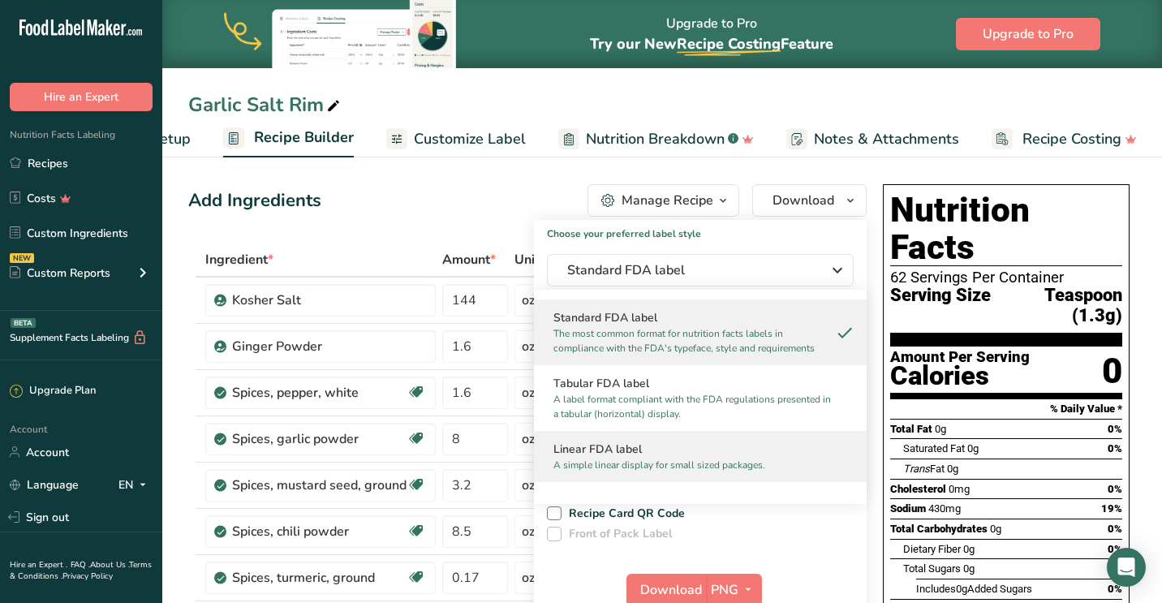
click at [614, 446] on h2 "Linear FDA label" at bounding box center [700, 449] width 294 height 17
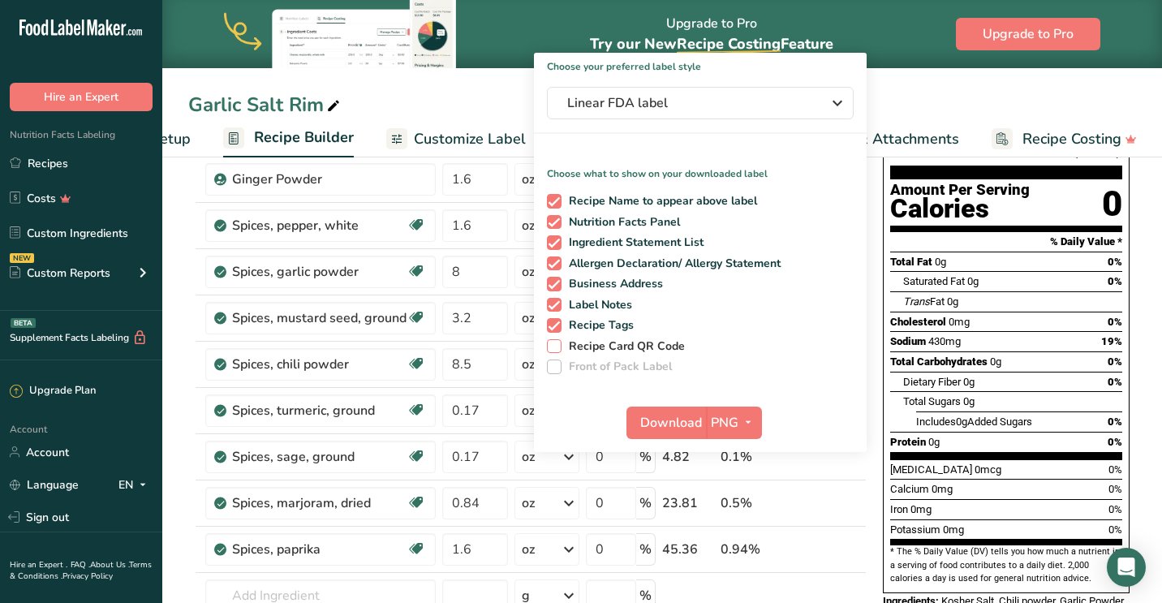
scroll to position [257, 0]
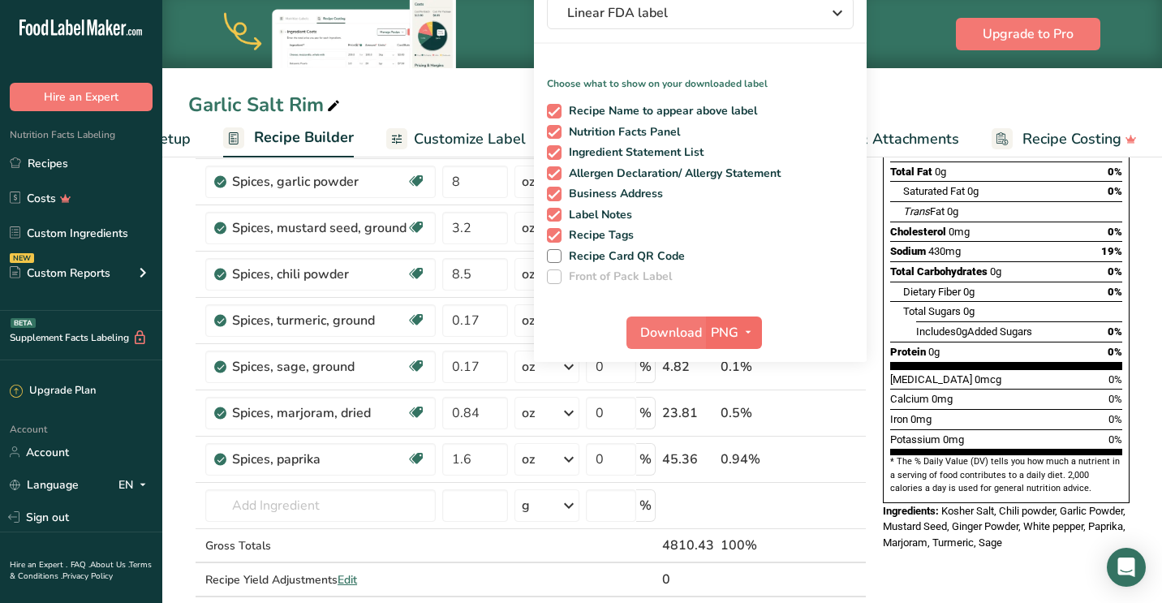
click at [744, 330] on icon "button" at bounding box center [748, 332] width 13 height 20
click at [738, 438] on link "PDF" at bounding box center [736, 445] width 52 height 27
click at [675, 339] on span "Download" at bounding box center [672, 332] width 62 height 19
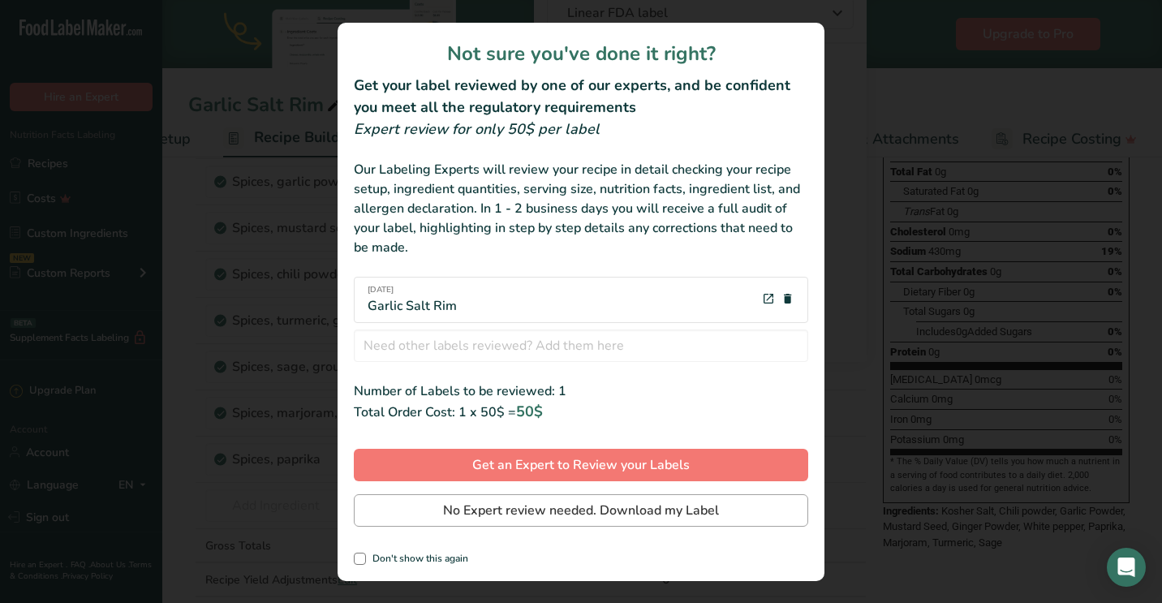
click at [605, 503] on span "No Expert review needed. Download my Label" at bounding box center [581, 510] width 276 height 19
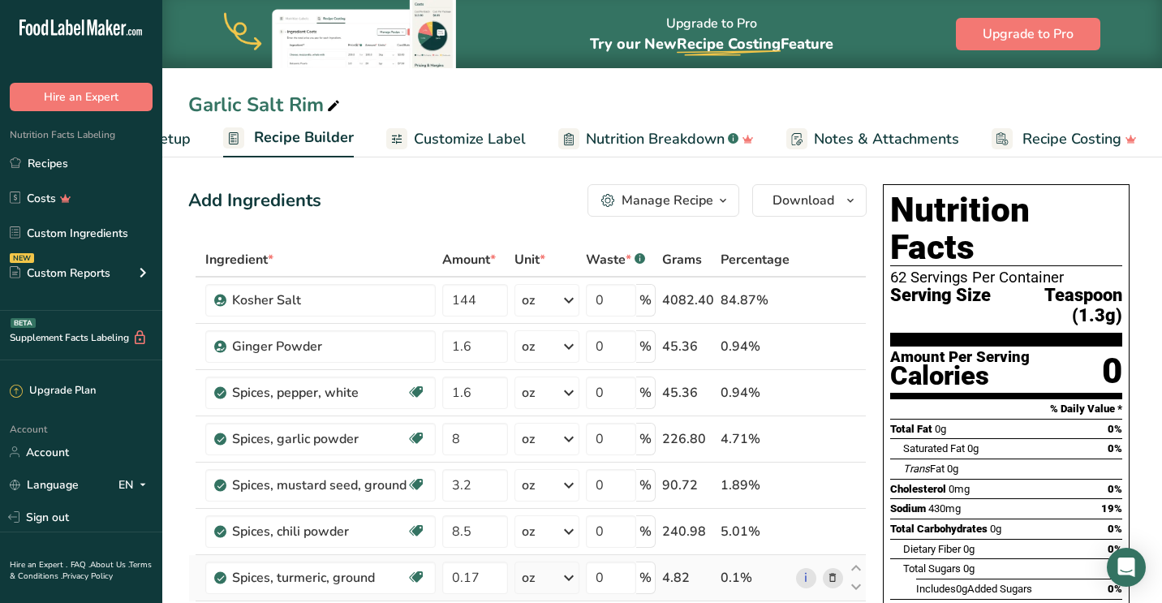
scroll to position [0, 0]
click at [61, 163] on link "Recipes" at bounding box center [81, 163] width 162 height 31
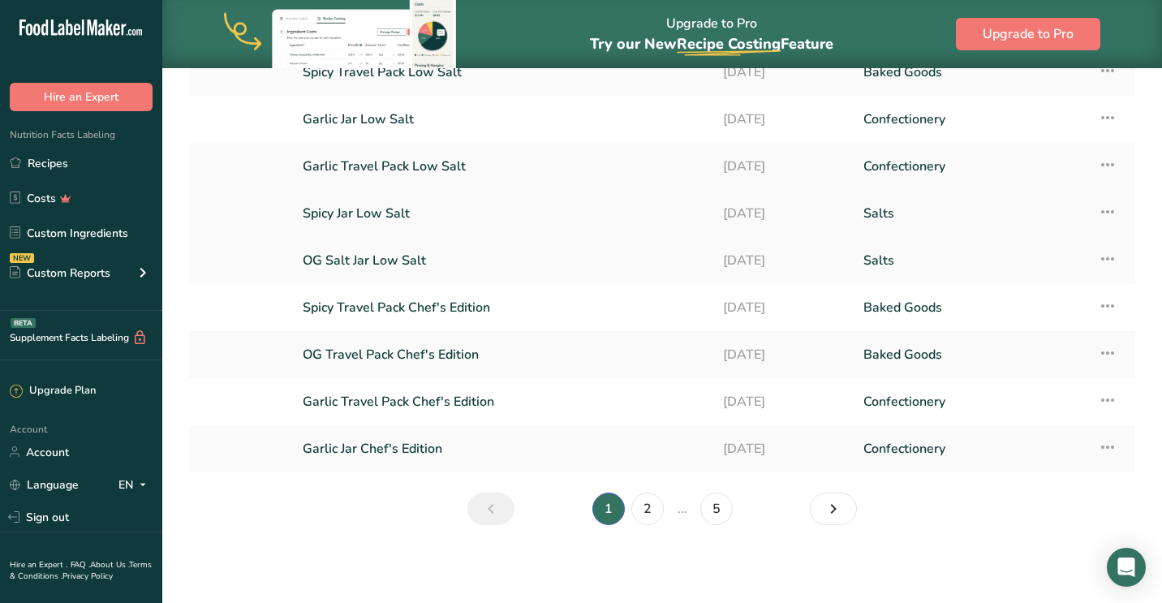
scroll to position [176, 0]
click at [647, 501] on link "2" at bounding box center [647, 509] width 32 height 32
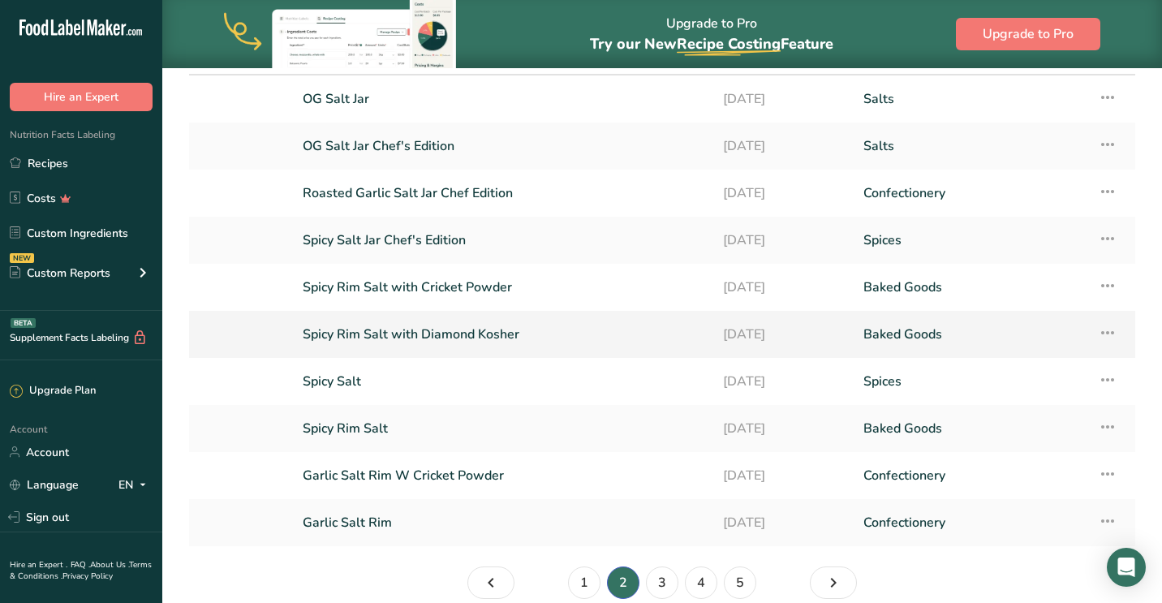
scroll to position [131, 0]
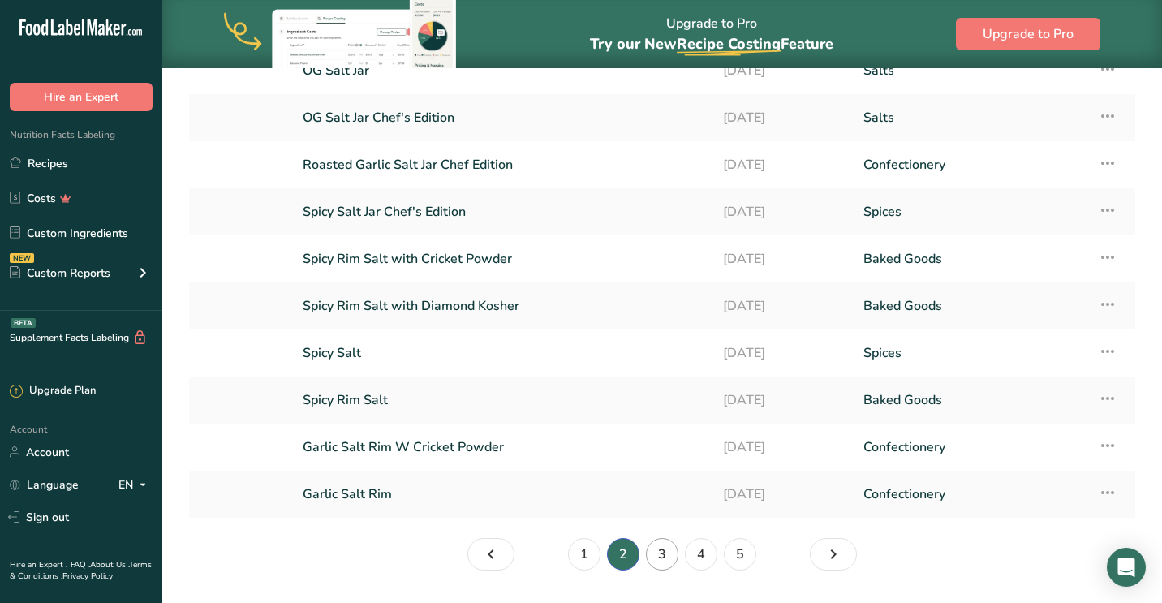
click at [661, 555] on link "3" at bounding box center [662, 554] width 32 height 32
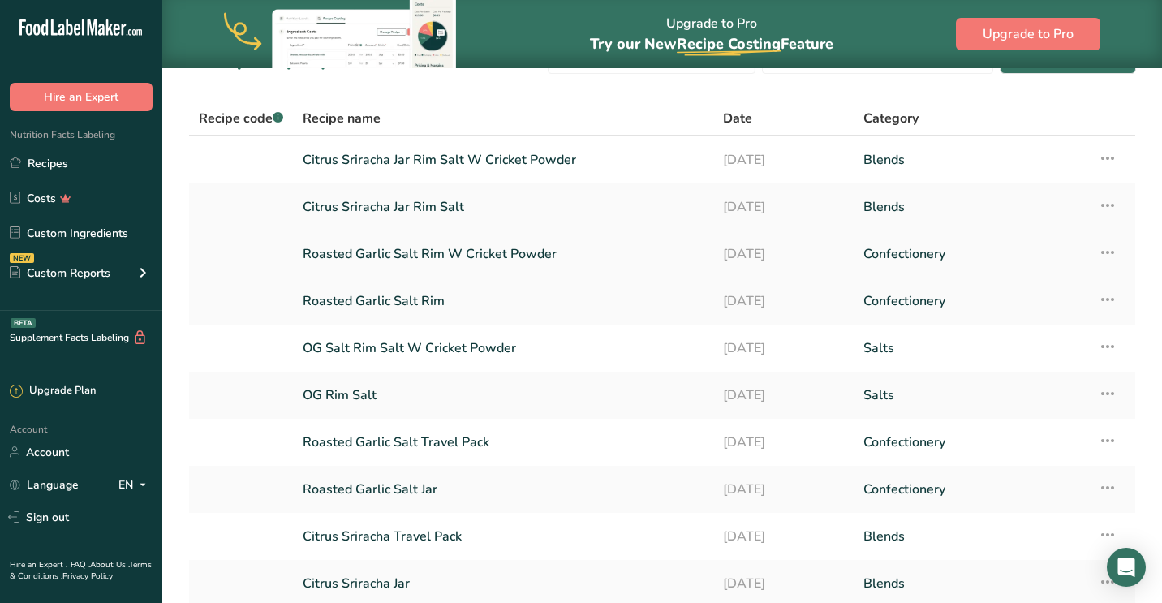
scroll to position [37, 0]
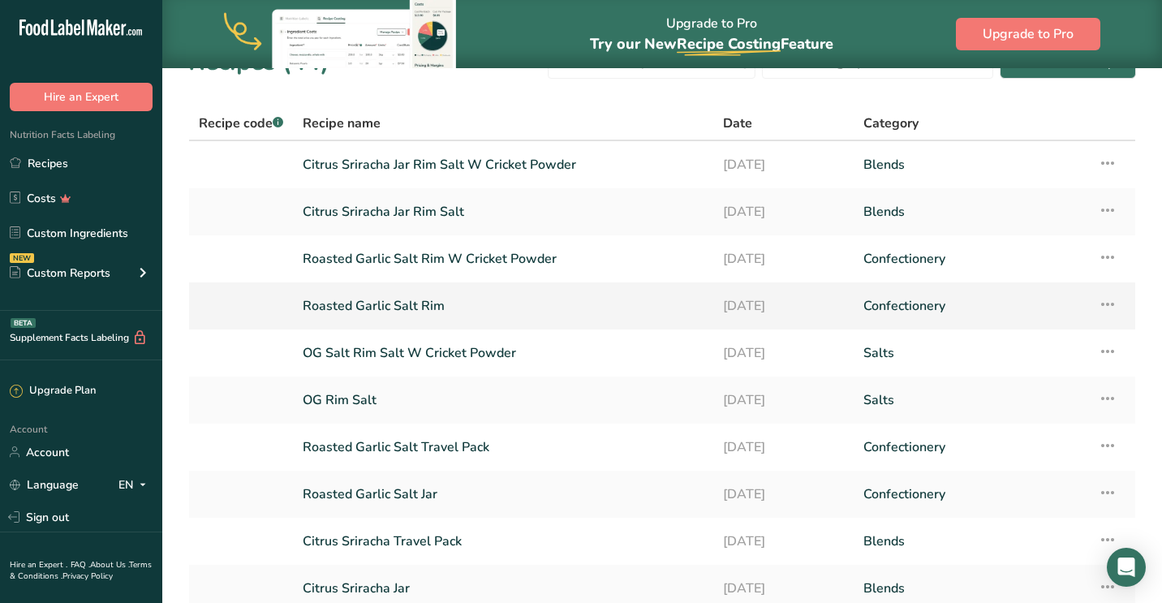
click at [415, 303] on link "Roasted Garlic Salt Rim" at bounding box center [503, 306] width 401 height 34
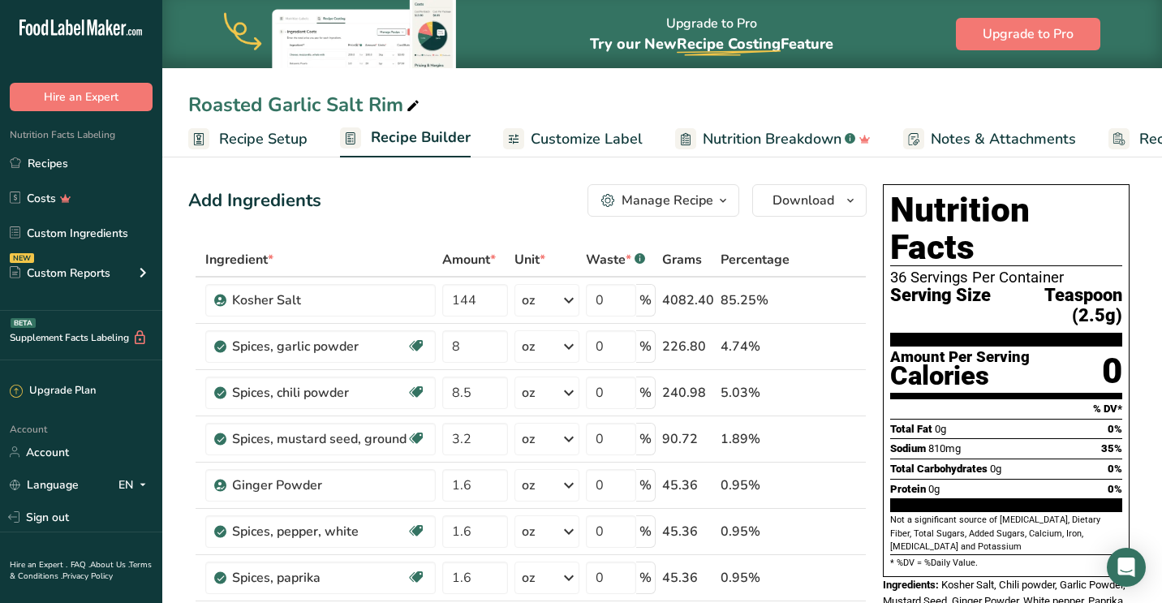
click at [249, 136] on span "Recipe Setup" at bounding box center [263, 139] width 88 height 22
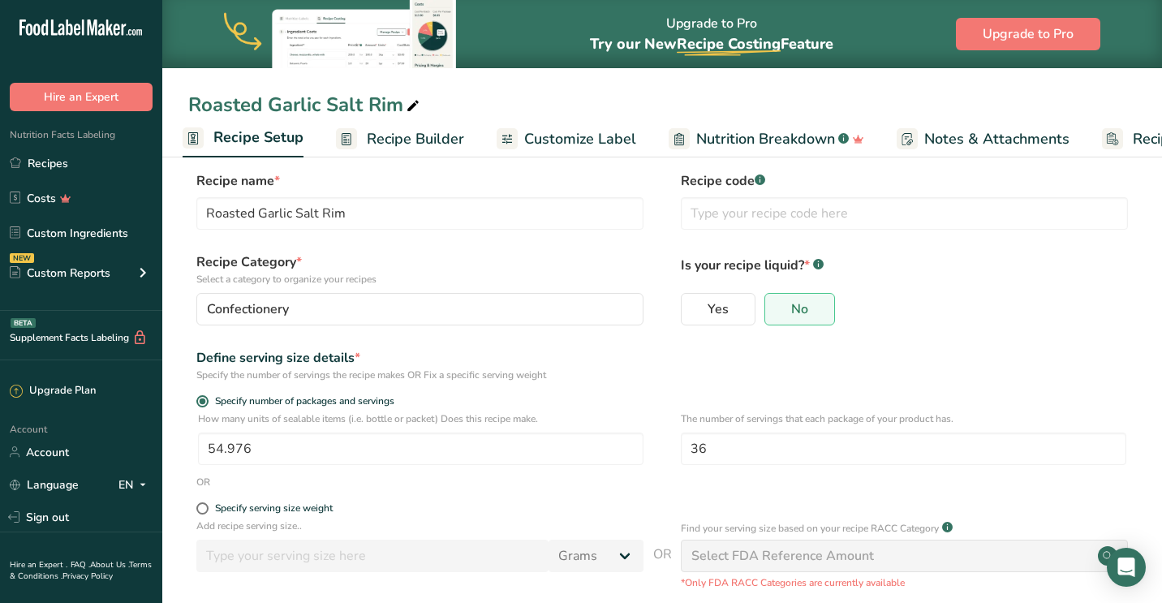
scroll to position [15, 0]
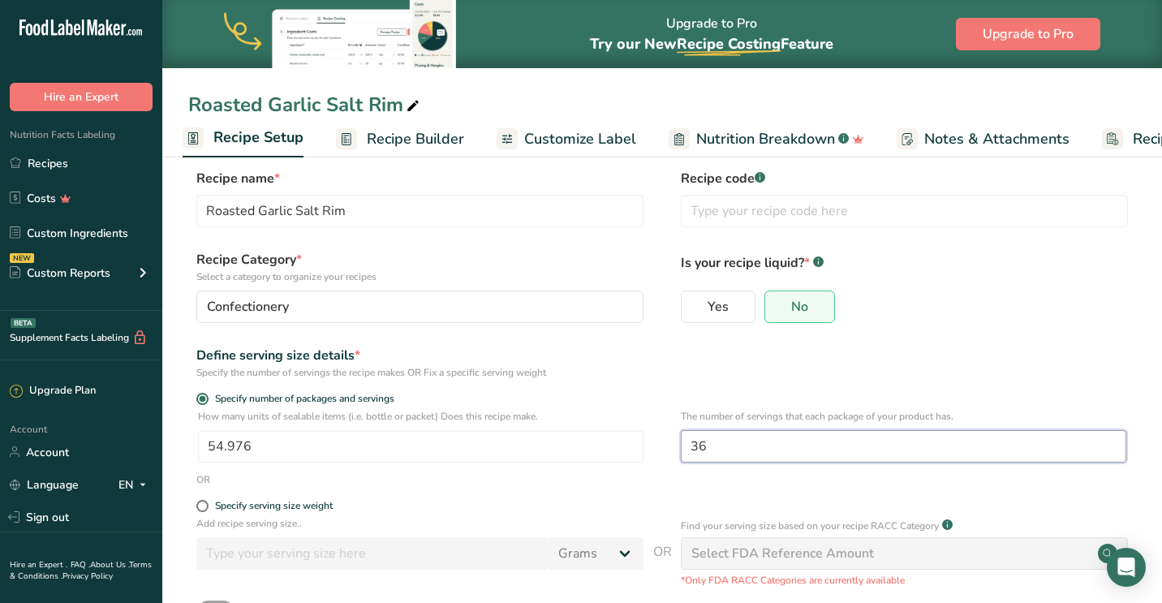
drag, startPoint x: 752, startPoint y: 453, endPoint x: 686, endPoint y: 447, distance: 66.8
click at [686, 447] on input "36" at bounding box center [903, 446] width 445 height 32
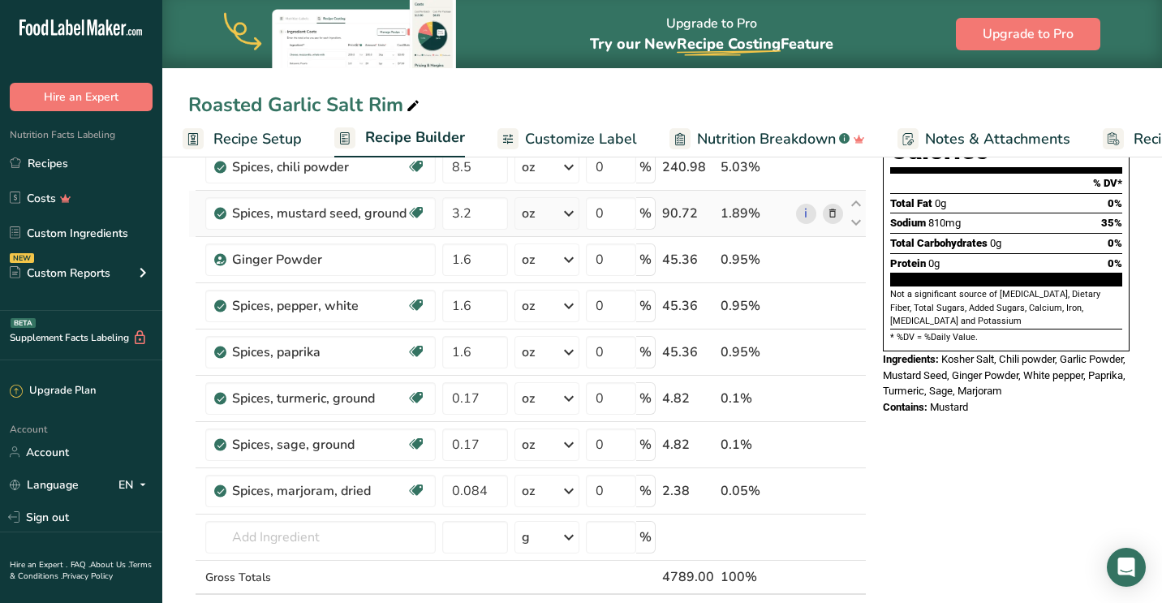
scroll to position [431, 0]
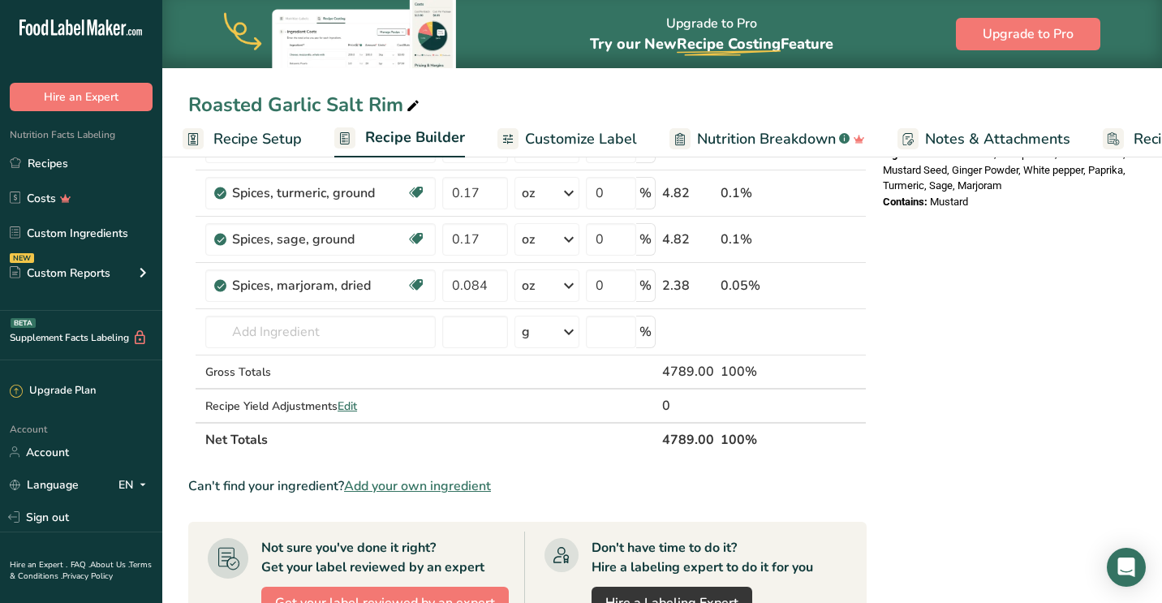
drag, startPoint x: 696, startPoint y: 437, endPoint x: 663, endPoint y: 437, distance: 33.3
click at [663, 437] on th "4789.00" at bounding box center [688, 439] width 58 height 34
copy th "4789"
click at [236, 139] on span "Recipe Setup" at bounding box center [257, 139] width 88 height 22
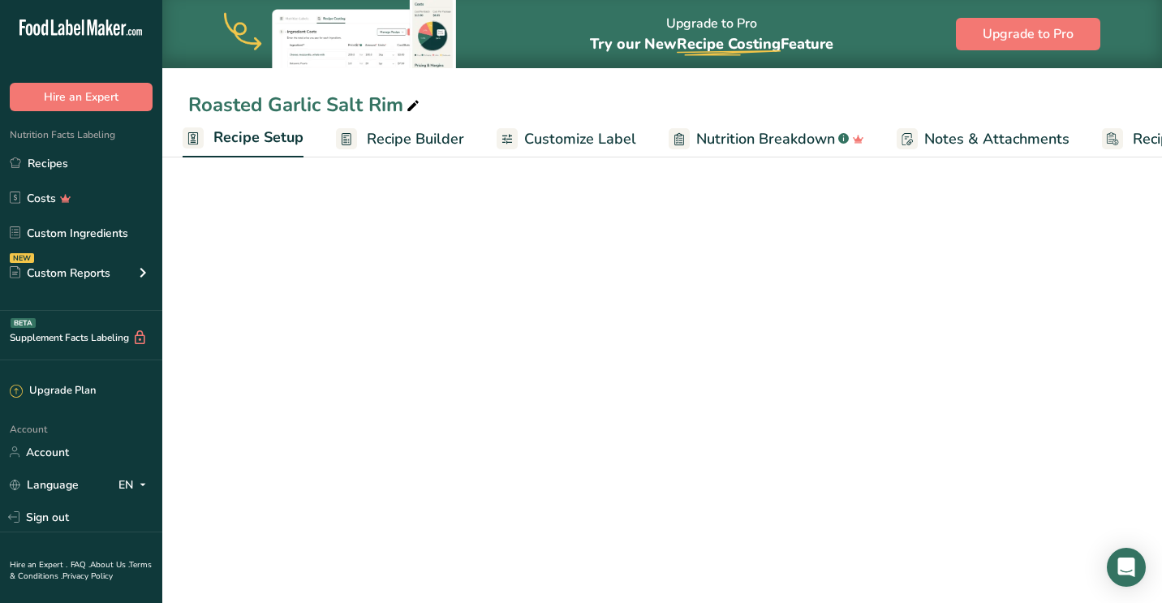
scroll to position [136, 0]
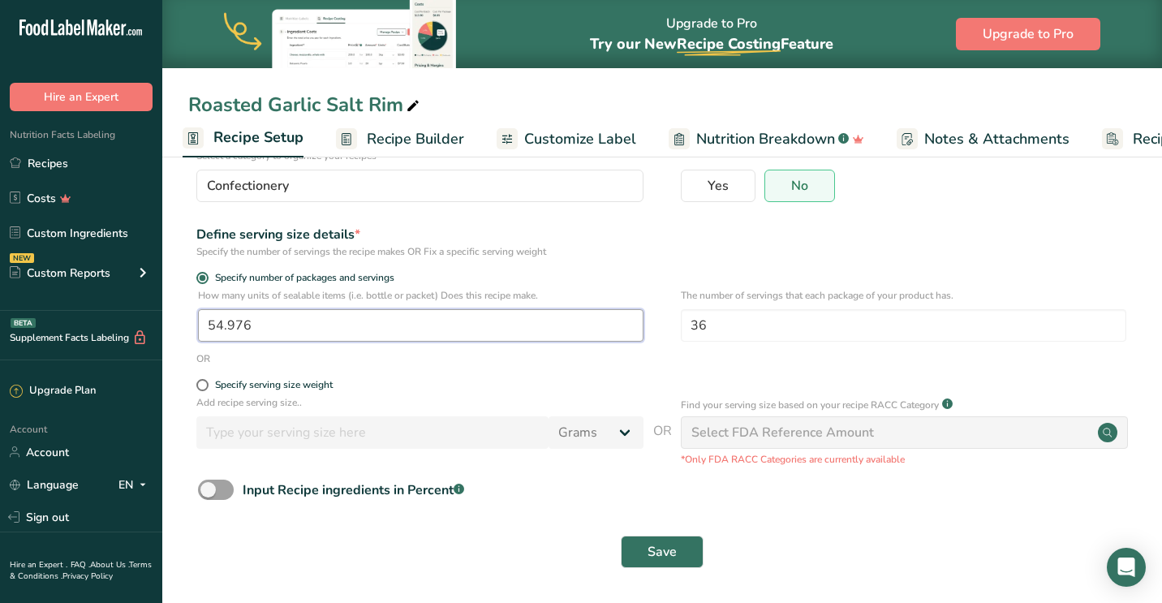
click at [260, 326] on input "54.976" at bounding box center [420, 325] width 445 height 32
type input "56"
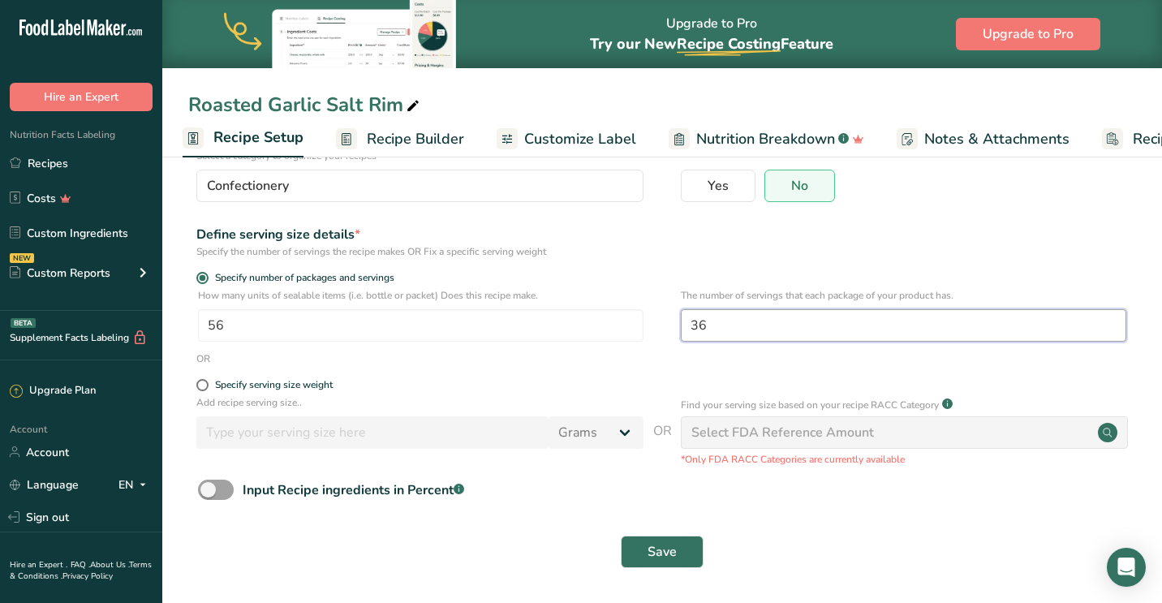
click at [718, 323] on input "36" at bounding box center [903, 325] width 445 height 32
type input "3"
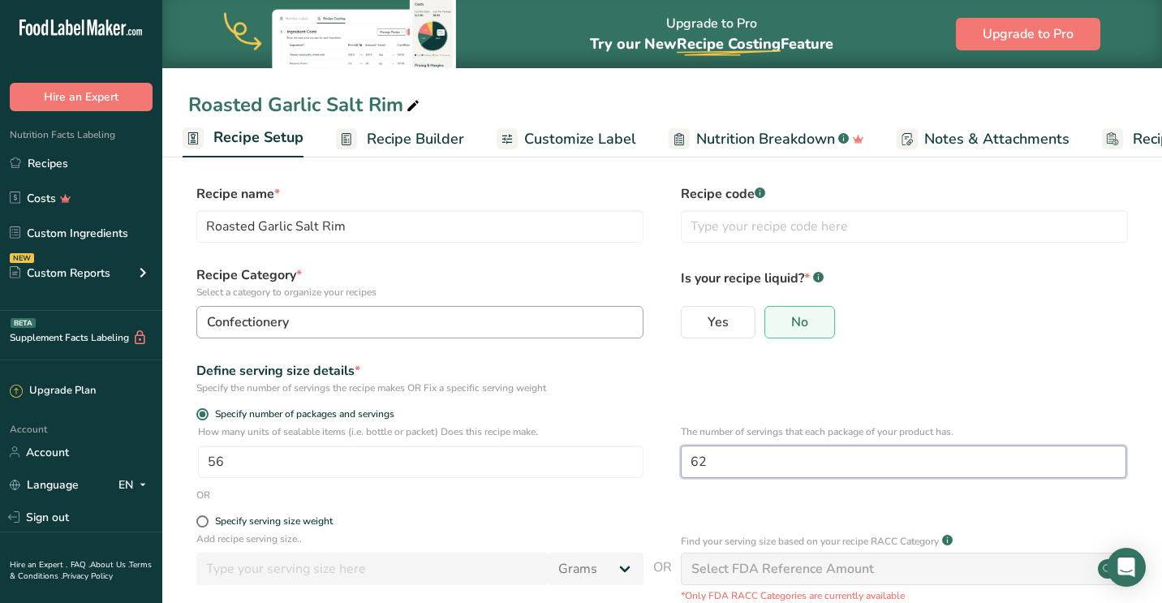
scroll to position [0, 0]
type input "62"
click at [574, 329] on div "Confectionery" at bounding box center [415, 321] width 416 height 19
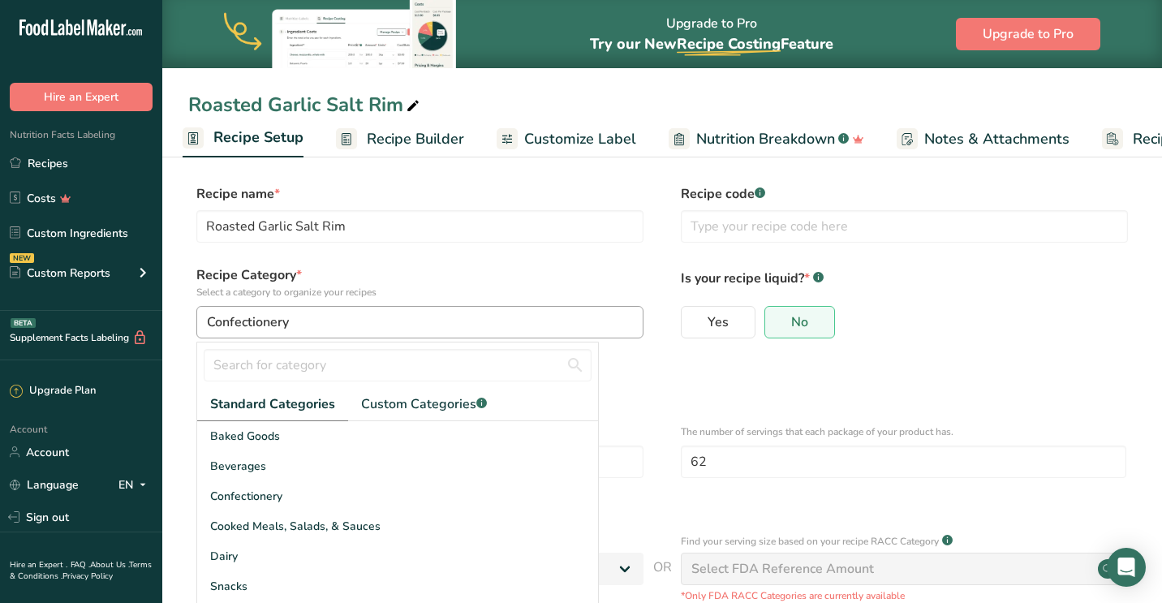
click at [381, 316] on div "Confectionery" at bounding box center [415, 321] width 416 height 19
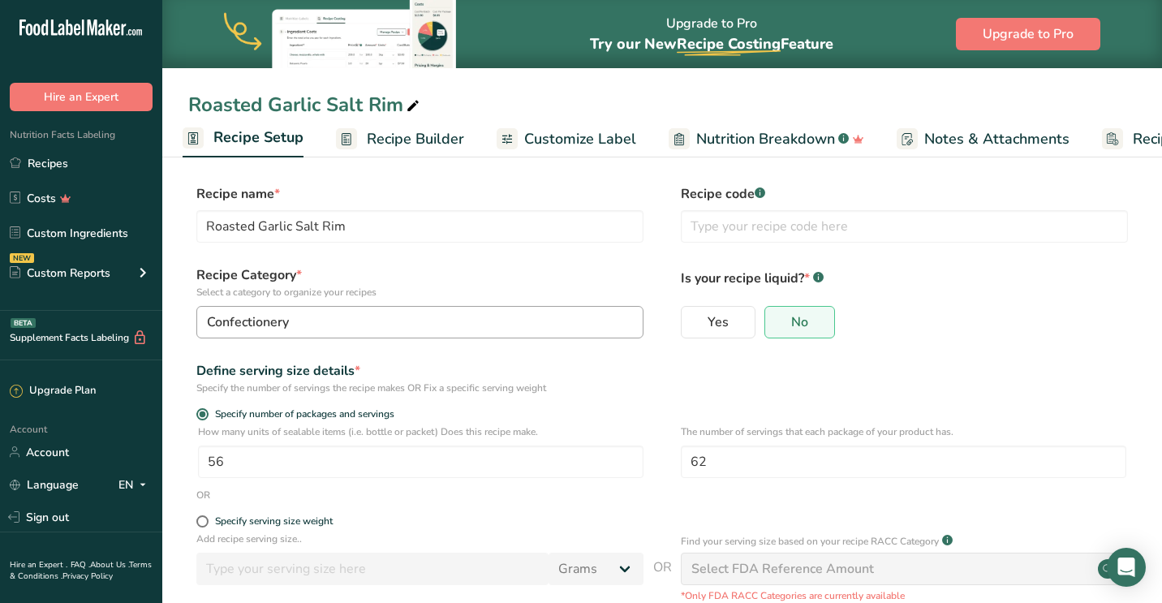
click at [381, 316] on div "Confectionery" at bounding box center [415, 321] width 416 height 19
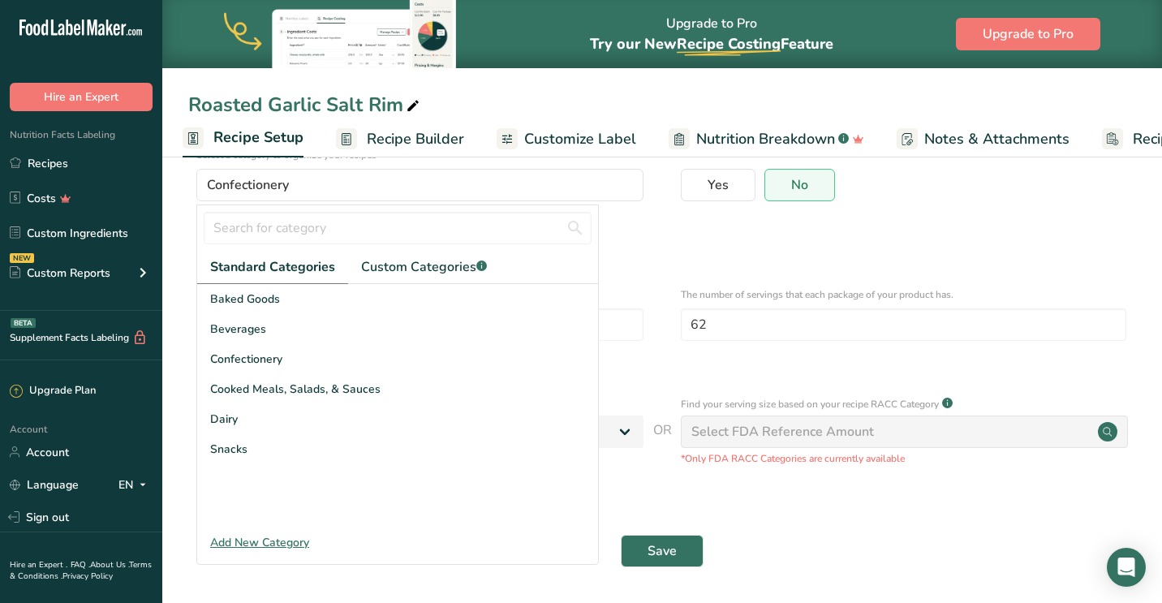
scroll to position [136, 0]
click at [286, 544] on div "Add New Category" at bounding box center [397, 543] width 401 height 17
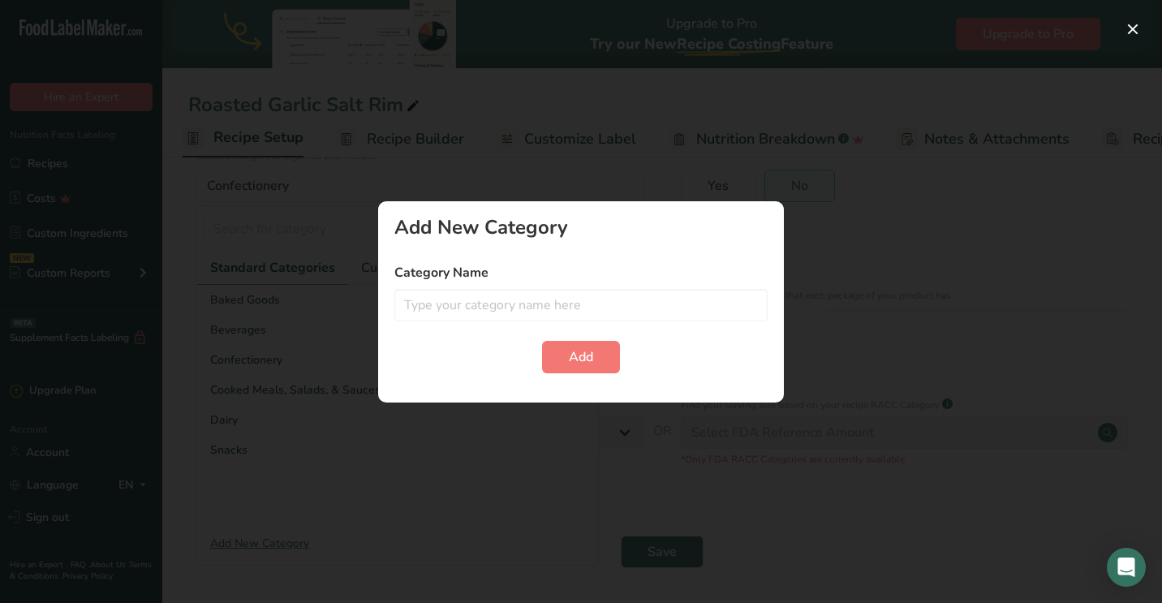
click at [330, 538] on div at bounding box center [581, 301] width 1162 height 603
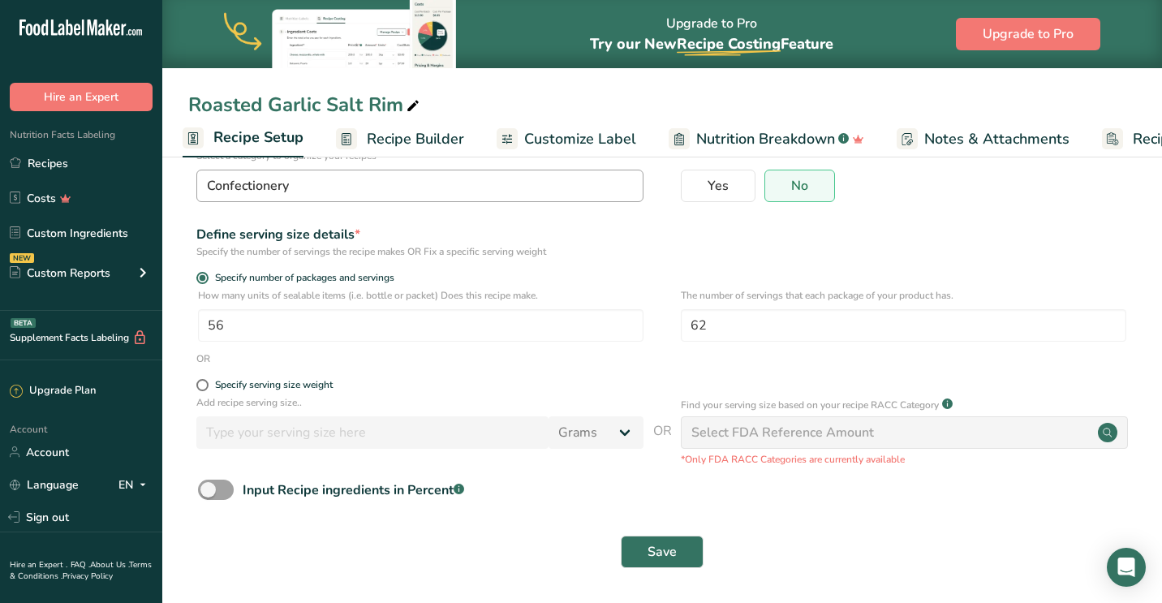
click at [256, 181] on span "Confectionery" at bounding box center [248, 185] width 82 height 19
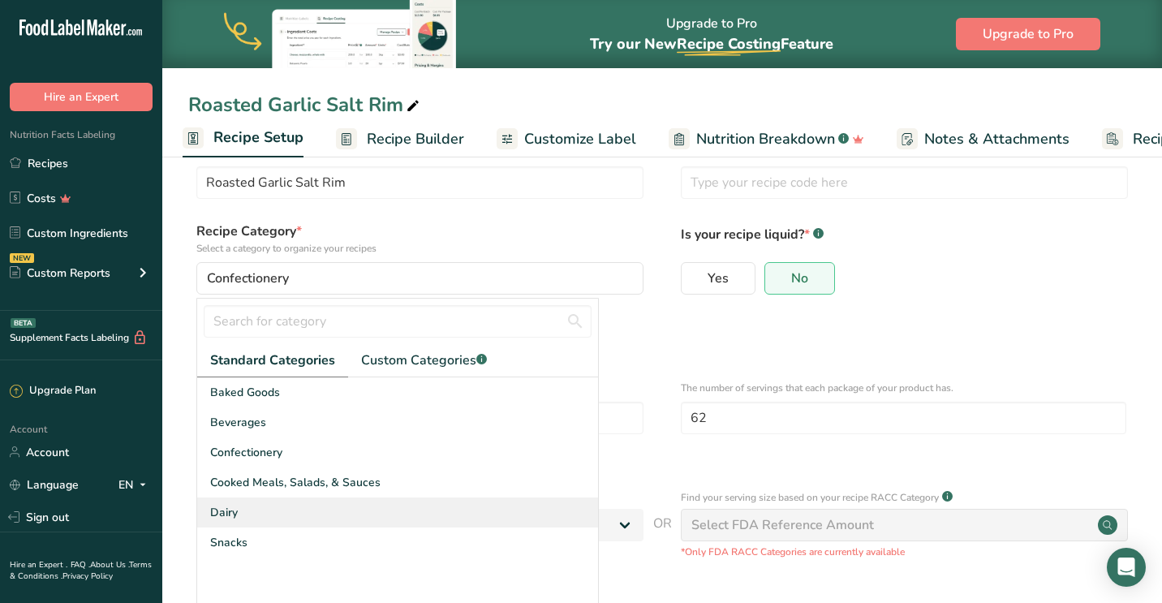
scroll to position [48, 0]
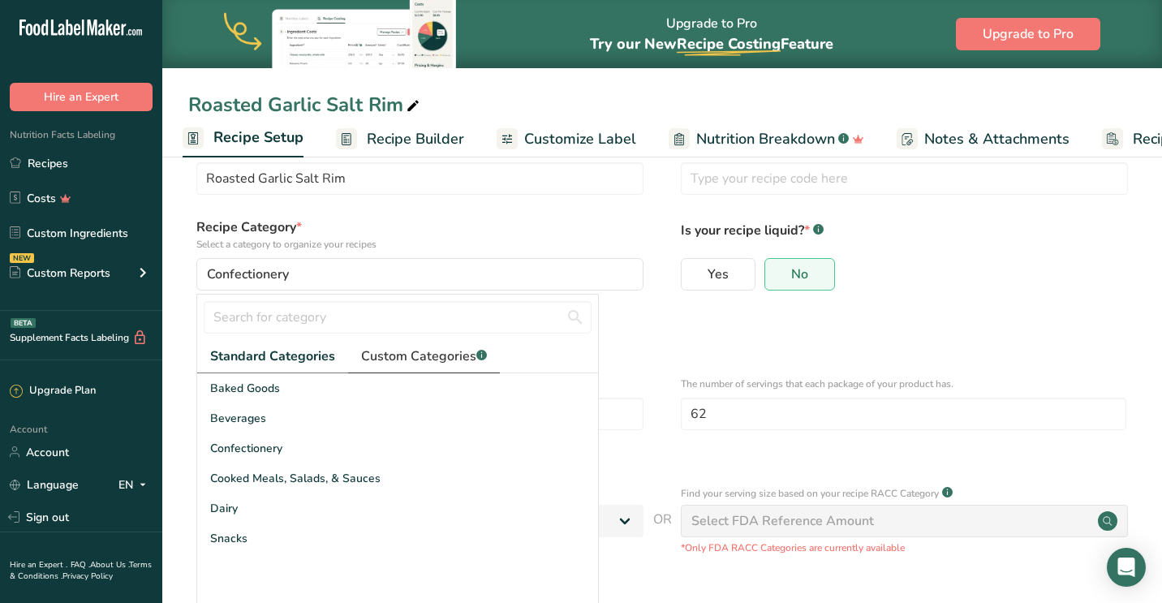
click at [409, 364] on span "Custom Categories .a-a{fill:#347362;}.b-a{fill:#fff;}" at bounding box center [424, 355] width 126 height 19
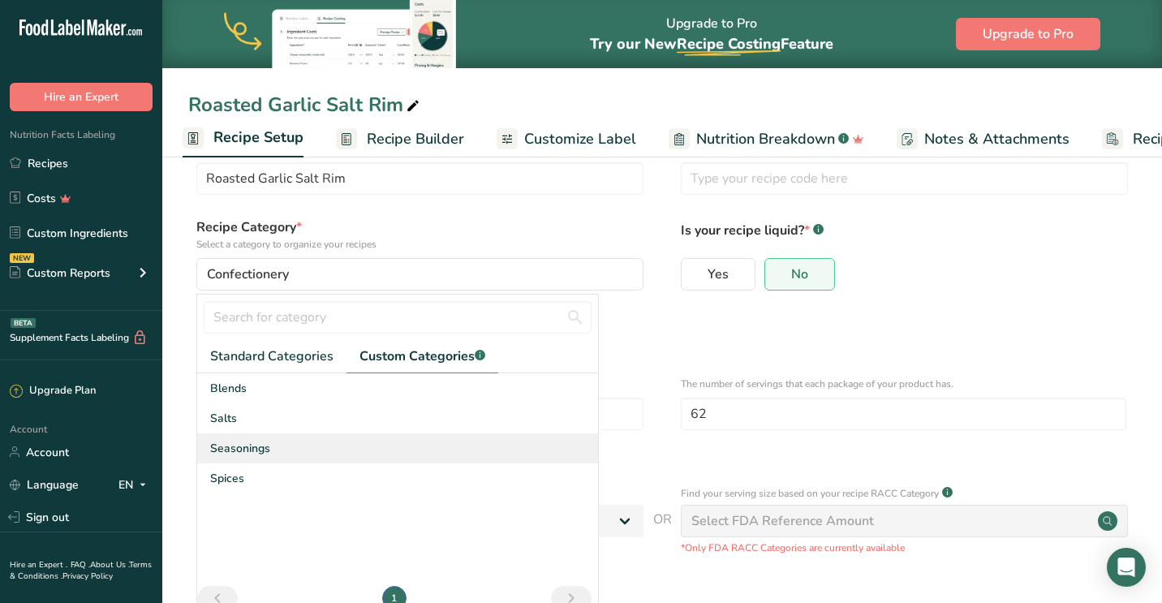
click at [247, 452] on span "Seasonings" at bounding box center [240, 448] width 60 height 17
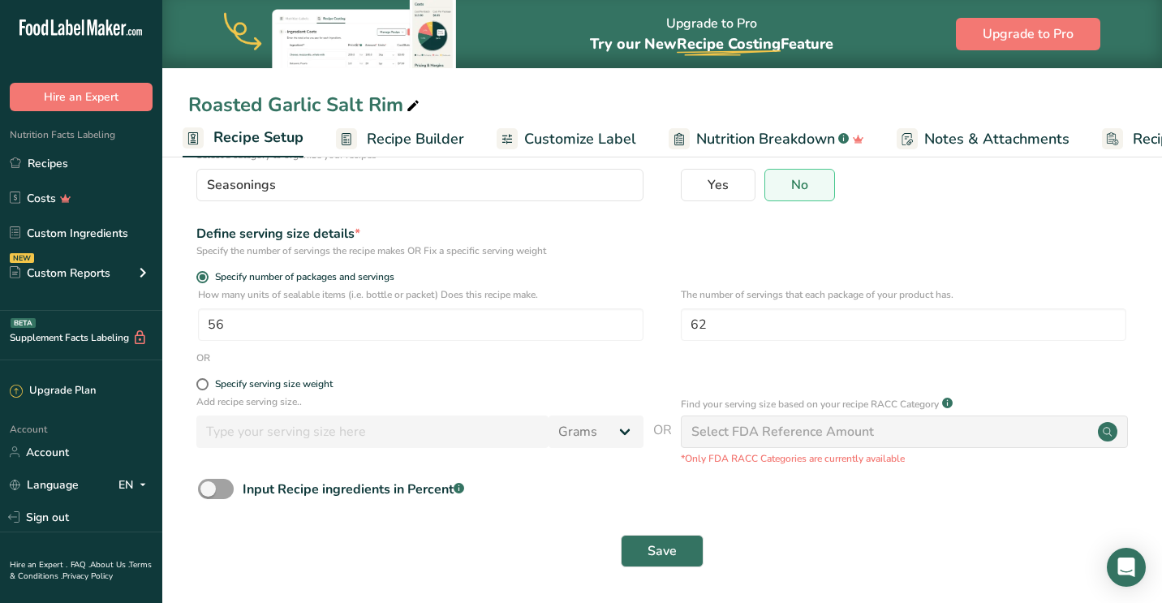
scroll to position [136, 0]
click at [666, 561] on button "Save" at bounding box center [662, 552] width 83 height 32
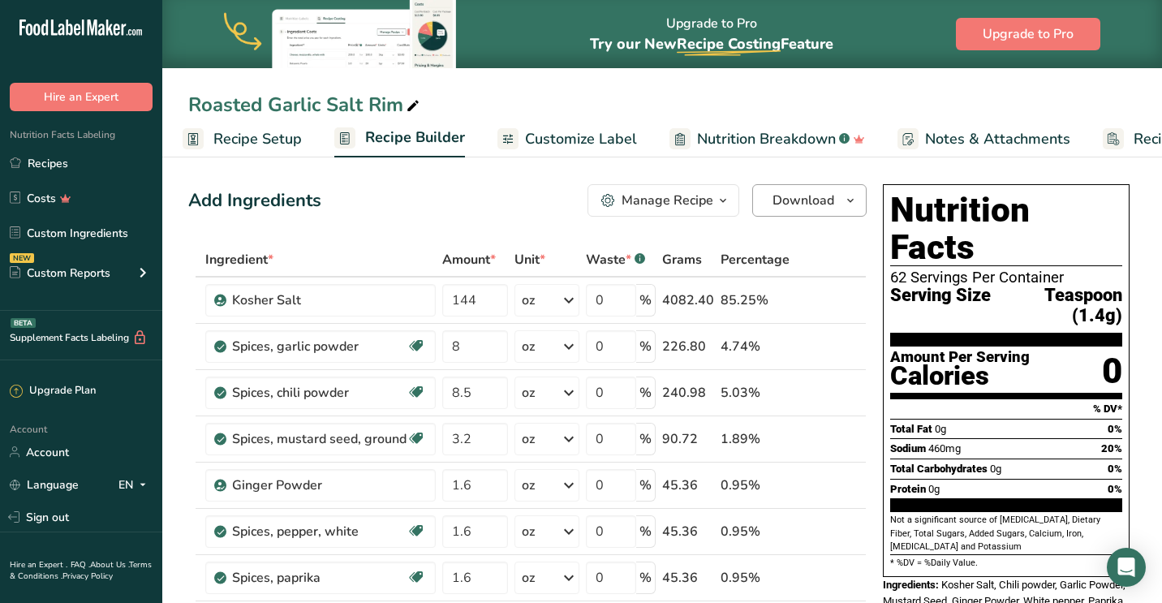
click at [807, 207] on span "Download" at bounding box center [803, 200] width 62 height 19
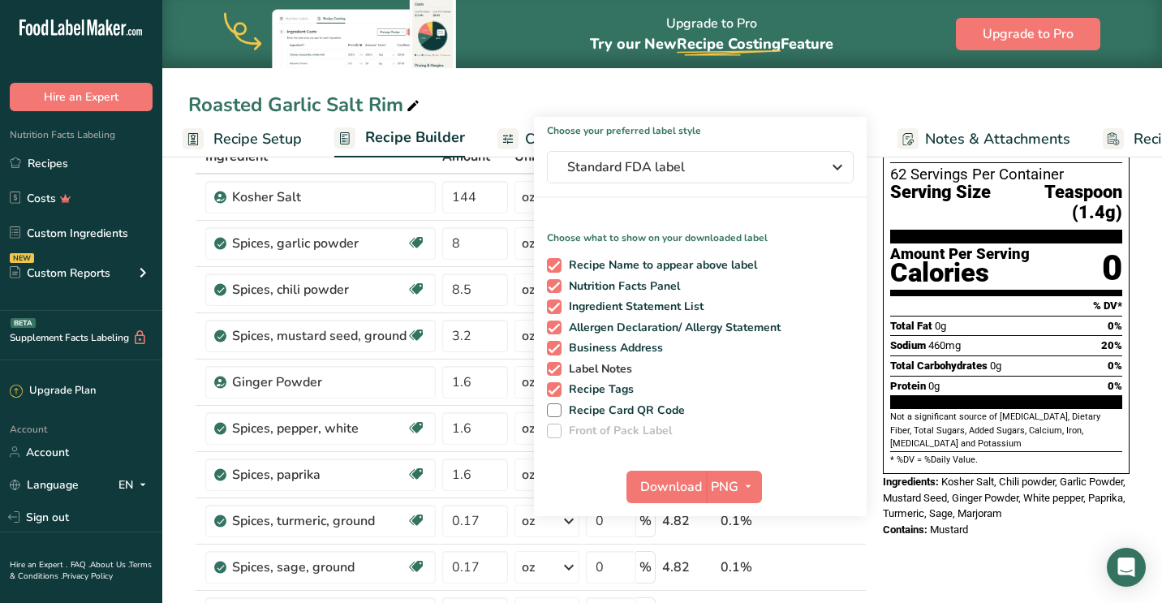
scroll to position [148, 0]
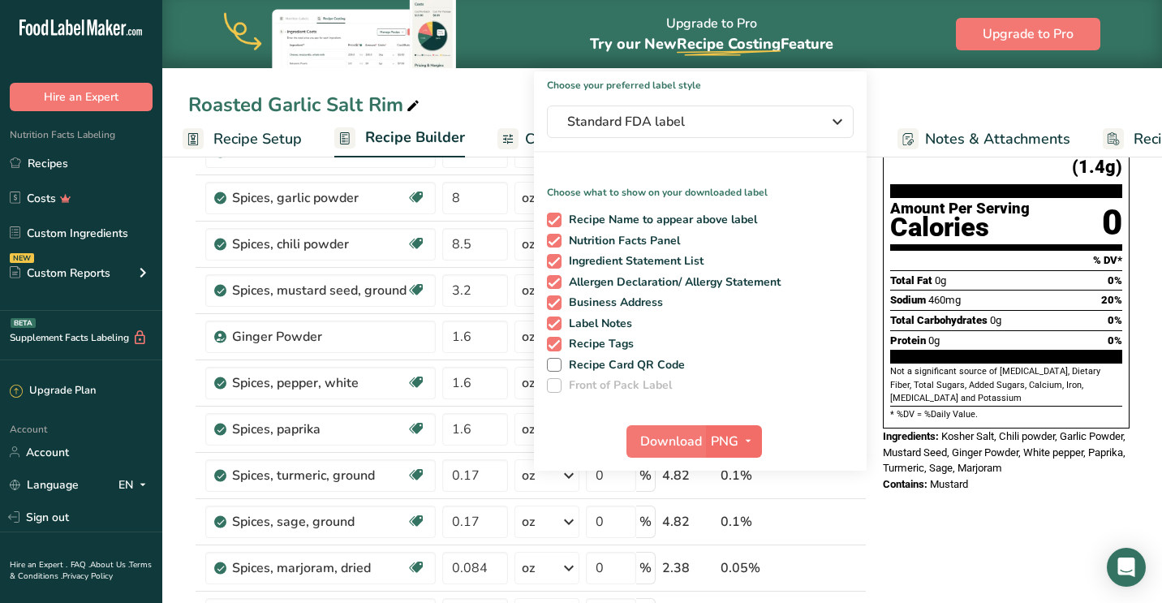
click at [746, 443] on icon "button" at bounding box center [748, 441] width 13 height 20
click at [734, 556] on link "PDF" at bounding box center [736, 554] width 52 height 27
click at [696, 115] on span "Standard FDA label" at bounding box center [688, 121] width 243 height 19
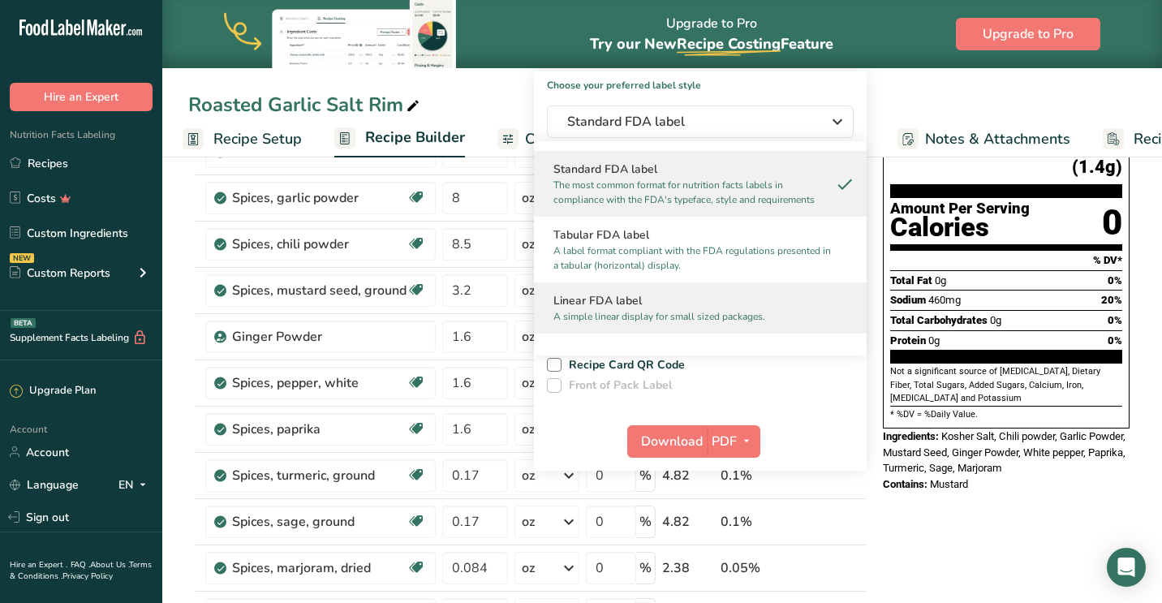
click at [621, 298] on h2 "Linear FDA label" at bounding box center [700, 300] width 294 height 17
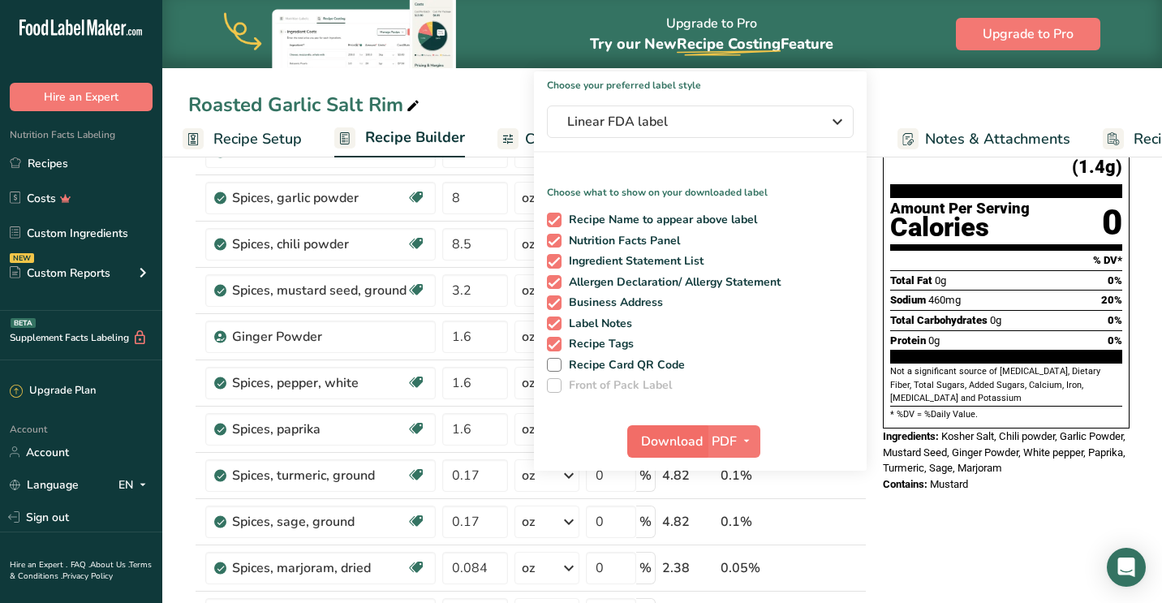
click at [664, 444] on span "Download" at bounding box center [672, 441] width 62 height 19
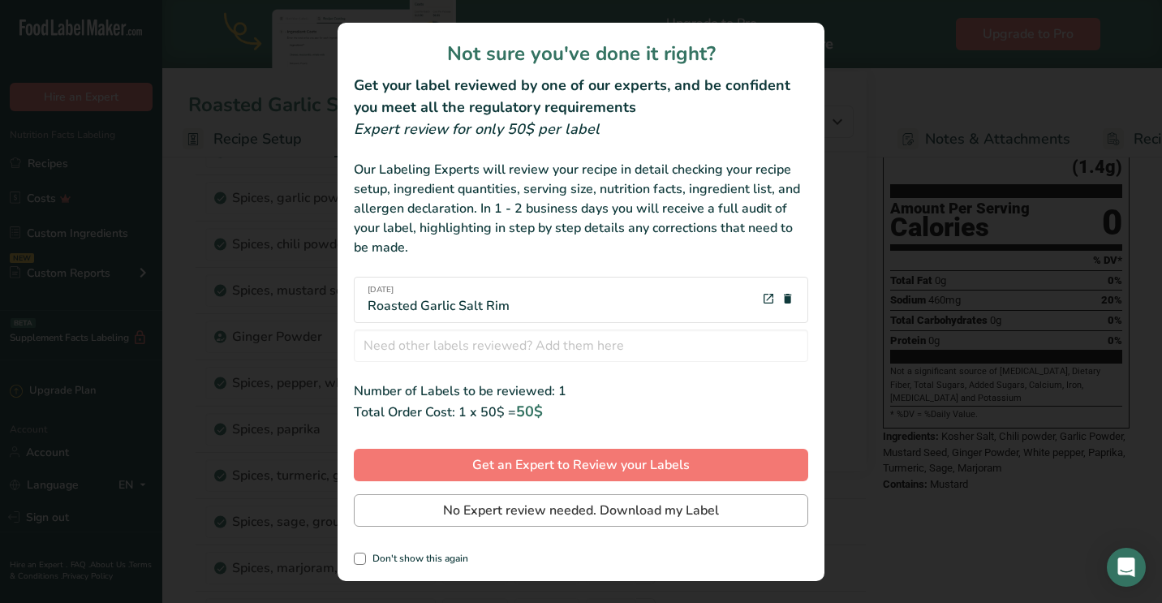
click at [623, 502] on span "No Expert review needed. Download my Label" at bounding box center [581, 510] width 276 height 19
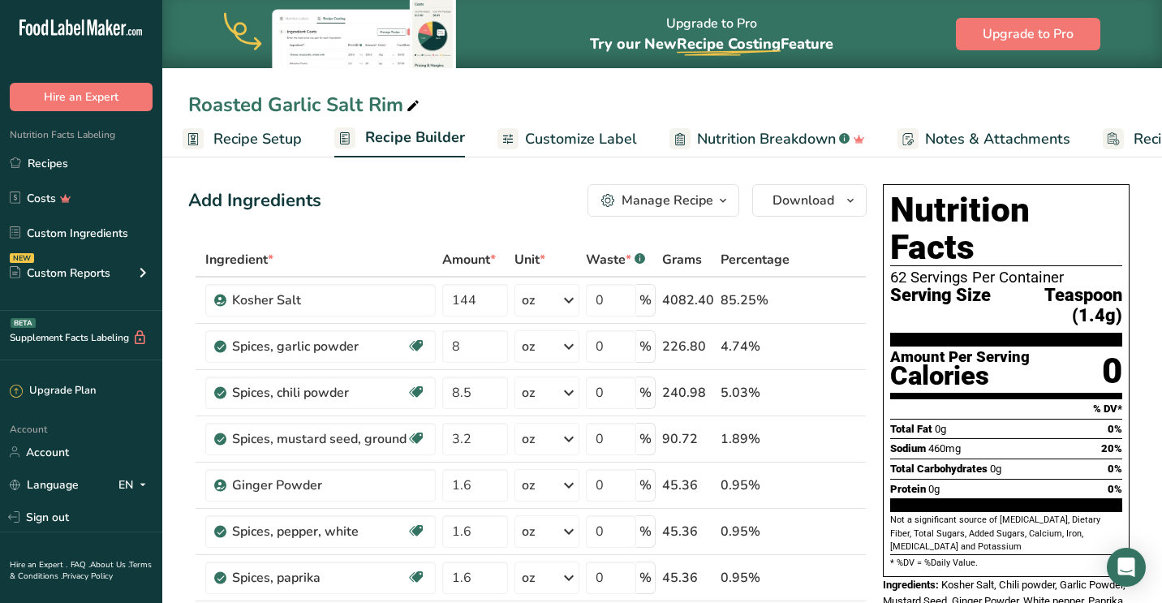
scroll to position [0, 0]
click at [55, 166] on link "Recipes" at bounding box center [81, 163] width 162 height 31
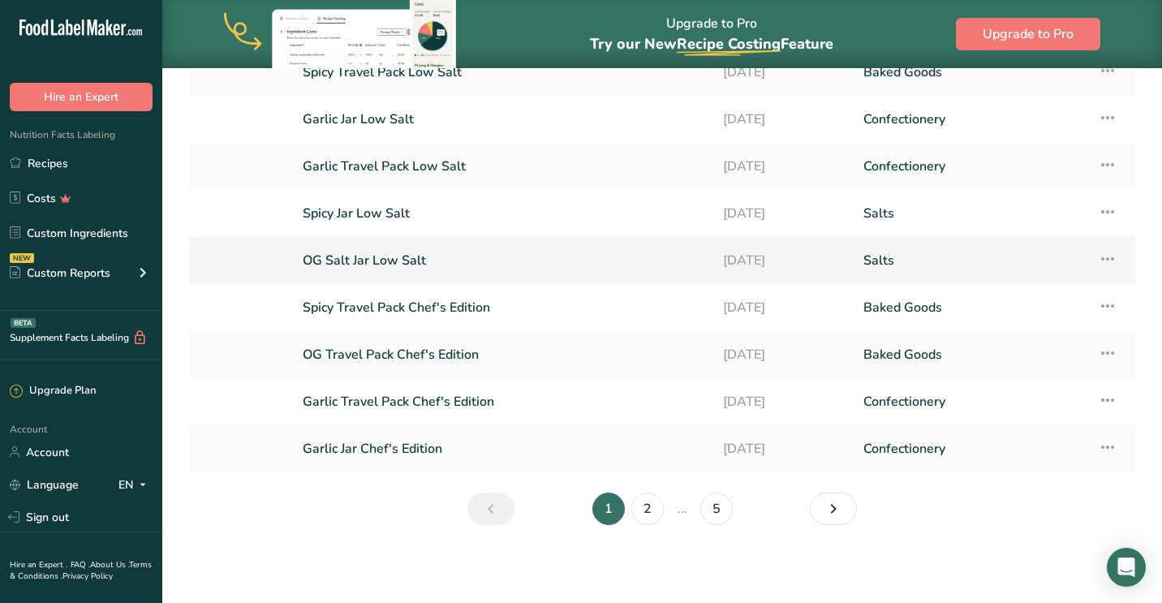
scroll to position [176, 0]
click at [649, 514] on link "2" at bounding box center [647, 509] width 32 height 32
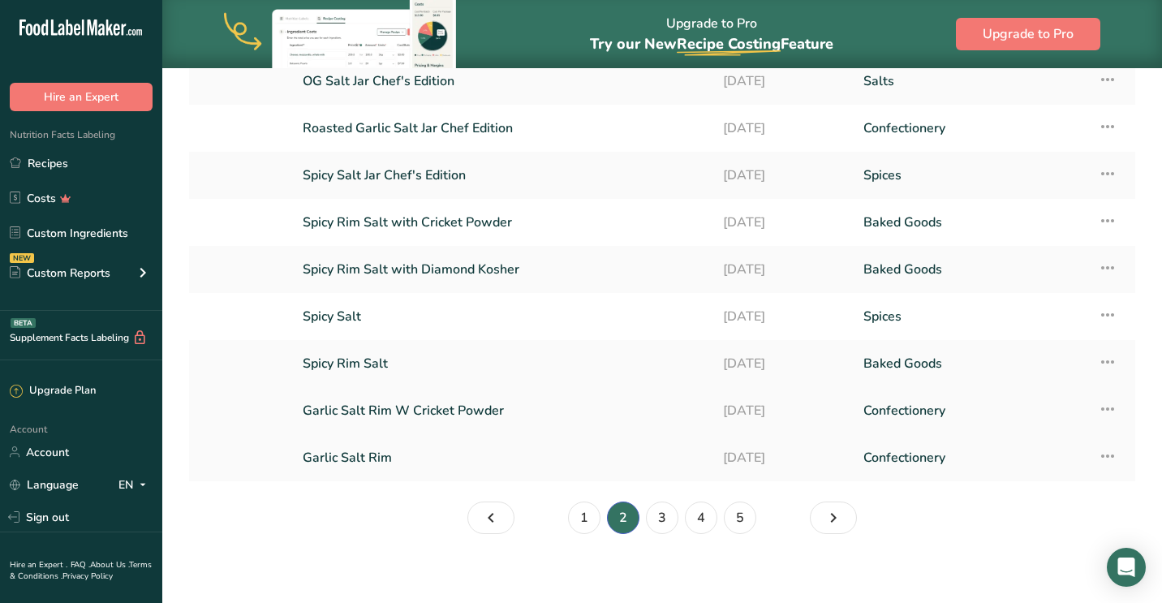
scroll to position [169, 0]
click at [662, 523] on link "3" at bounding box center [662, 516] width 32 height 32
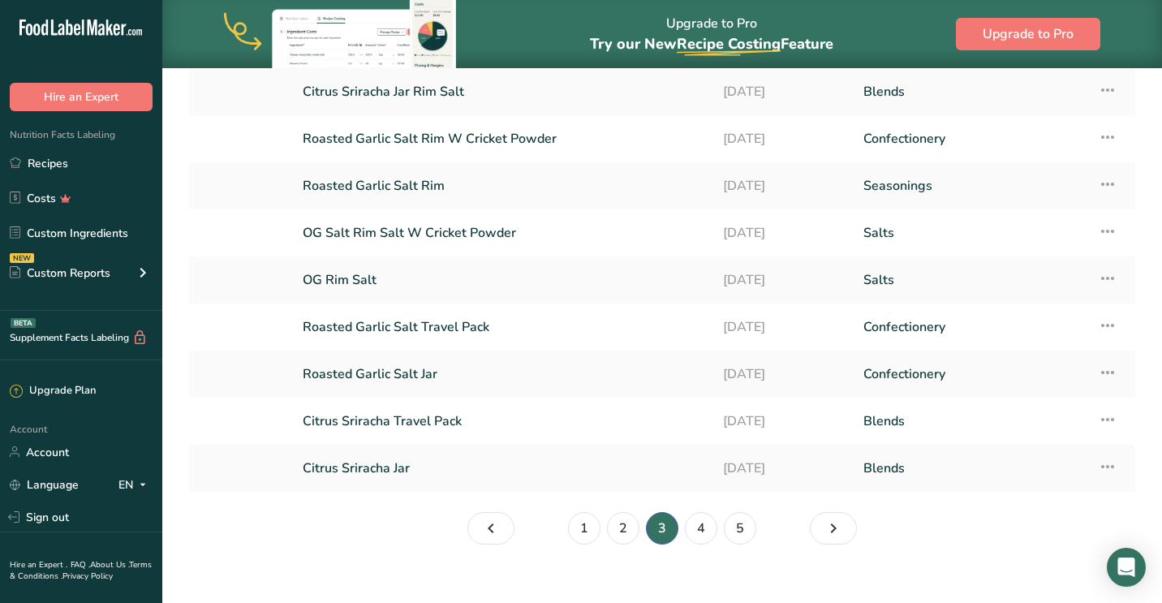
scroll to position [153, 0]
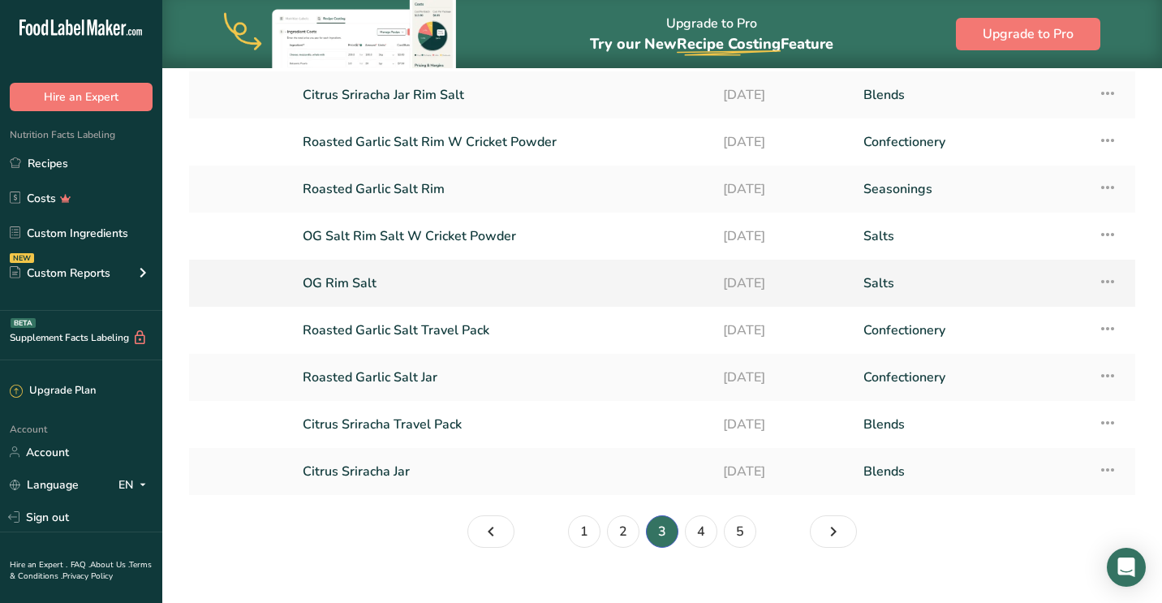
click at [366, 286] on link "OG Rim Salt" at bounding box center [503, 283] width 401 height 34
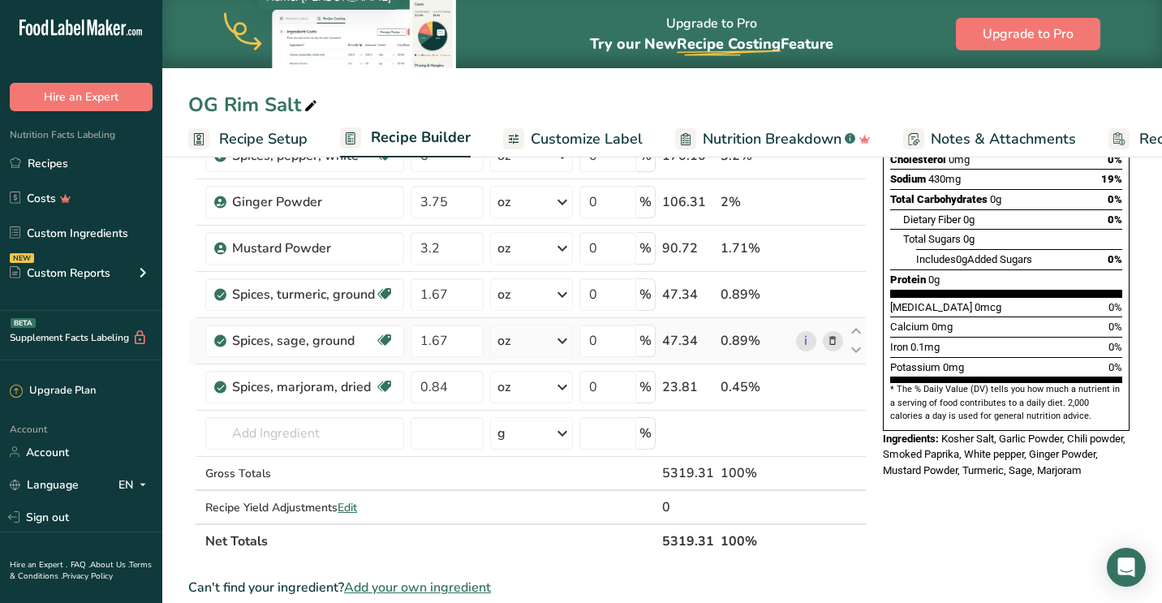
scroll to position [332, 0]
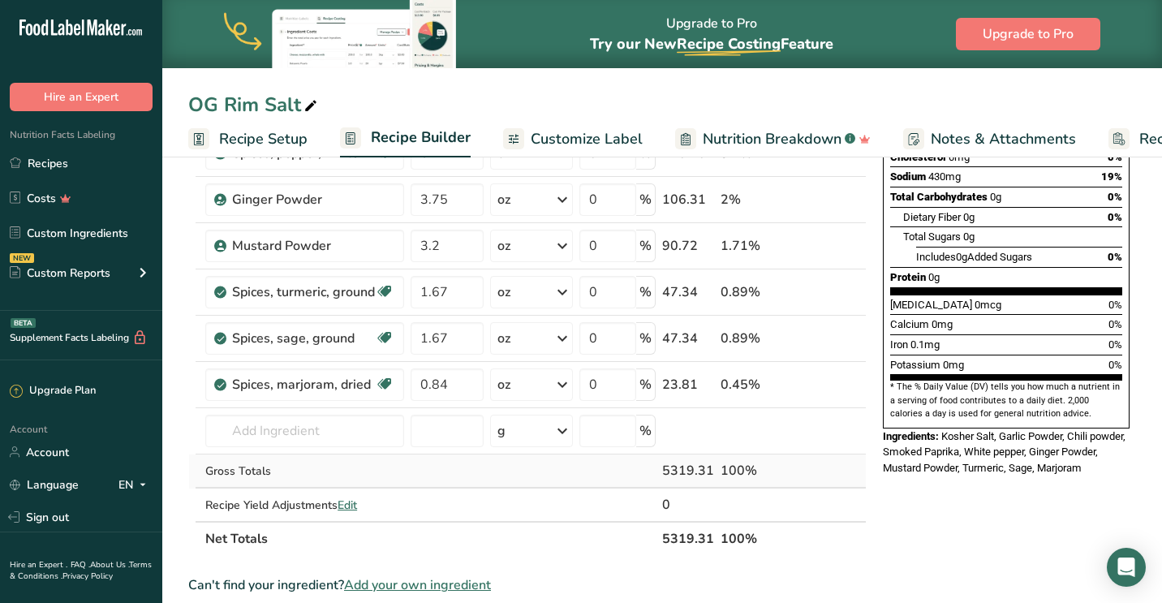
drag, startPoint x: 699, startPoint y: 470, endPoint x: 660, endPoint y: 466, distance: 39.2
click at [660, 466] on tr "Gross Totals 5319.31 100%" at bounding box center [527, 471] width 677 height 34
copy tr "5319."
click at [249, 153] on link "Recipe Setup" at bounding box center [247, 139] width 119 height 37
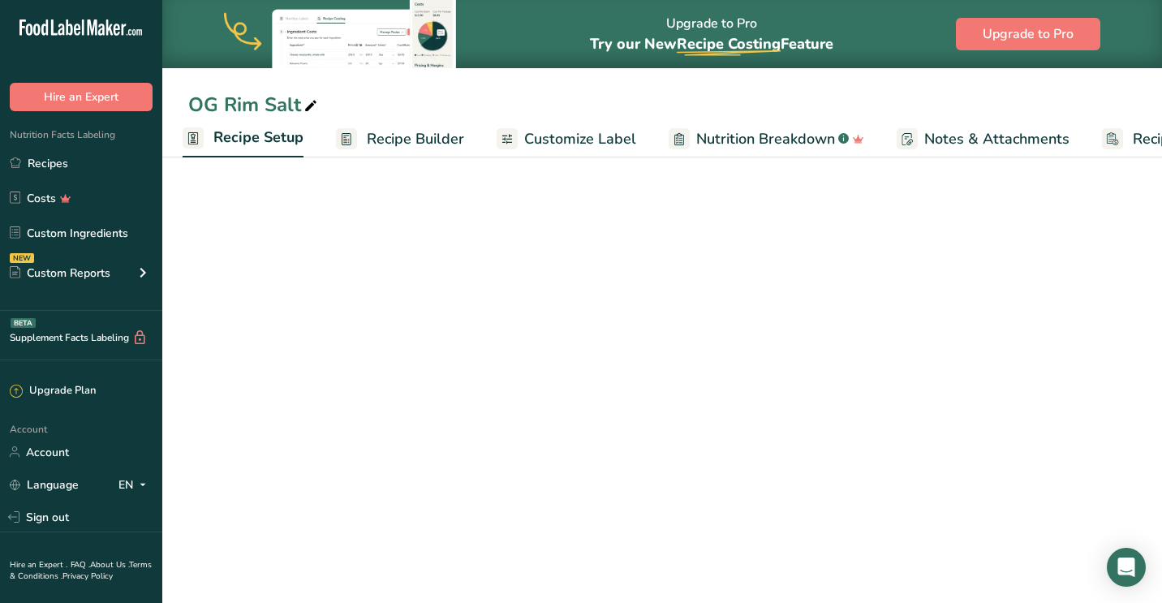
scroll to position [136, 0]
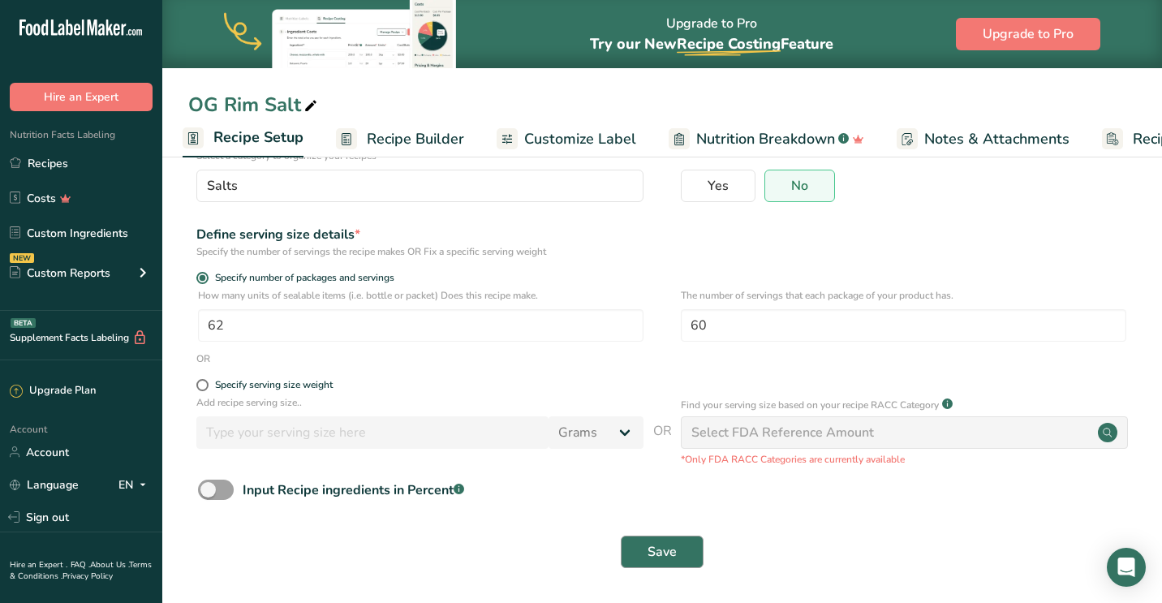
click at [680, 540] on button "Save" at bounding box center [662, 552] width 83 height 32
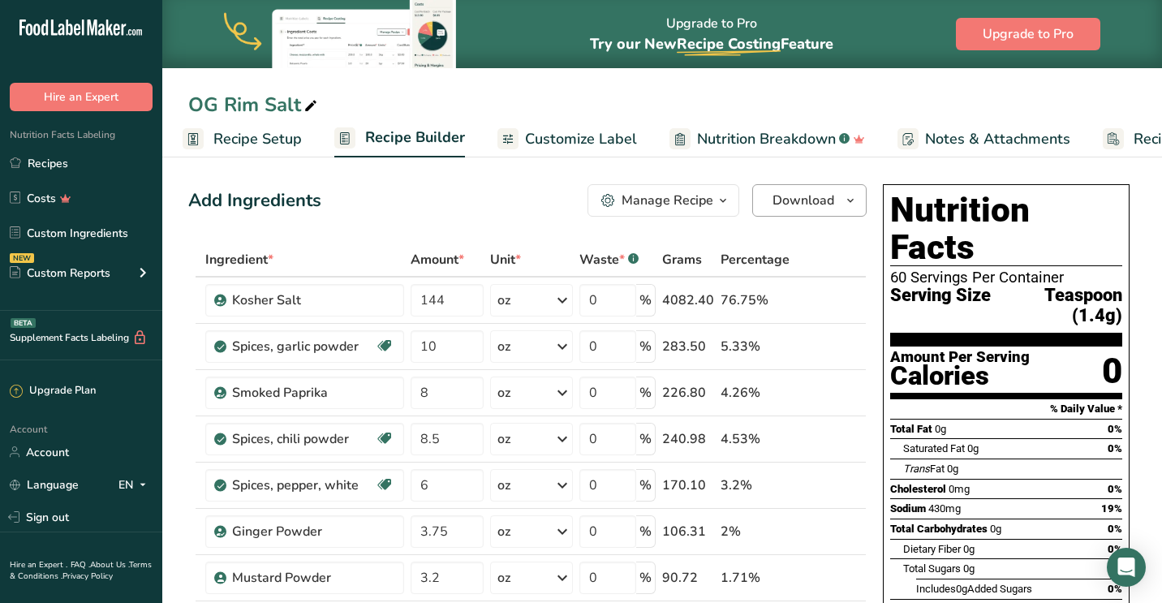
click at [804, 203] on span "Download" at bounding box center [803, 200] width 62 height 19
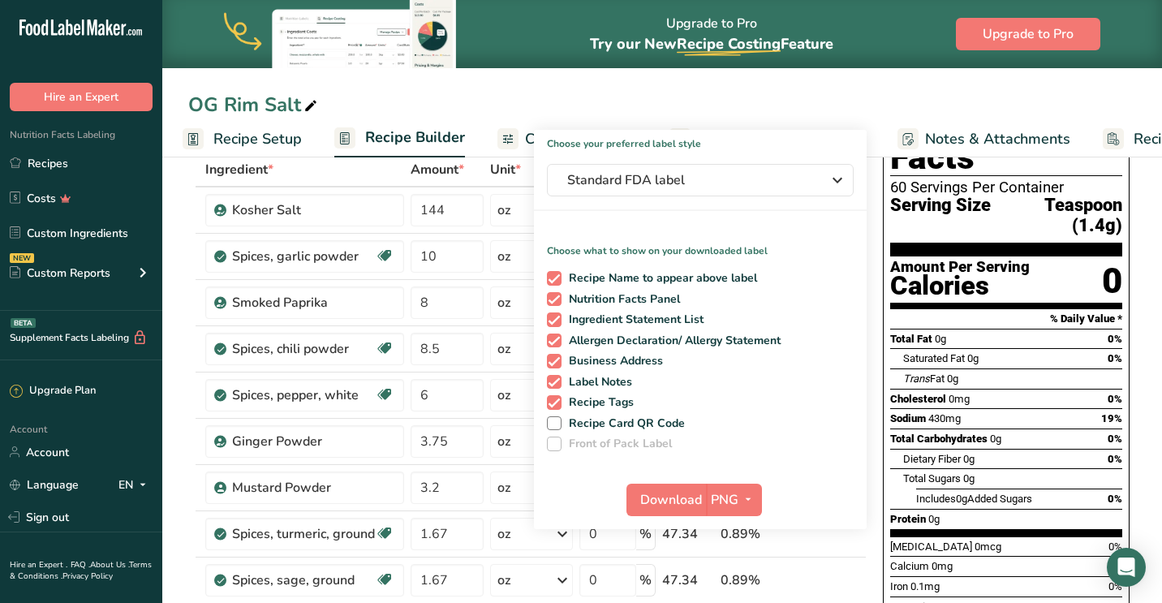
scroll to position [118, 0]
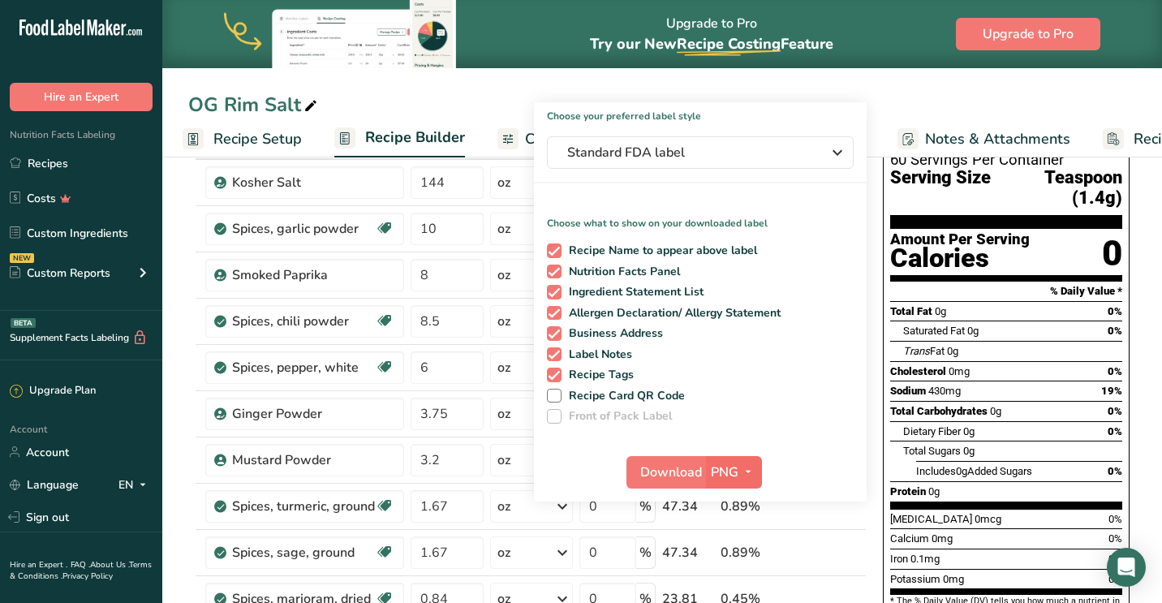
click at [724, 480] on span "PNG" at bounding box center [725, 471] width 28 height 19
click at [735, 577] on link "PDF" at bounding box center [736, 585] width 52 height 27
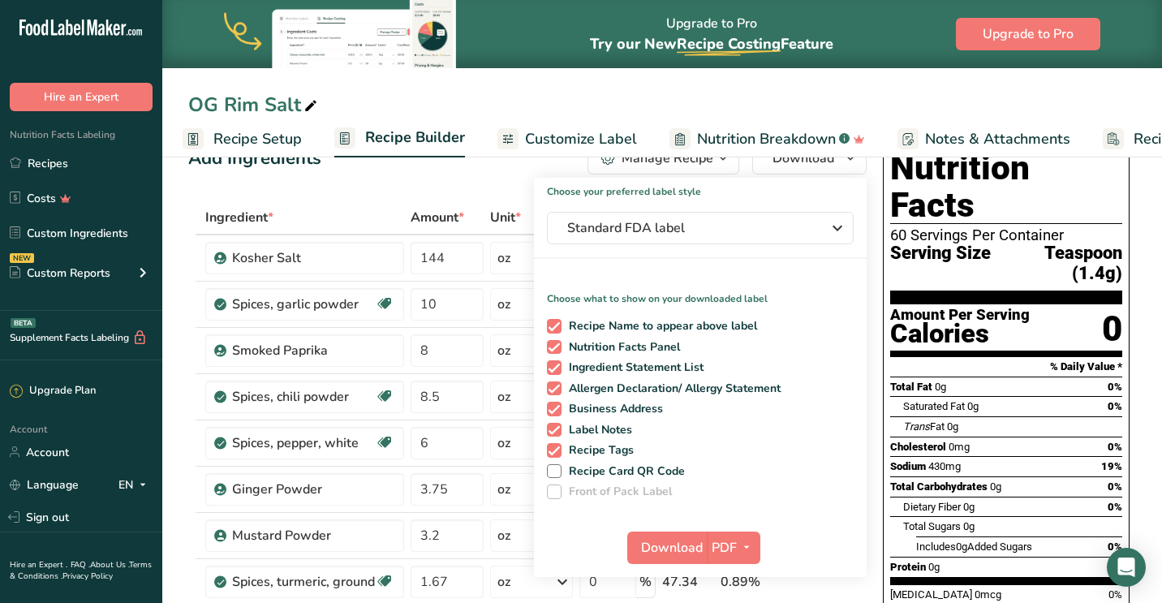
scroll to position [16, 0]
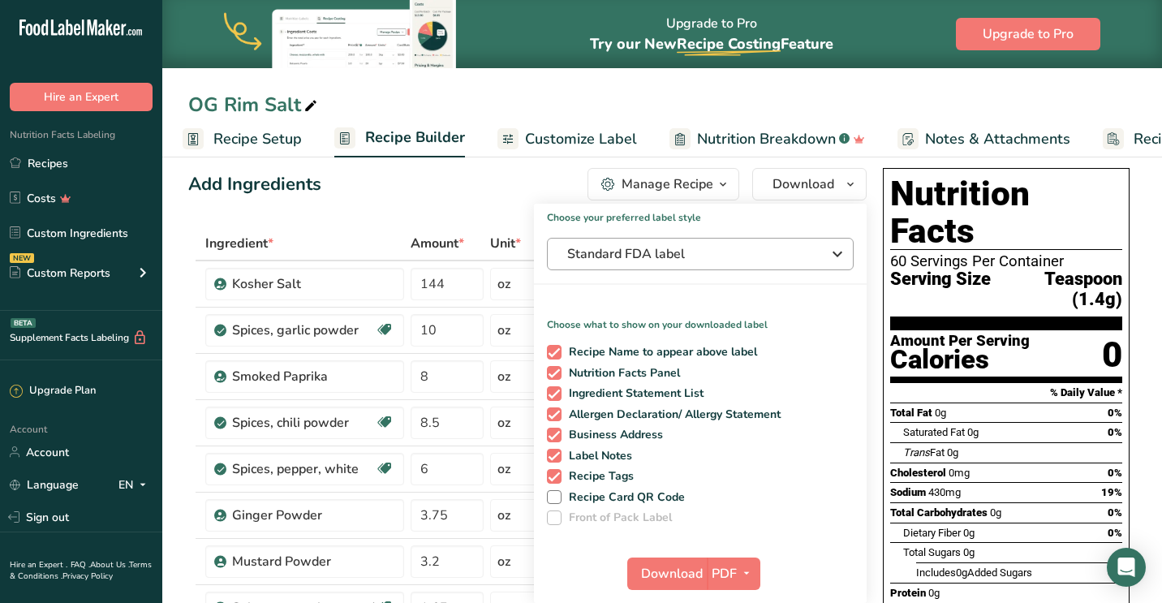
click at [719, 264] on button "Standard FDA label" at bounding box center [700, 254] width 307 height 32
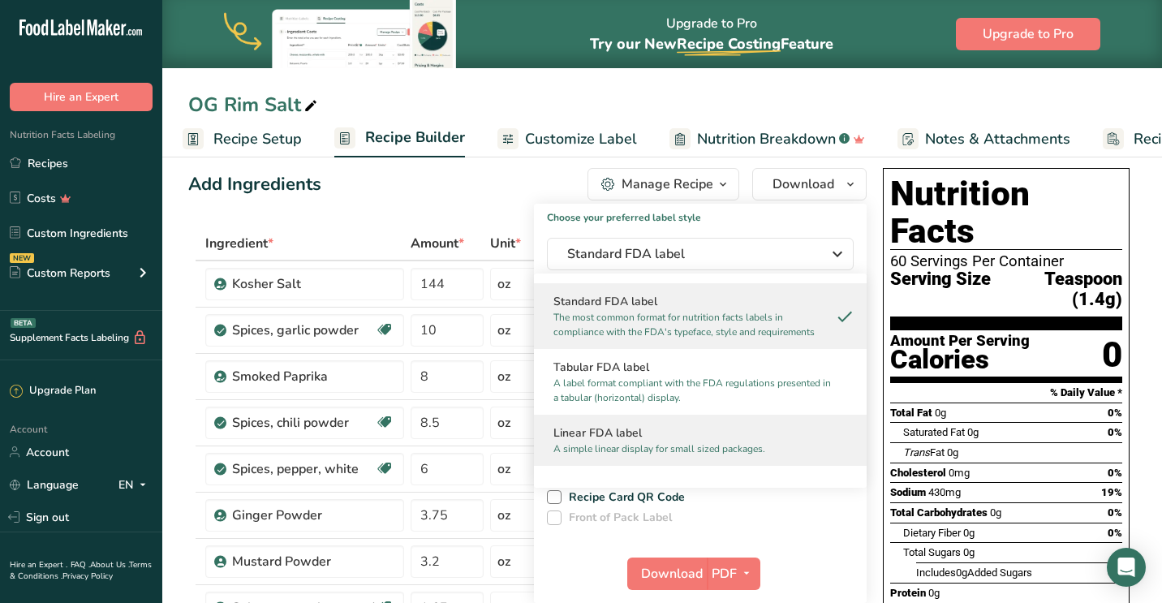
click at [678, 441] on p "A simple linear display for small sized packages." at bounding box center [692, 448] width 279 height 15
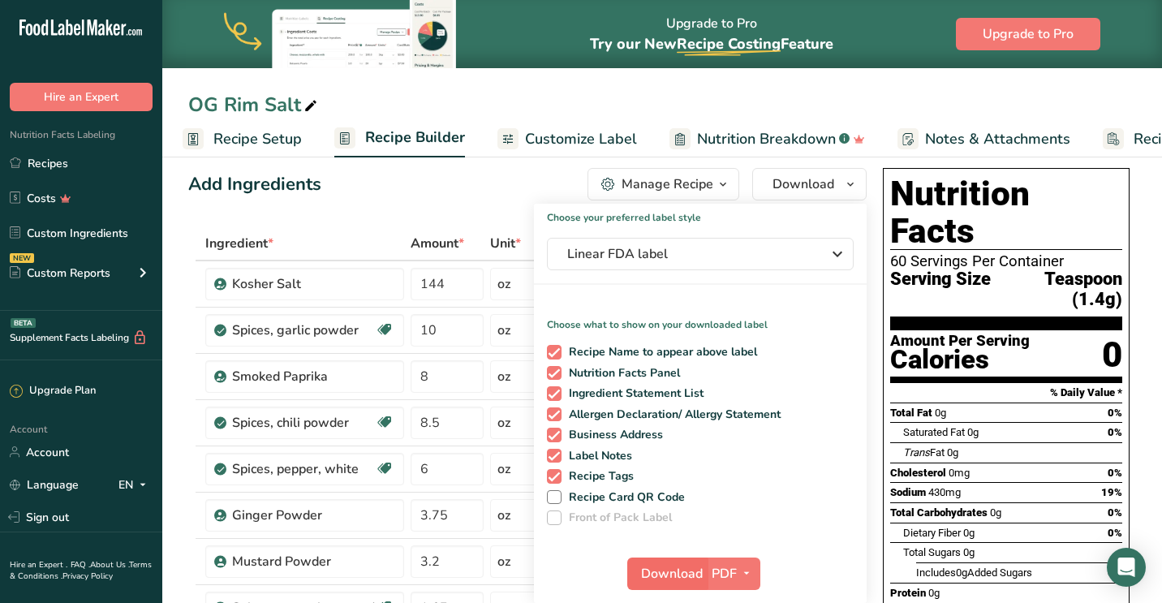
click at [690, 569] on span "Download" at bounding box center [672, 573] width 62 height 19
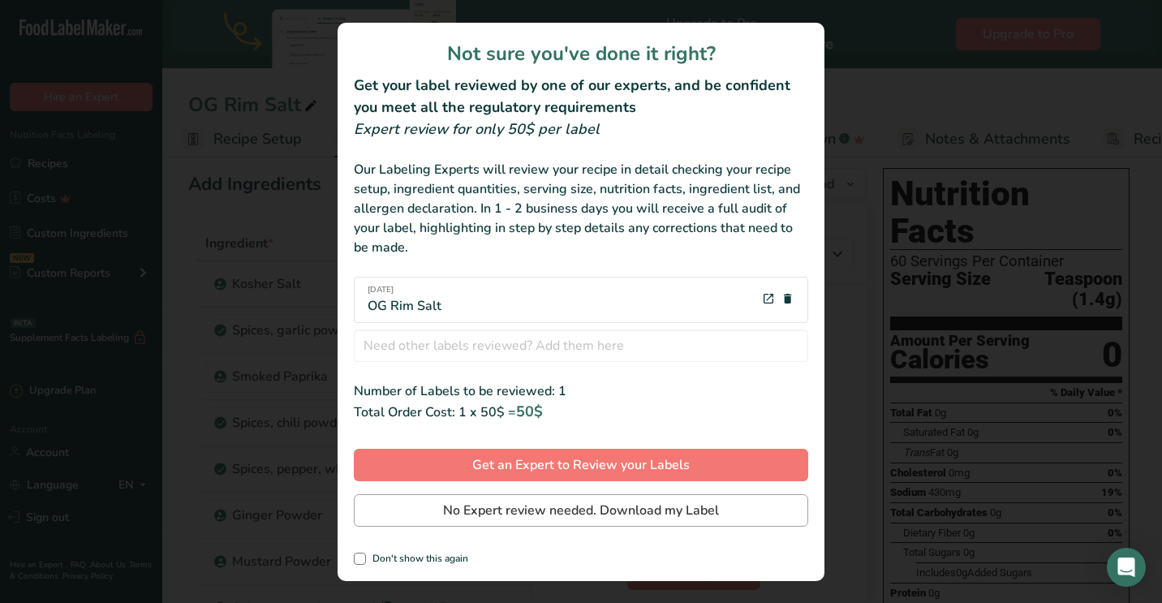
click at [626, 510] on span "No Expert review needed. Download my Label" at bounding box center [581, 510] width 276 height 19
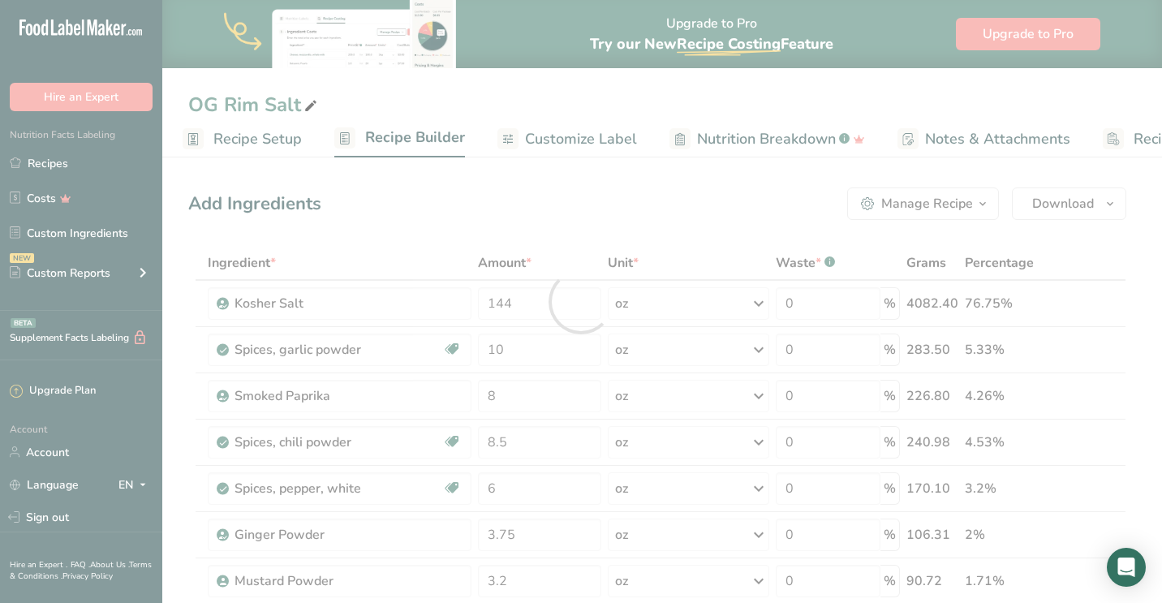
scroll to position [0, 0]
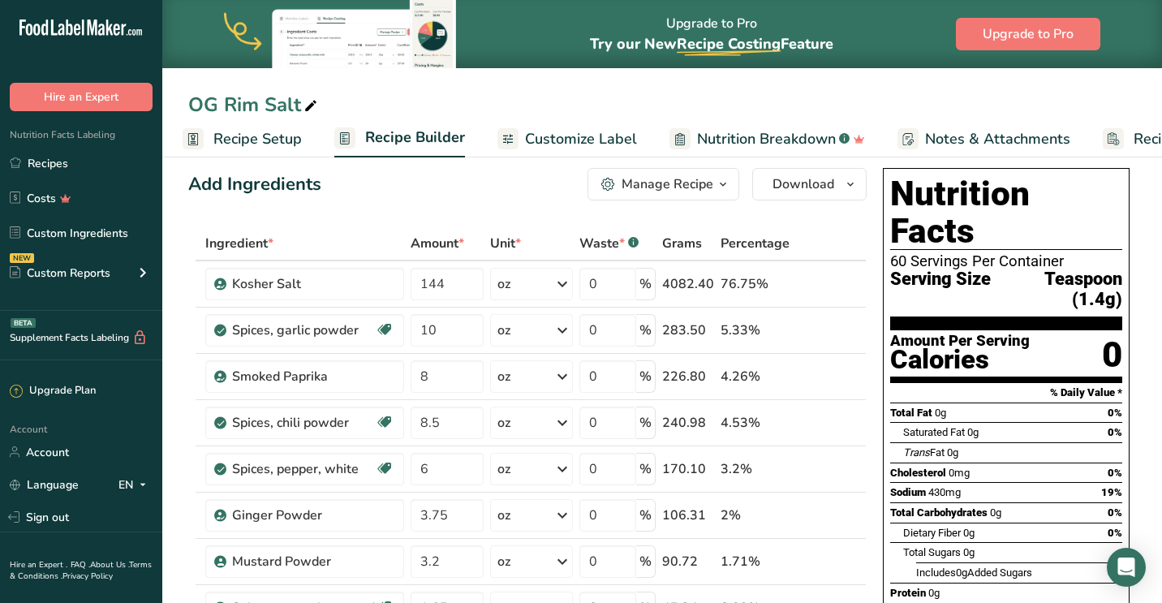
click at [725, 183] on icon "button" at bounding box center [722, 184] width 13 height 20
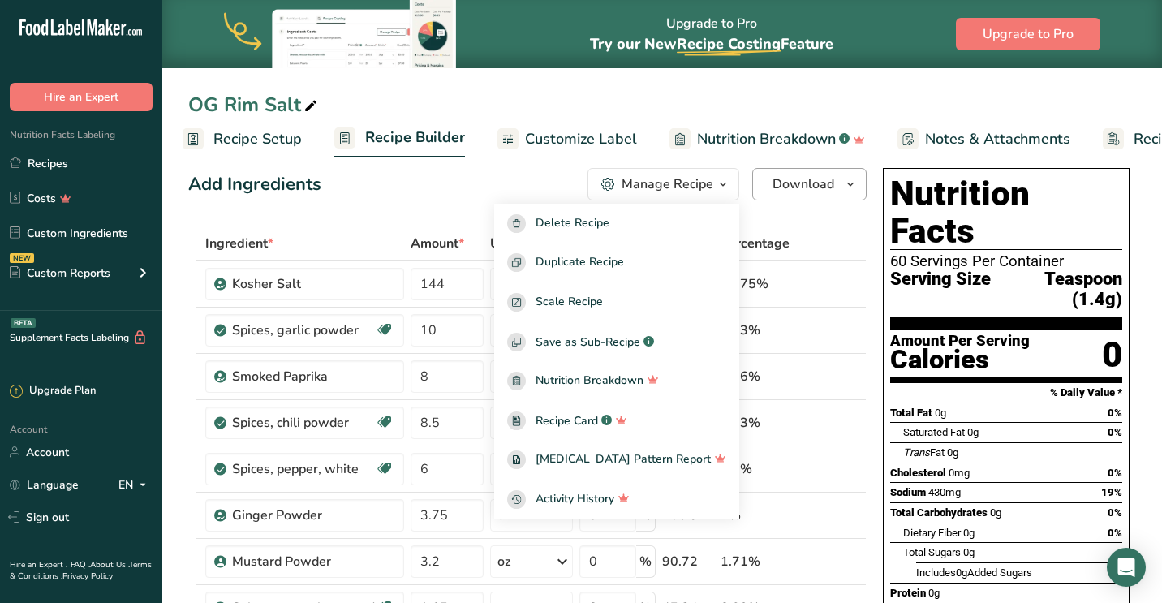
click at [794, 193] on span "Download" at bounding box center [803, 183] width 62 height 19
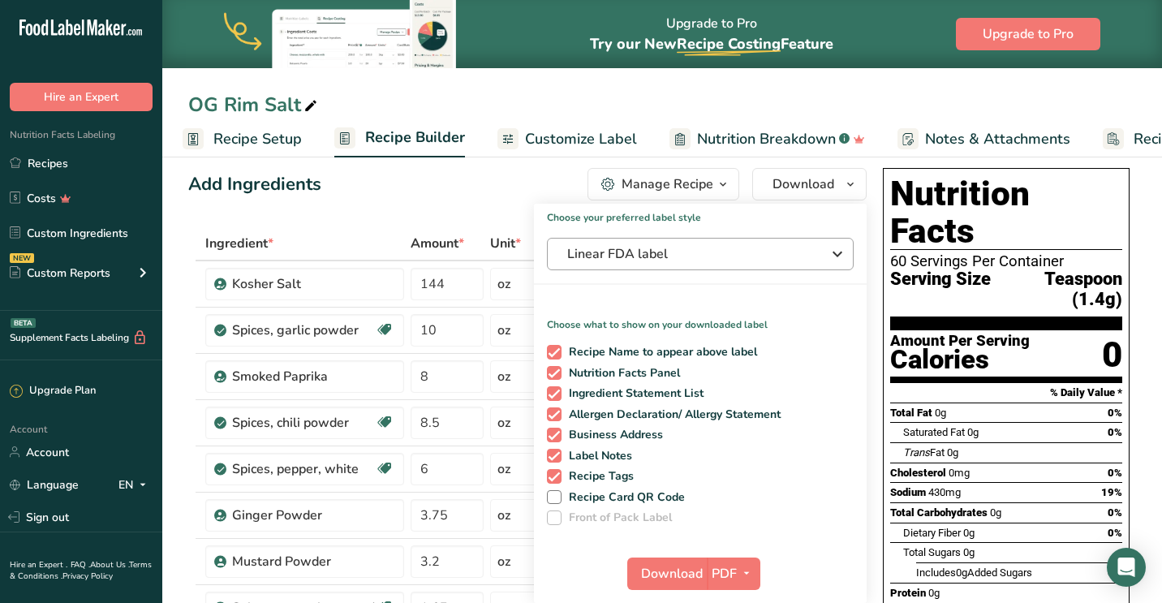
click at [695, 265] on button "Linear FDA label" at bounding box center [700, 254] width 307 height 32
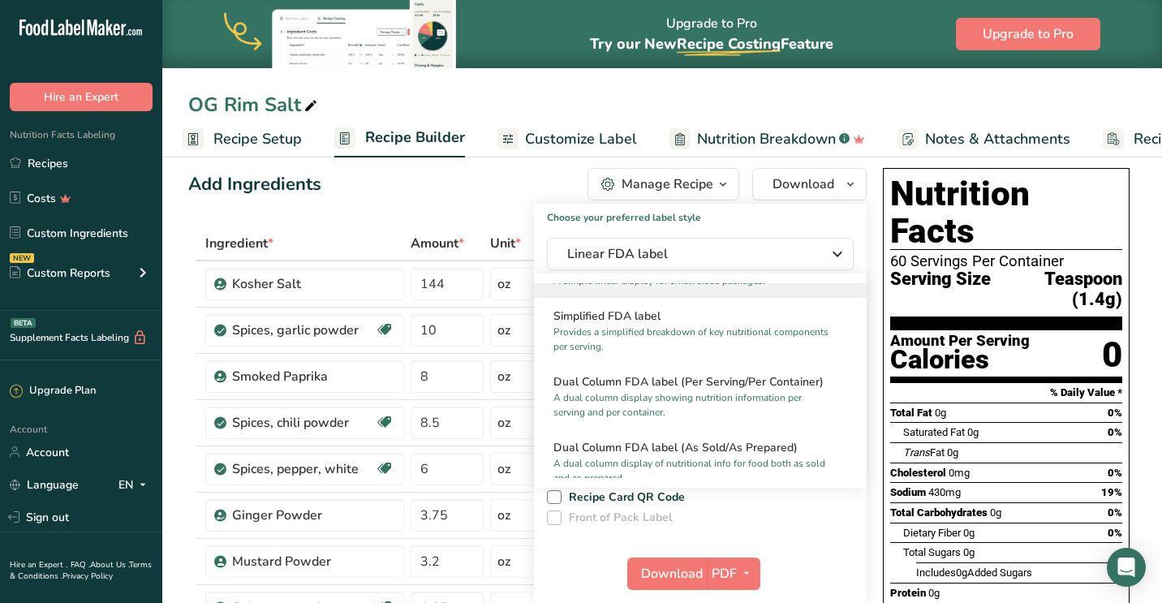
scroll to position [169, 0]
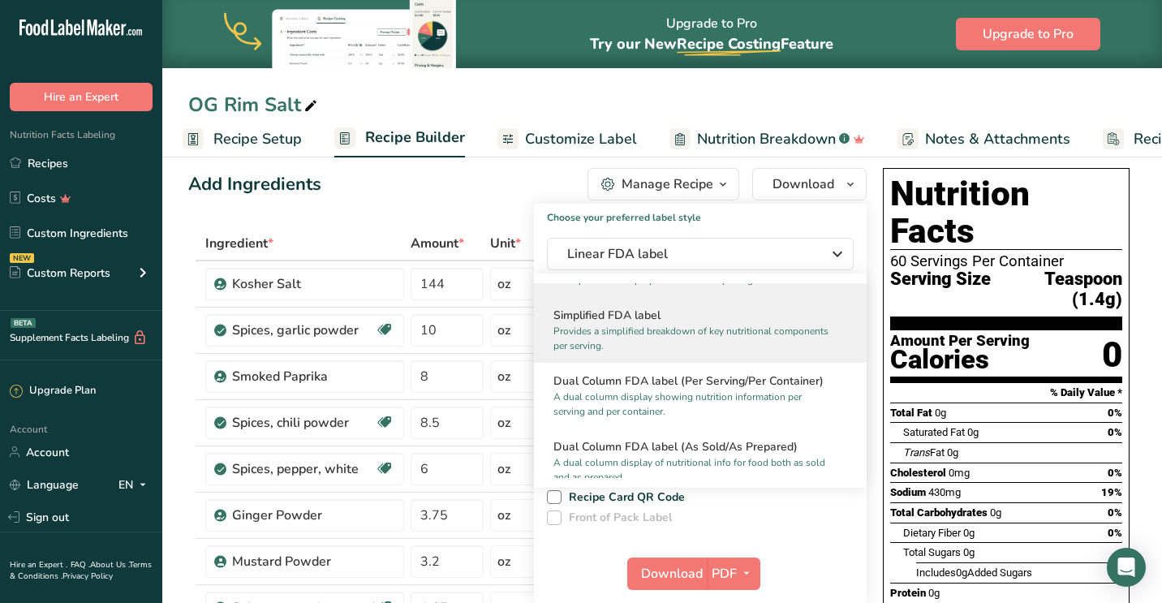
click at [677, 333] on p "Provides a simplified breakdown of key nutritional components per serving." at bounding box center [692, 338] width 279 height 29
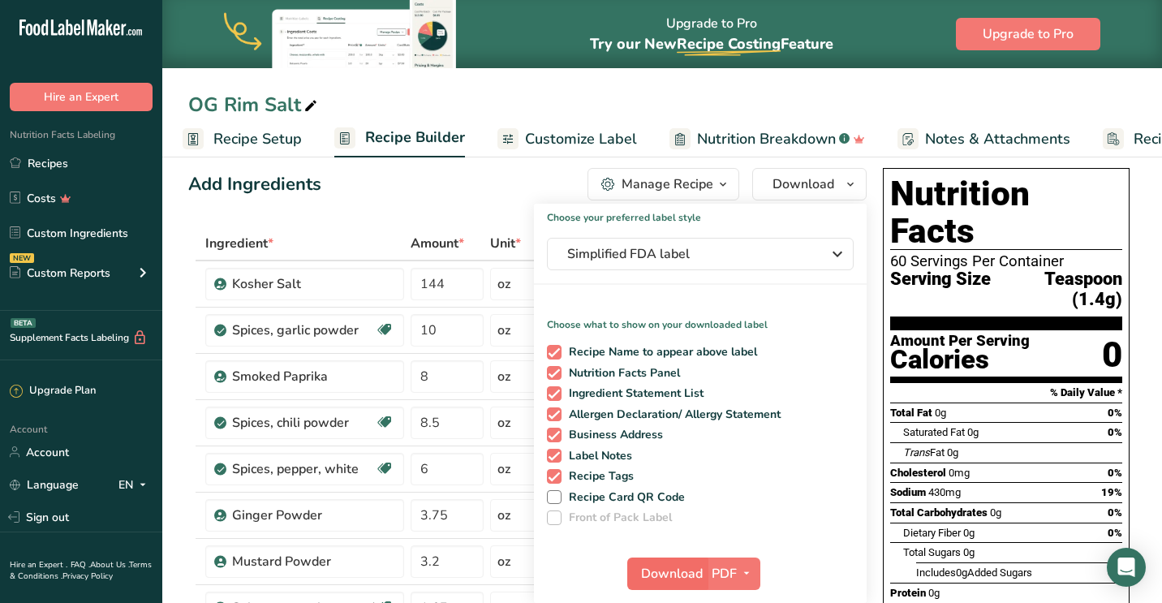
click at [681, 577] on span "Download" at bounding box center [672, 573] width 62 height 19
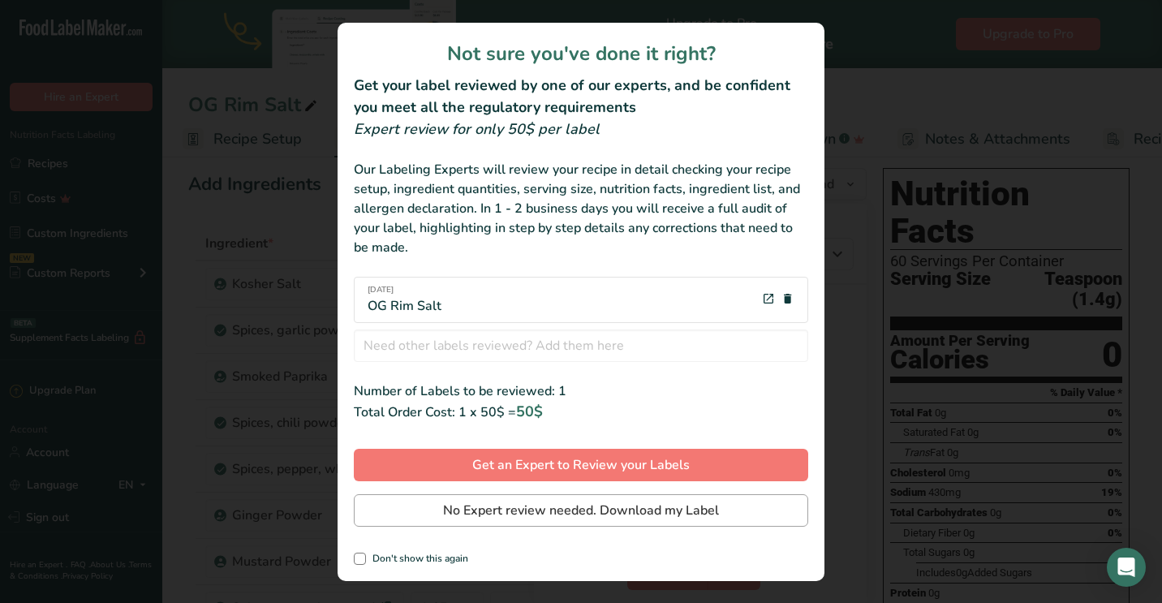
click at [613, 523] on button "No Expert review needed. Download my Label" at bounding box center [581, 510] width 454 height 32
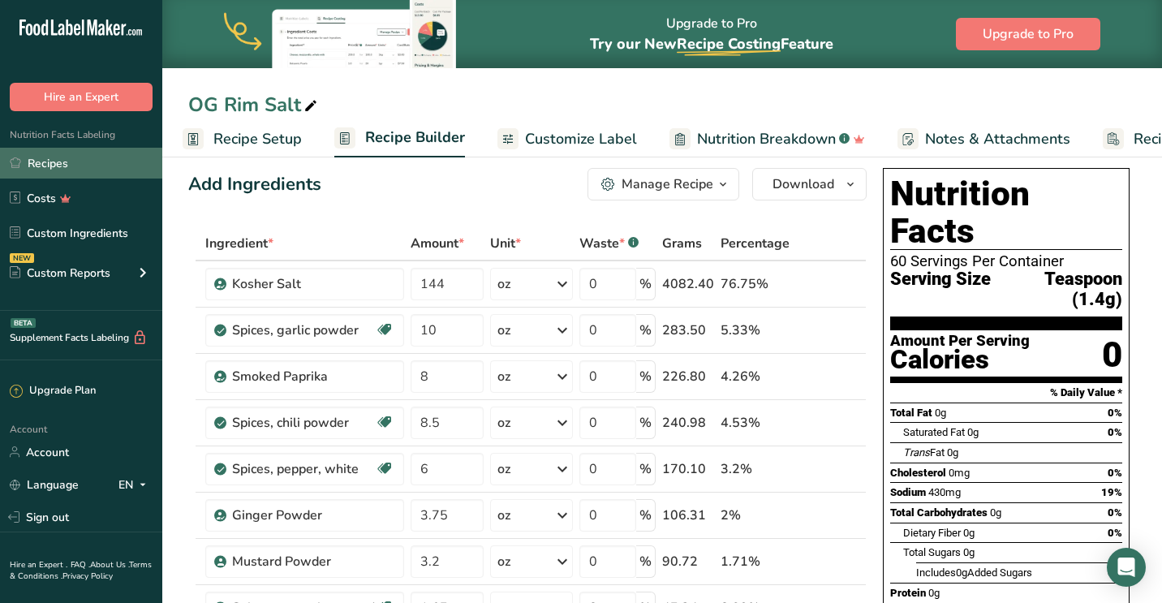
click at [55, 160] on link "Recipes" at bounding box center [81, 163] width 162 height 31
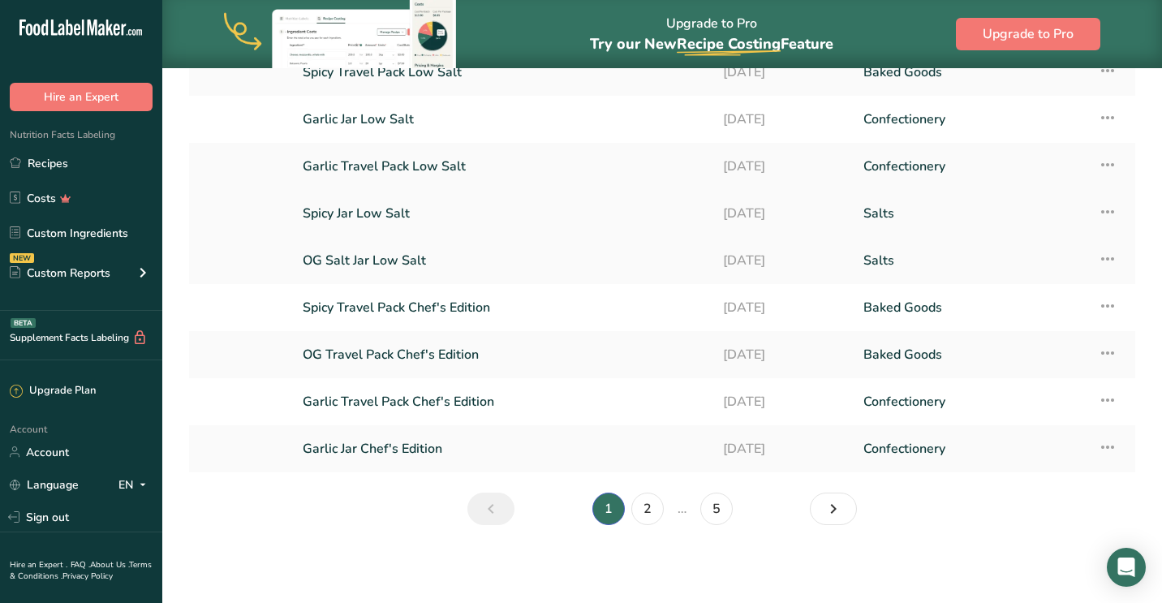
scroll to position [176, 0]
click at [651, 501] on link "2" at bounding box center [647, 509] width 32 height 32
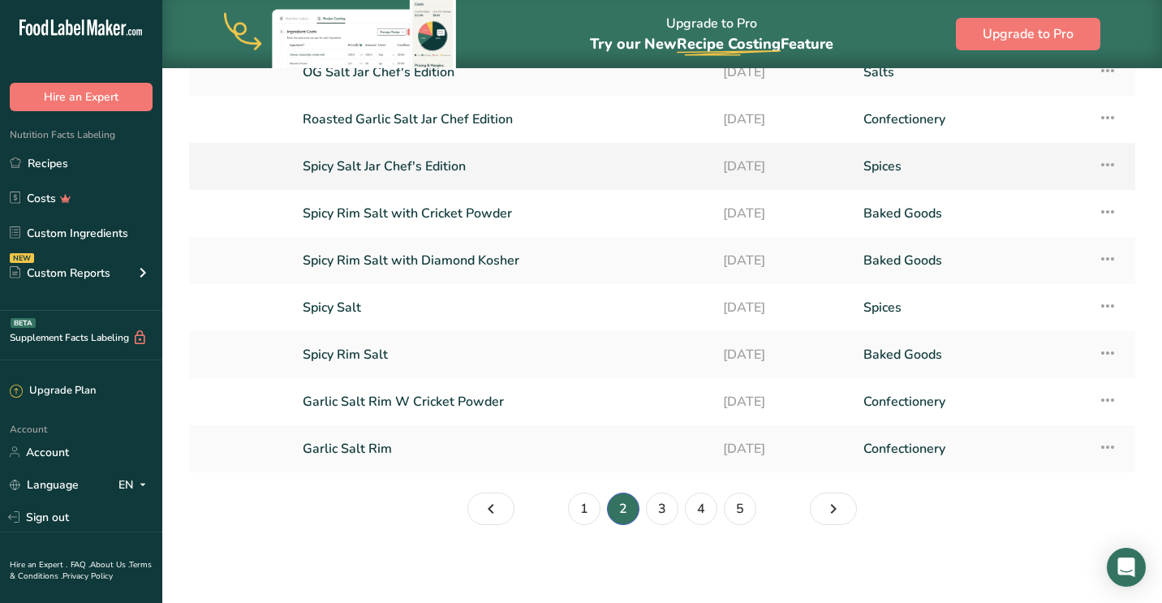
scroll to position [176, 0]
click at [659, 513] on link "3" at bounding box center [662, 509] width 32 height 32
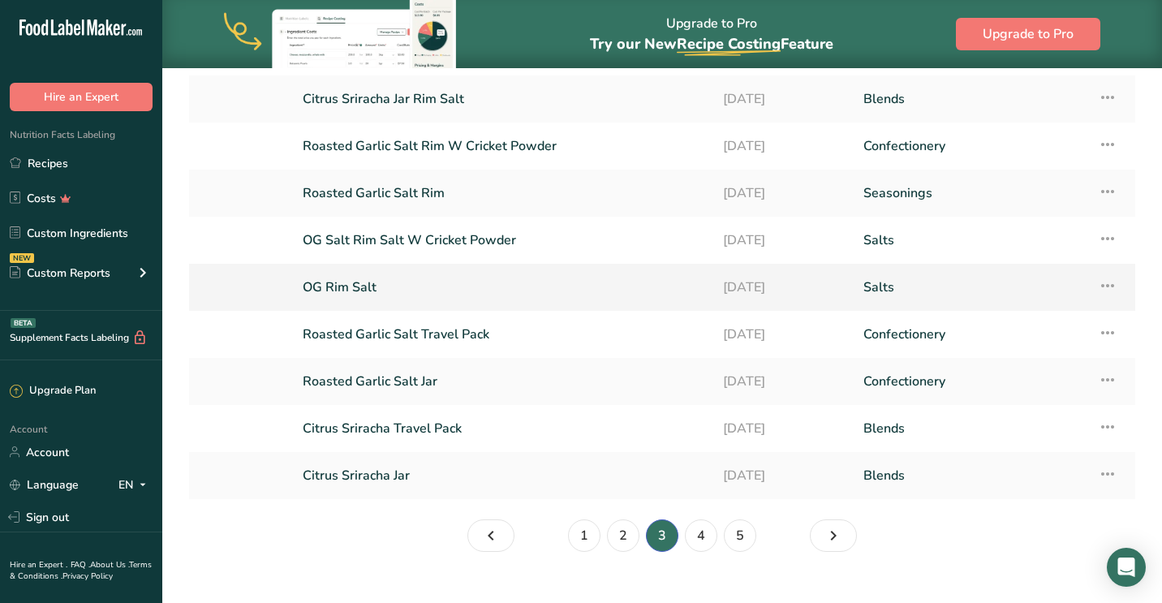
scroll to position [134, 0]
